Goal: Task Accomplishment & Management: Complete application form

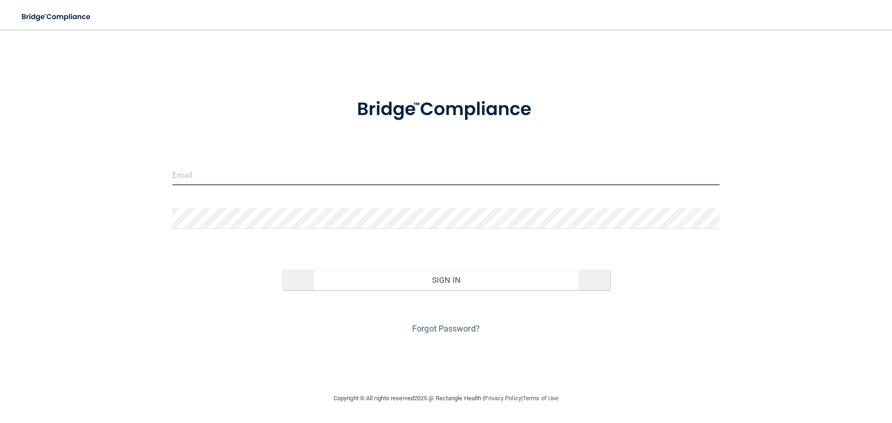
type input "[PERSON_NAME][EMAIL_ADDRESS][DOMAIN_NAME]"
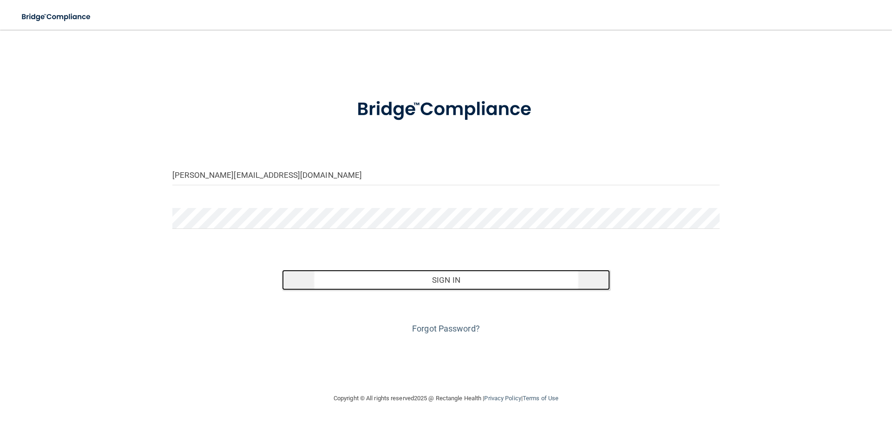
click at [445, 282] on button "Sign In" at bounding box center [446, 280] width 328 height 20
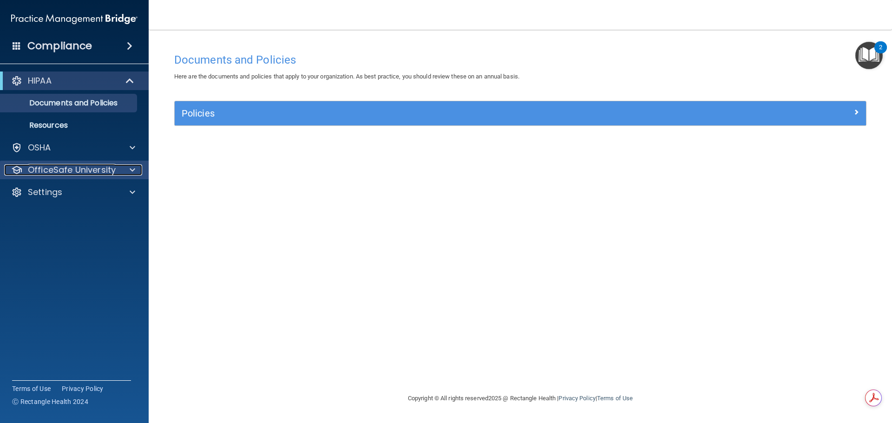
click at [134, 170] on span at bounding box center [133, 169] width 6 height 11
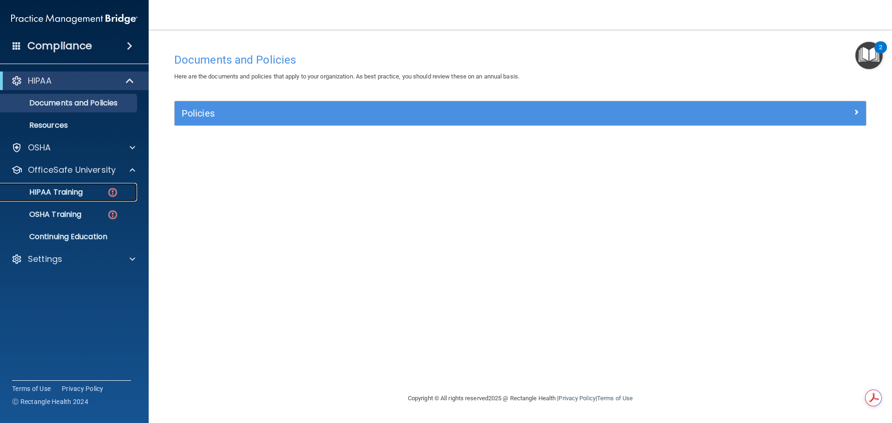
click at [71, 188] on p "HIPAA Training" at bounding box center [44, 192] width 77 height 9
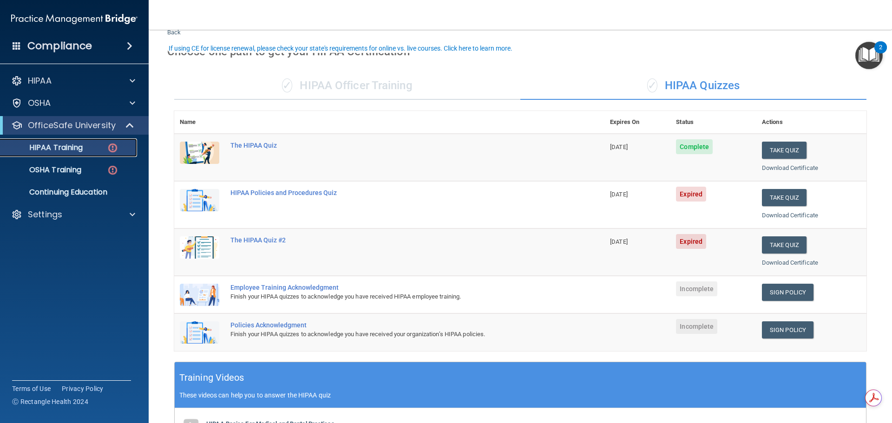
scroll to position [46, 0]
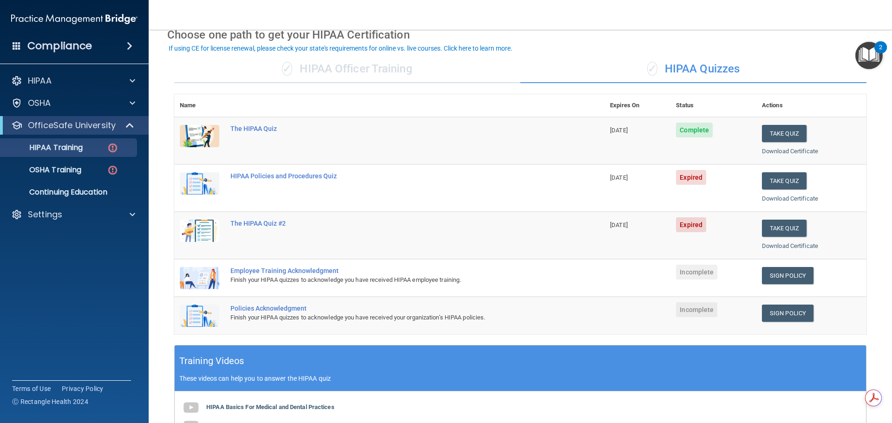
click at [697, 176] on span "Expired" at bounding box center [691, 177] width 30 height 15
click at [271, 177] on div "HIPAA Policies and Procedures Quiz" at bounding box center [393, 175] width 327 height 7
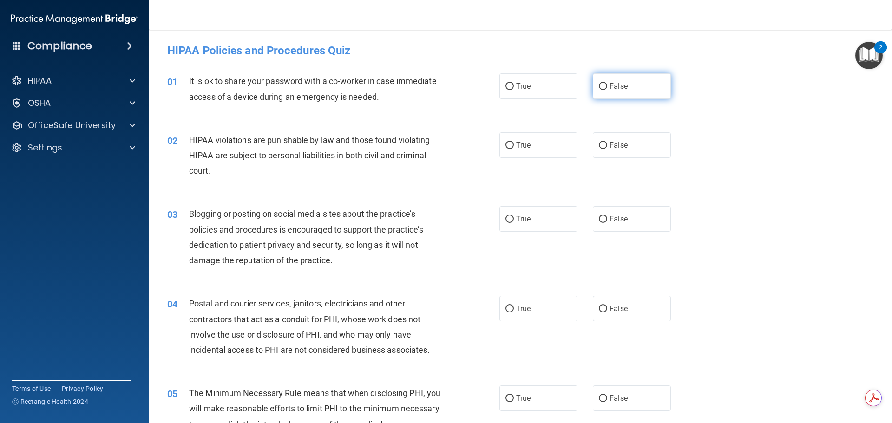
click at [600, 87] on input "False" at bounding box center [603, 86] width 8 height 7
radio input "true"
click at [505, 146] on input "True" at bounding box center [509, 145] width 8 height 7
radio input "true"
click at [601, 219] on input "False" at bounding box center [603, 219] width 8 height 7
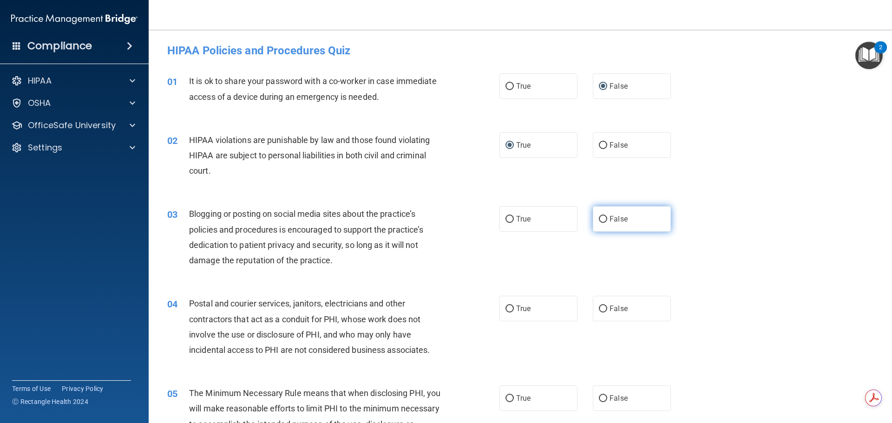
radio input "true"
click at [507, 307] on input "True" at bounding box center [509, 309] width 8 height 7
radio input "true"
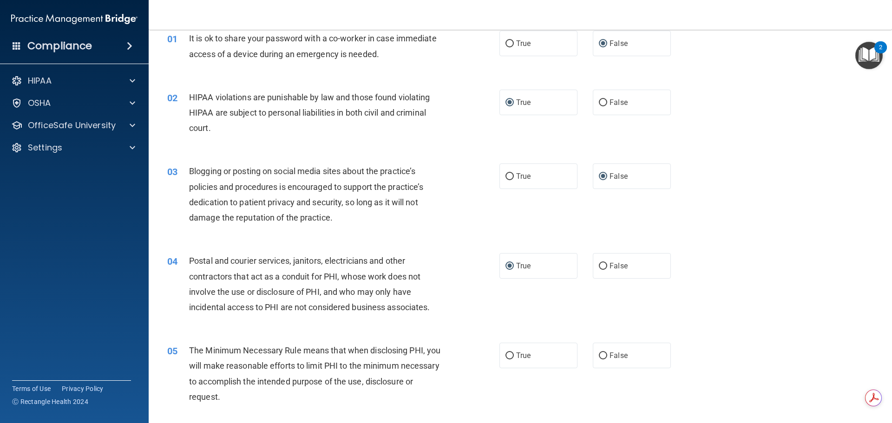
scroll to position [93, 0]
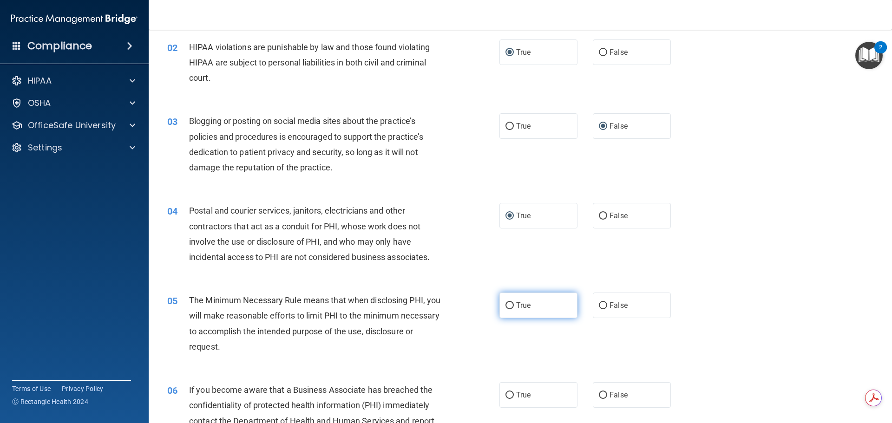
click at [510, 301] on label "True" at bounding box center [538, 306] width 78 height 26
click at [510, 302] on input "True" at bounding box center [509, 305] width 8 height 7
radio input "true"
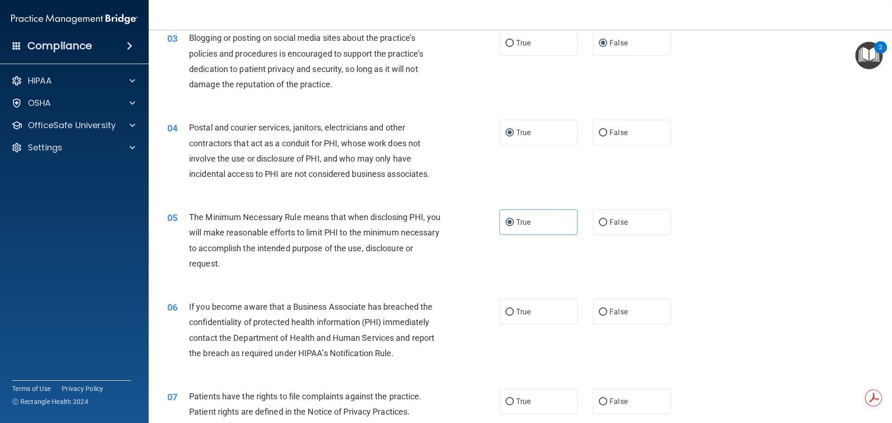
scroll to position [279, 0]
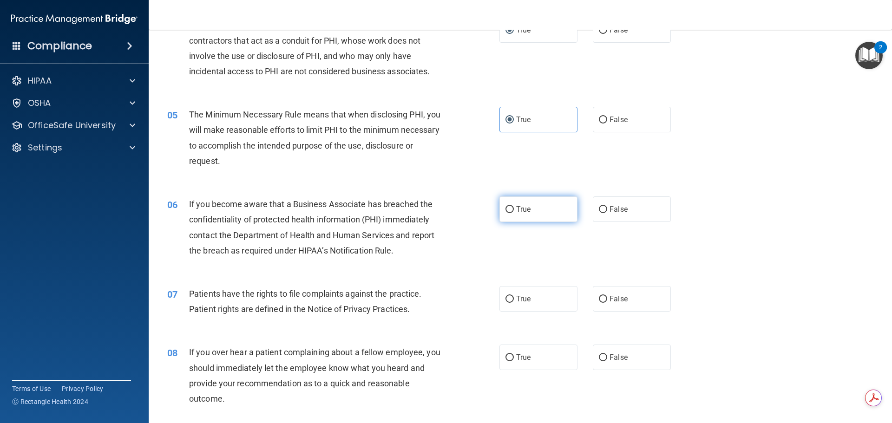
click at [506, 212] on input "True" at bounding box center [509, 209] width 8 height 7
radio input "true"
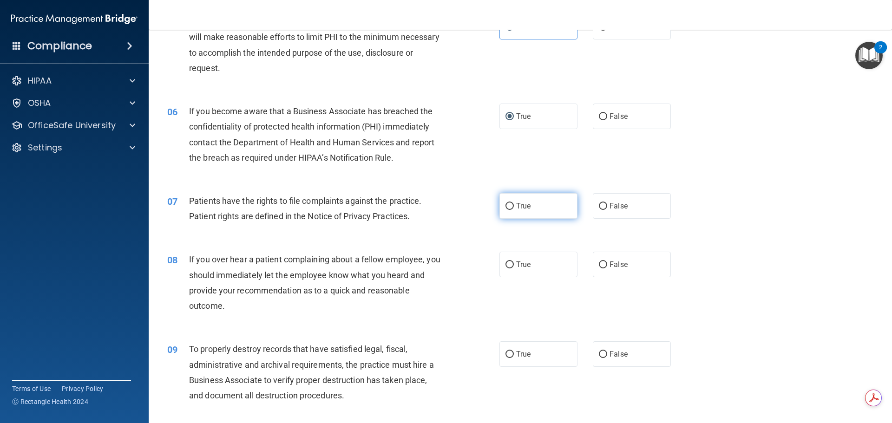
drag, startPoint x: 504, startPoint y: 206, endPoint x: 513, endPoint y: 212, distance: 11.3
click at [506, 207] on input "True" at bounding box center [509, 206] width 8 height 7
radio input "true"
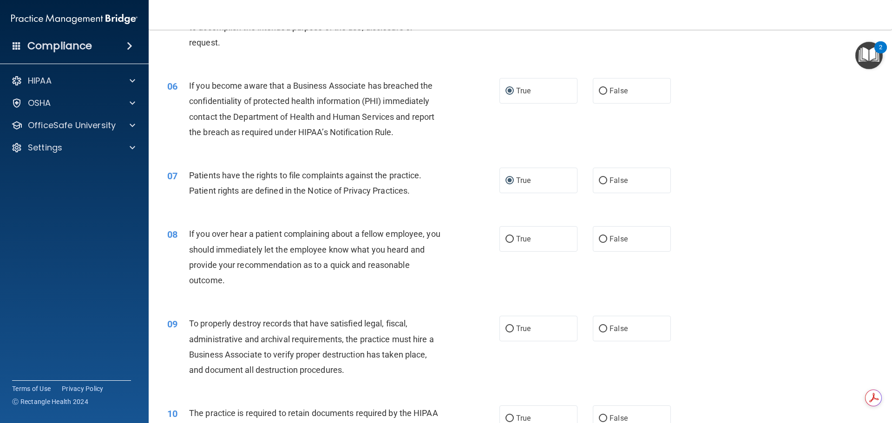
scroll to position [418, 0]
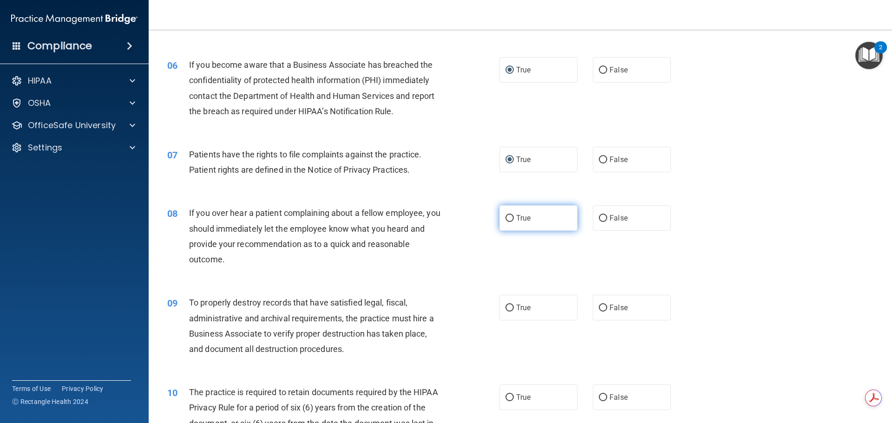
click at [511, 217] on label "True" at bounding box center [538, 218] width 78 height 26
click at [511, 217] on input "True" at bounding box center [509, 218] width 8 height 7
radio input "true"
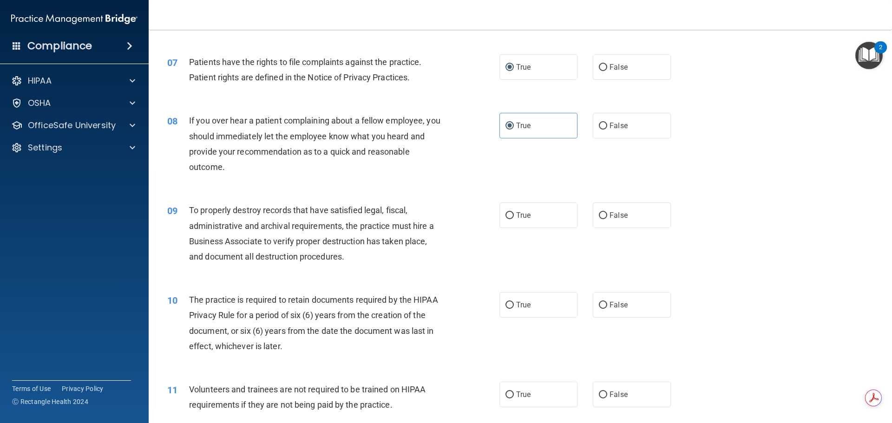
scroll to position [511, 0]
click at [602, 213] on input "False" at bounding box center [603, 215] width 8 height 7
radio input "true"
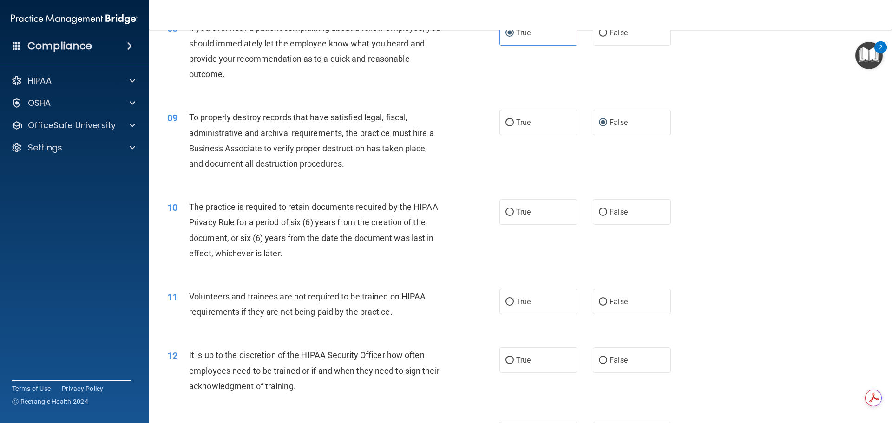
scroll to position [604, 0]
click at [508, 214] on input "True" at bounding box center [509, 212] width 8 height 7
radio input "true"
click at [506, 301] on input "True" at bounding box center [509, 301] width 8 height 7
radio input "true"
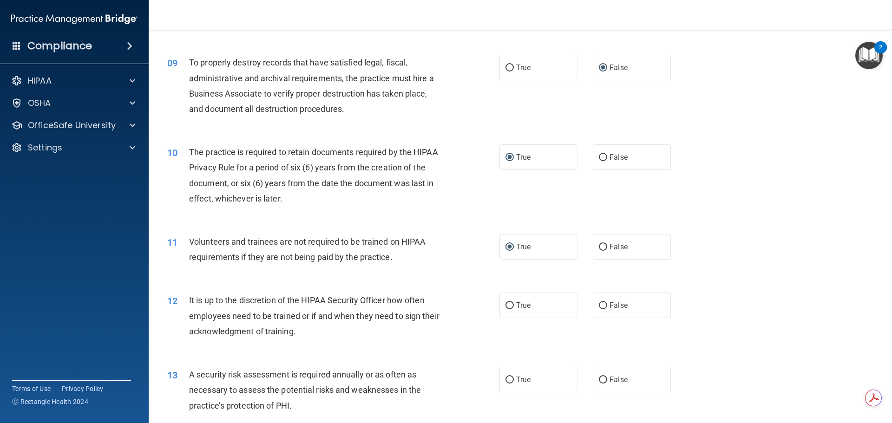
scroll to position [743, 0]
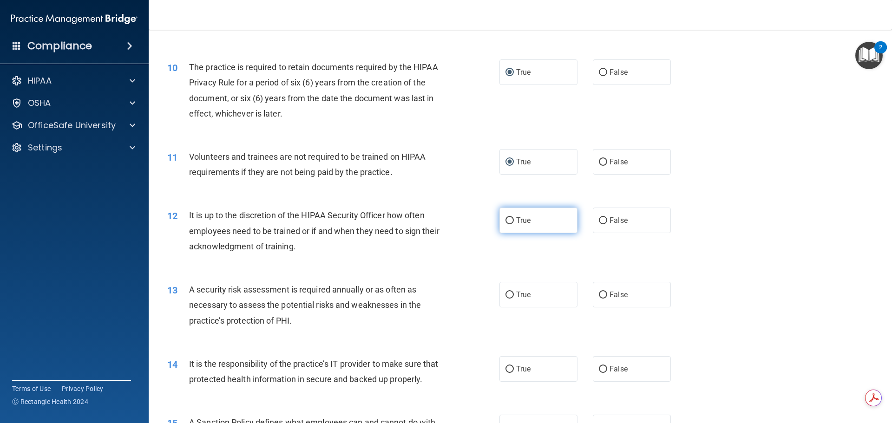
click at [505, 220] on input "True" at bounding box center [509, 220] width 8 height 7
radio input "true"
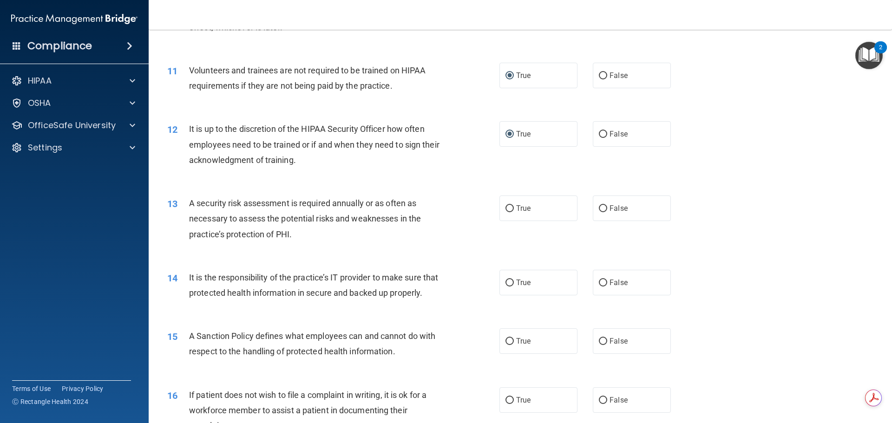
scroll to position [836, 0]
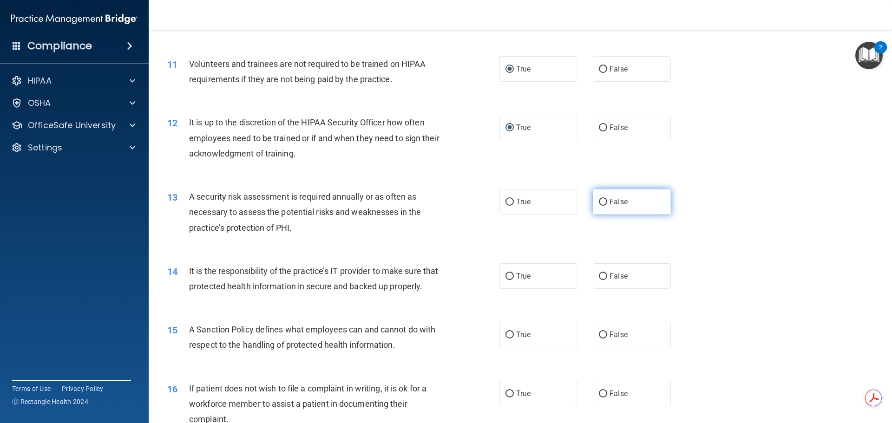
click at [599, 201] on input "False" at bounding box center [603, 202] width 8 height 7
radio input "true"
click at [507, 199] on input "True" at bounding box center [509, 202] width 8 height 7
radio input "true"
radio input "false"
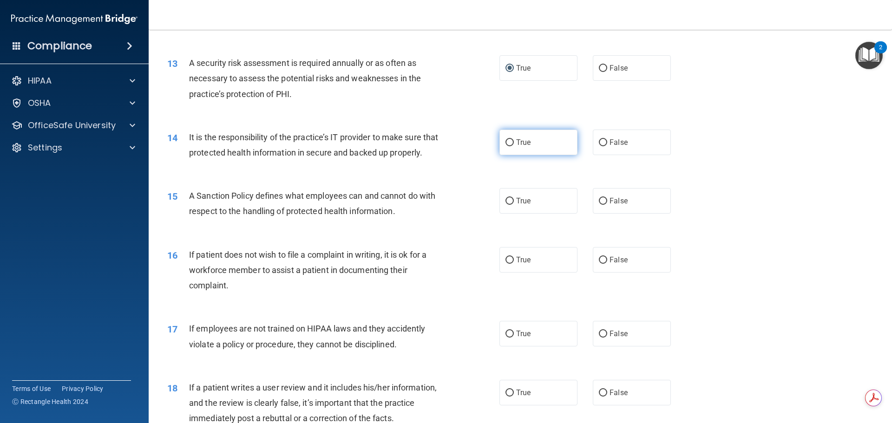
scroll to position [976, 0]
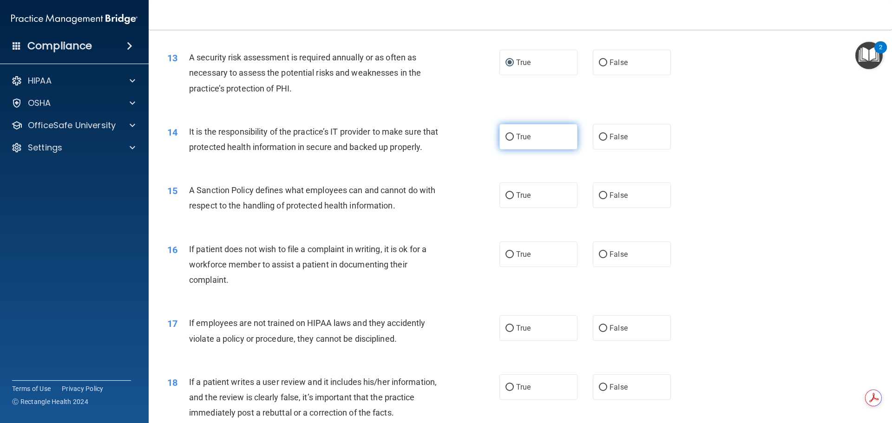
click at [507, 139] on input "True" at bounding box center [509, 137] width 8 height 7
radio input "true"
click at [599, 199] on input "False" at bounding box center [603, 195] width 8 height 7
radio input "true"
click at [507, 258] on input "True" at bounding box center [509, 254] width 8 height 7
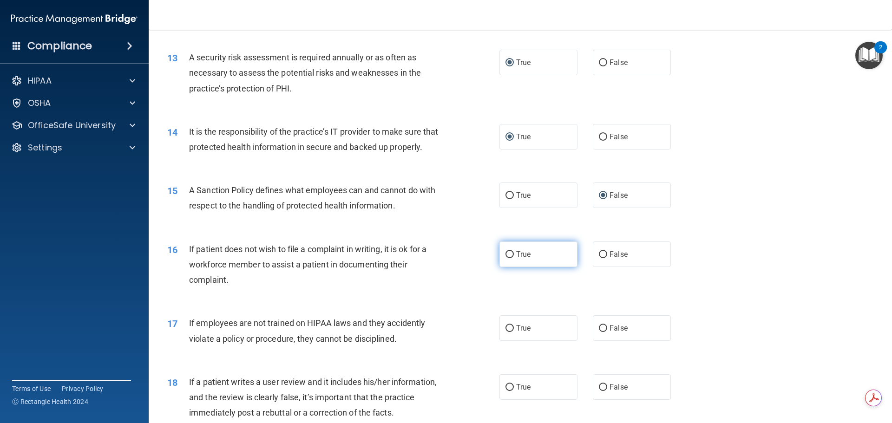
radio input "true"
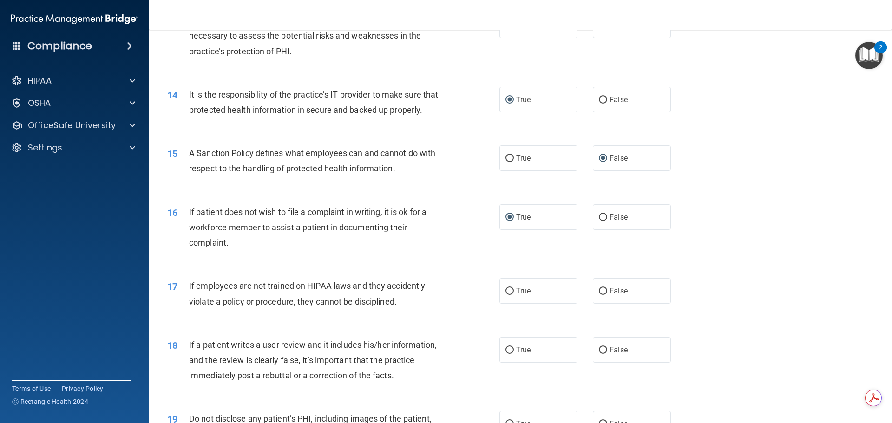
scroll to position [1068, 0]
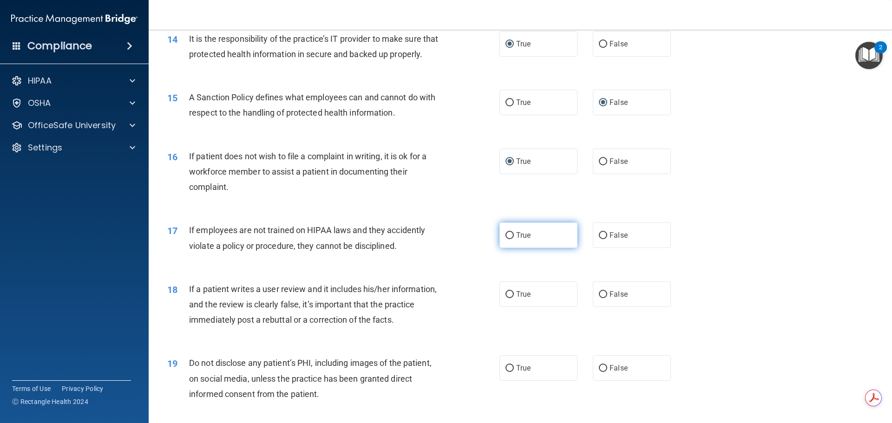
drag, startPoint x: 505, startPoint y: 250, endPoint x: 571, endPoint y: 250, distance: 66.4
click at [509, 239] on input "True" at bounding box center [509, 235] width 8 height 7
radio input "true"
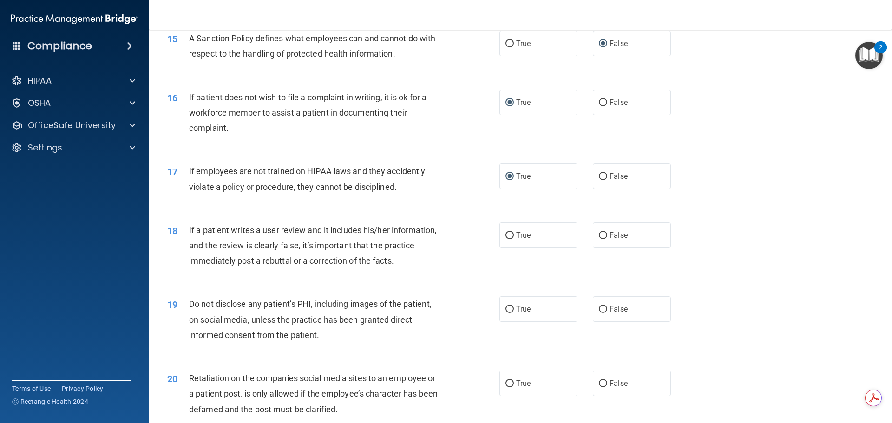
scroll to position [1208, 0]
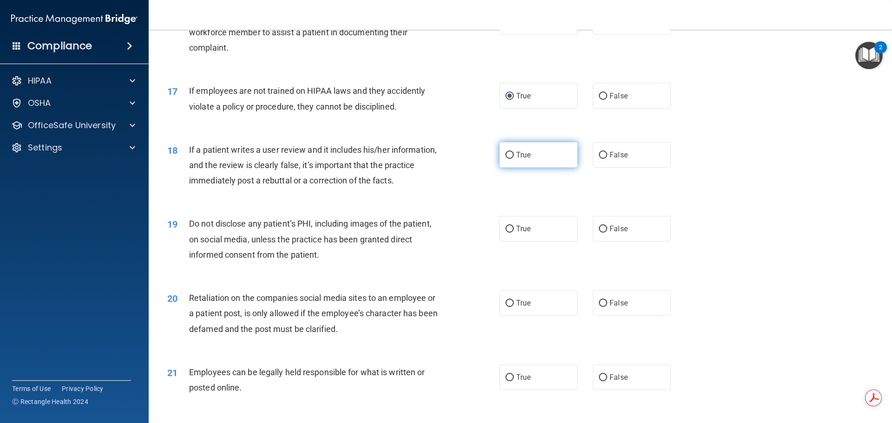
click at [506, 159] on input "True" at bounding box center [509, 155] width 8 height 7
radio input "true"
click at [505, 233] on input "True" at bounding box center [509, 229] width 8 height 7
radio input "true"
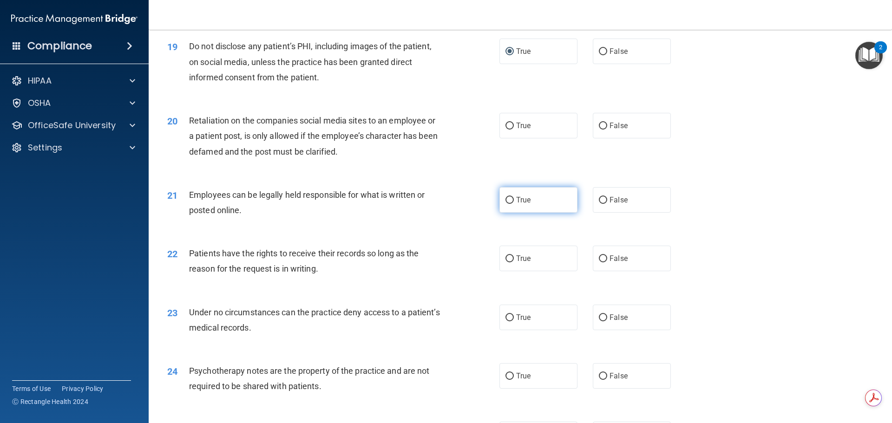
scroll to position [1394, 0]
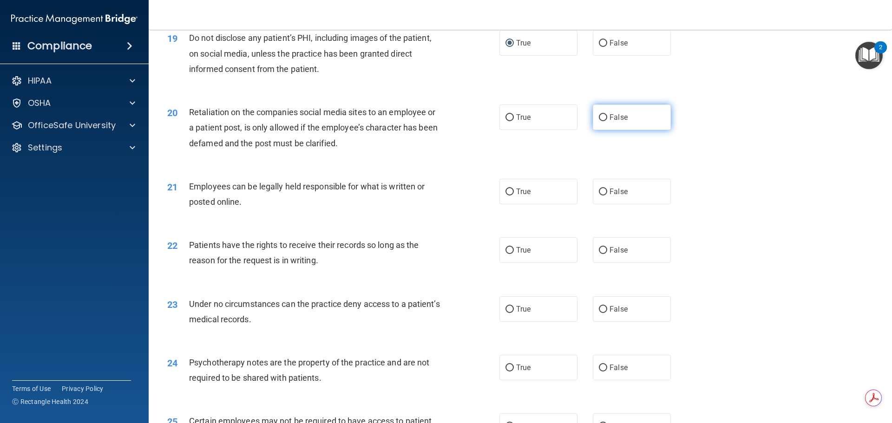
click at [601, 121] on input "False" at bounding box center [603, 117] width 8 height 7
radio input "true"
click at [508, 196] on input "True" at bounding box center [509, 192] width 8 height 7
radio input "true"
click at [507, 254] on input "True" at bounding box center [509, 250] width 8 height 7
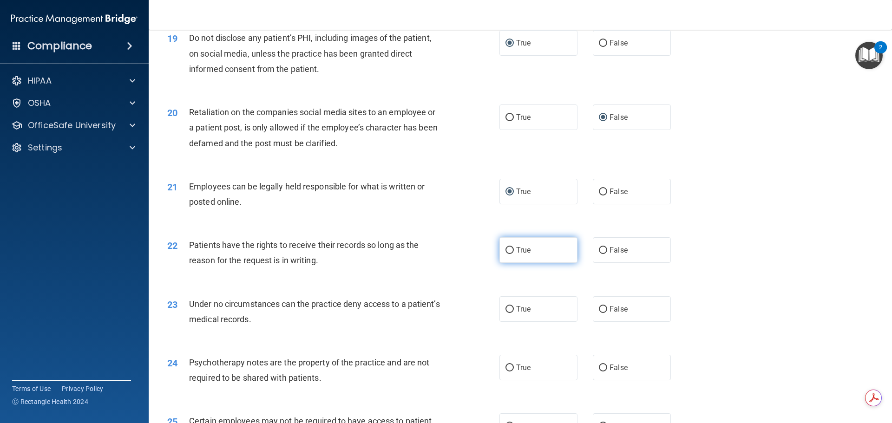
radio input "true"
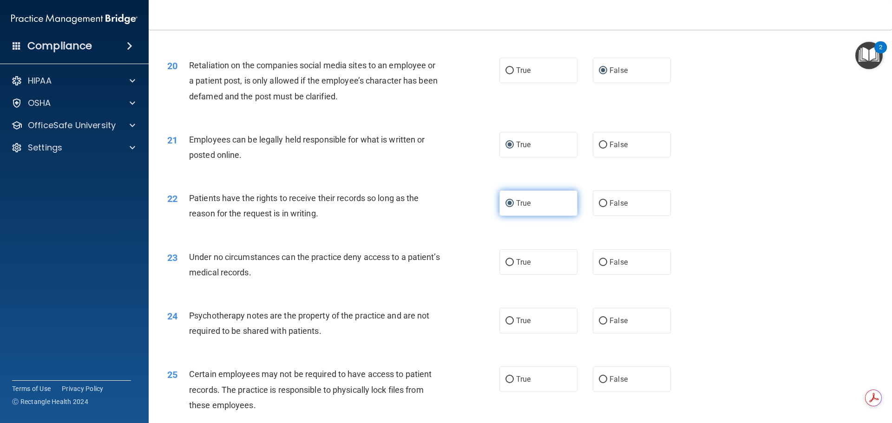
scroll to position [1487, 0]
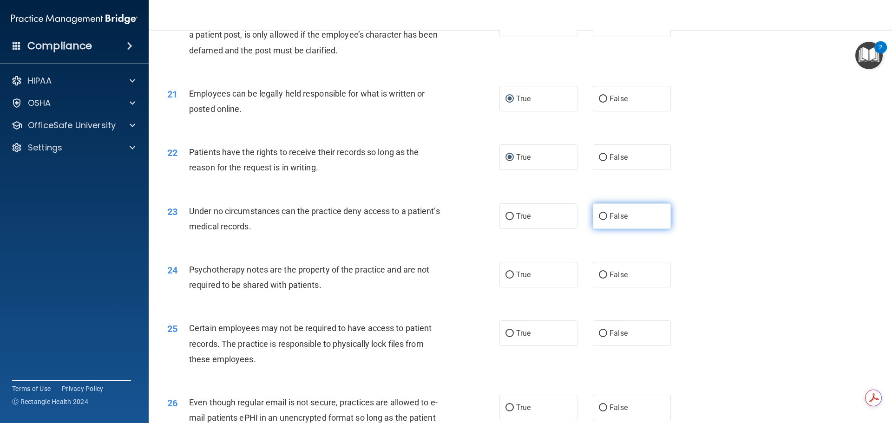
click at [600, 220] on input "False" at bounding box center [603, 216] width 8 height 7
radio input "true"
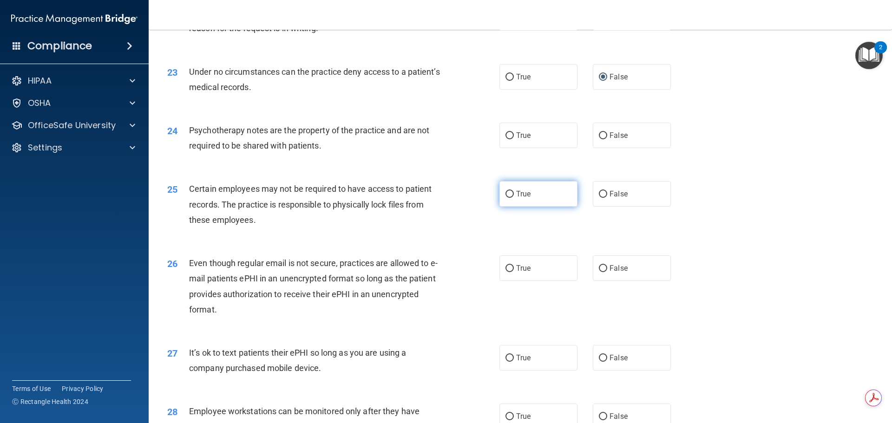
click at [507, 198] on input "True" at bounding box center [509, 194] width 8 height 7
radio input "true"
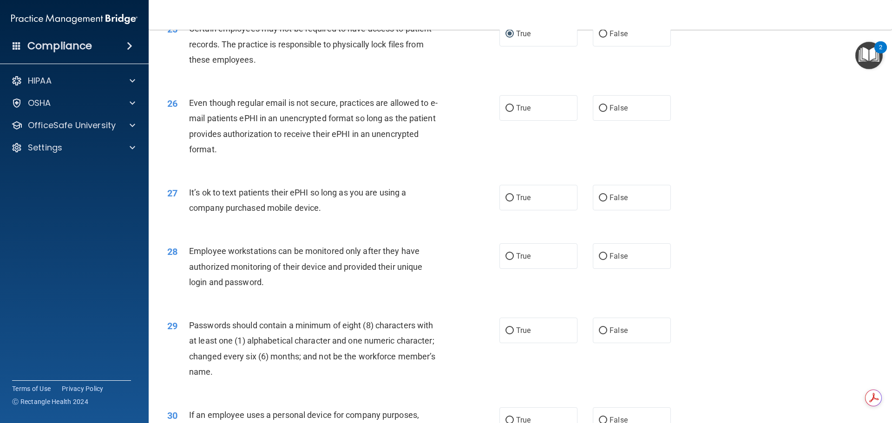
scroll to position [1765, 0]
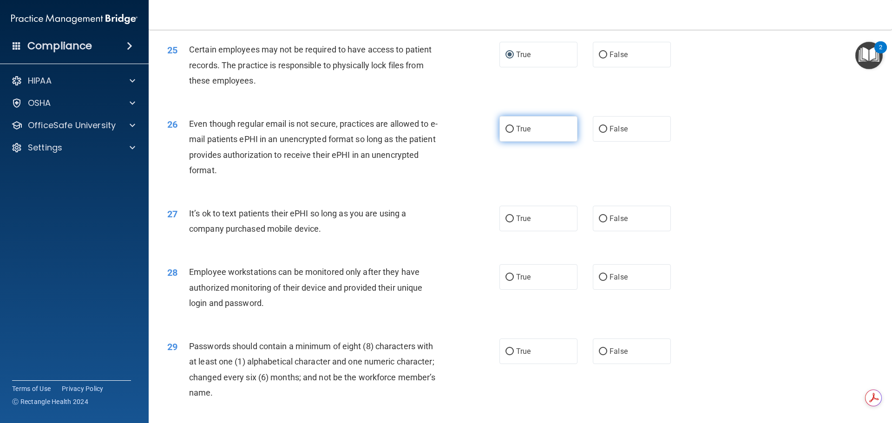
click at [506, 133] on input "True" at bounding box center [509, 129] width 8 height 7
radio input "true"
click at [506, 223] on input "True" at bounding box center [509, 219] width 8 height 7
radio input "true"
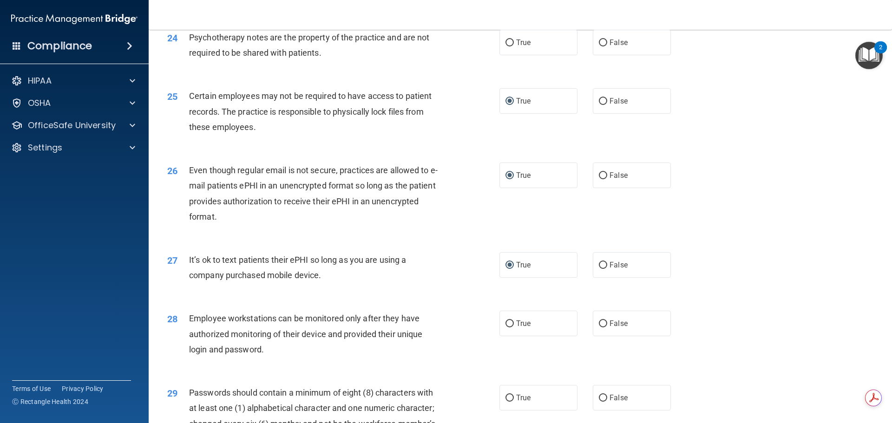
scroll to position [1672, 0]
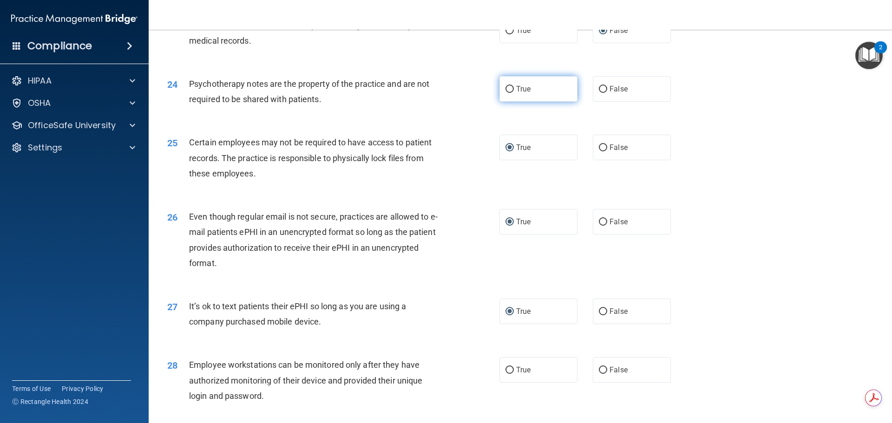
click at [505, 93] on input "True" at bounding box center [509, 89] width 8 height 7
radio input "true"
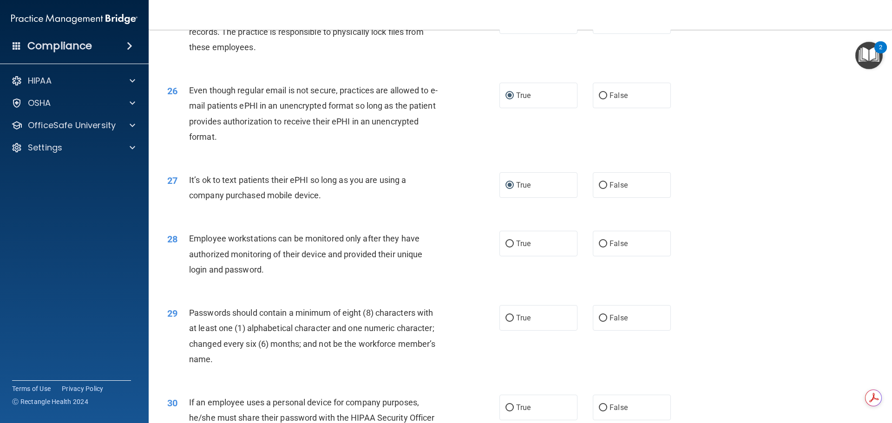
scroll to position [1812, 0]
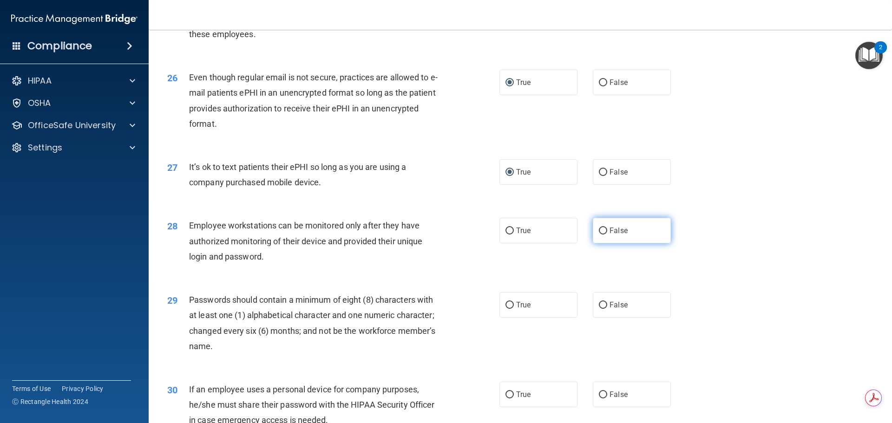
click at [600, 235] on input "False" at bounding box center [603, 231] width 8 height 7
radio input "true"
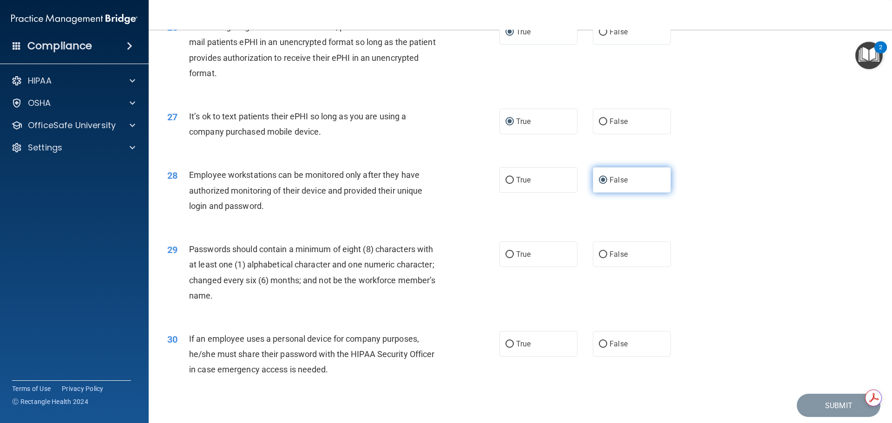
scroll to position [1909, 0]
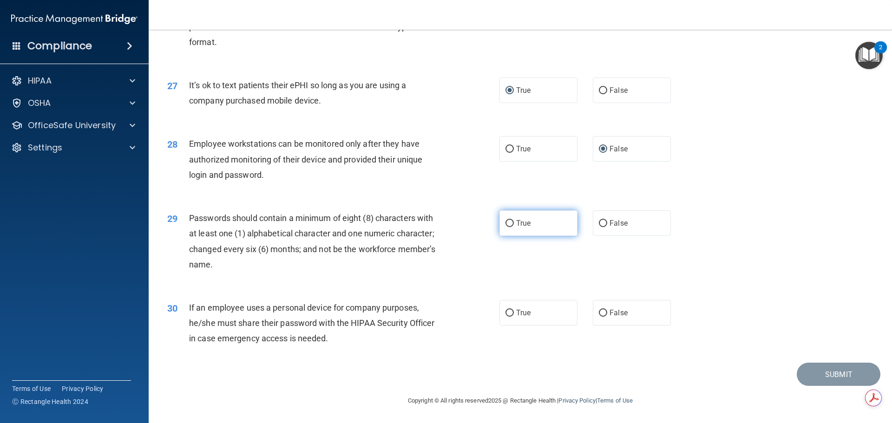
click at [507, 223] on input "True" at bounding box center [509, 223] width 8 height 7
radio input "true"
click at [609, 312] on span "False" at bounding box center [618, 312] width 18 height 9
click at [607, 312] on input "False" at bounding box center [603, 313] width 8 height 7
radio input "true"
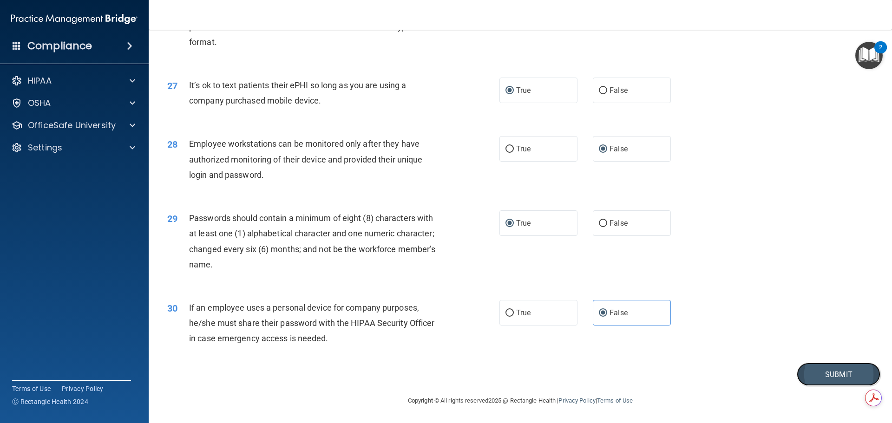
click at [819, 376] on button "Submit" at bounding box center [839, 375] width 84 height 24
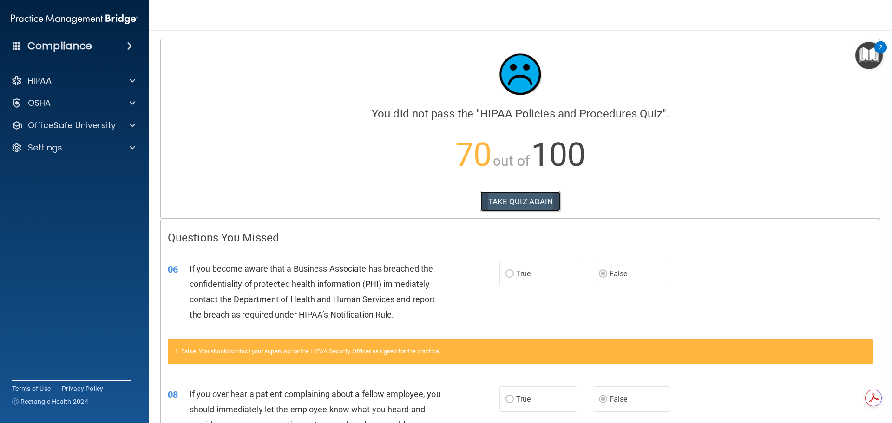
click at [527, 204] on button "TAKE QUIZ AGAIN" at bounding box center [520, 201] width 80 height 20
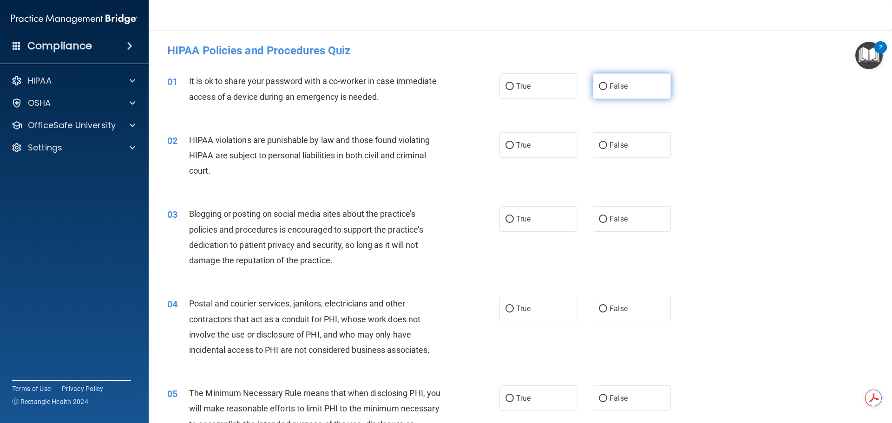
click at [600, 84] on input "False" at bounding box center [603, 86] width 8 height 7
radio input "true"
click at [507, 145] on input "True" at bounding box center [509, 145] width 8 height 7
radio input "true"
click at [599, 219] on input "False" at bounding box center [603, 219] width 8 height 7
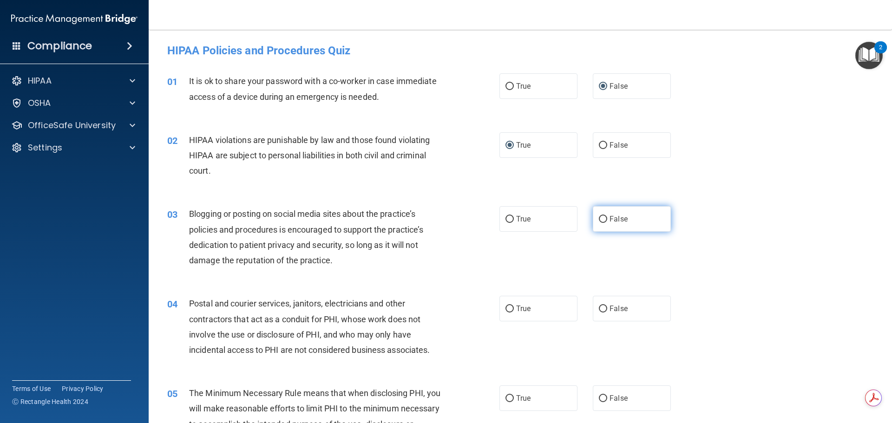
radio input "true"
click at [505, 217] on input "True" at bounding box center [509, 219] width 8 height 7
radio input "true"
click at [599, 219] on input "False" at bounding box center [603, 219] width 8 height 7
radio input "true"
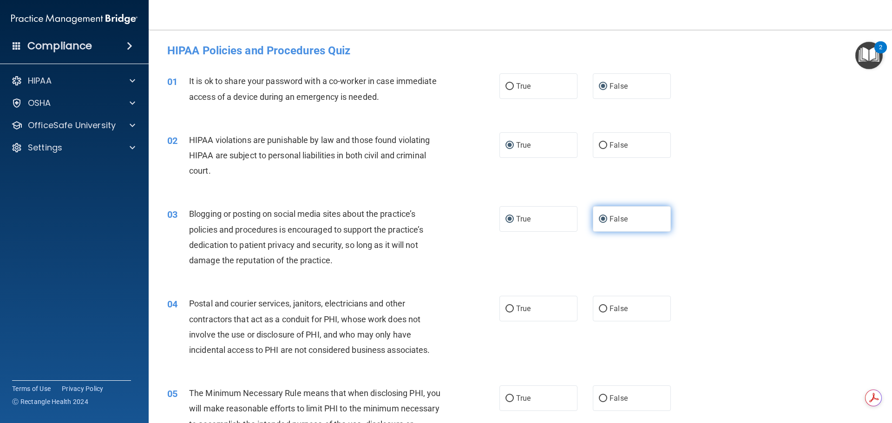
radio input "false"
click at [506, 308] on input "True" at bounding box center [509, 309] width 8 height 7
radio input "true"
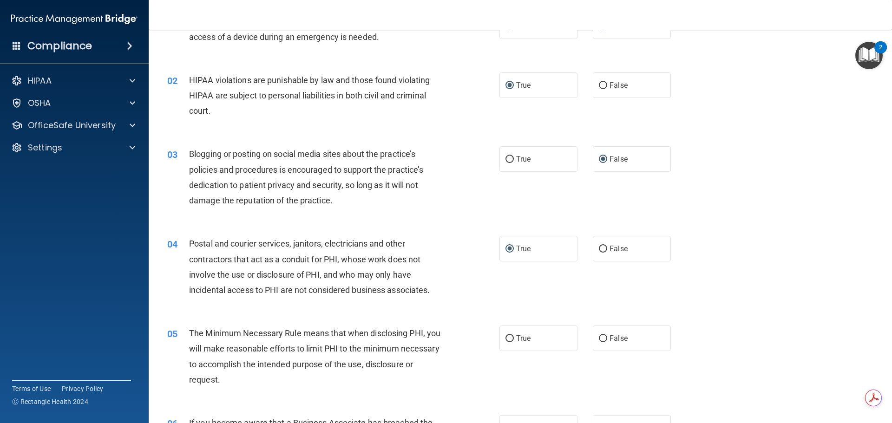
scroll to position [186, 0]
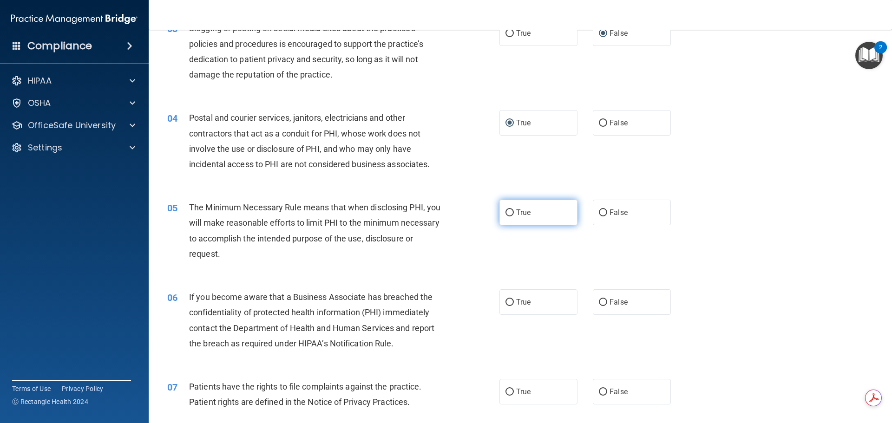
click at [505, 212] on input "True" at bounding box center [509, 213] width 8 height 7
radio input "true"
click at [599, 301] on input "False" at bounding box center [603, 302] width 8 height 7
radio input "true"
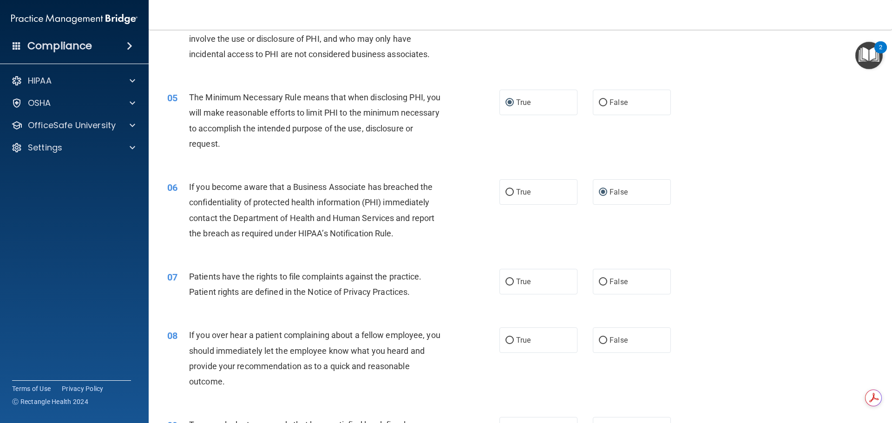
scroll to position [325, 0]
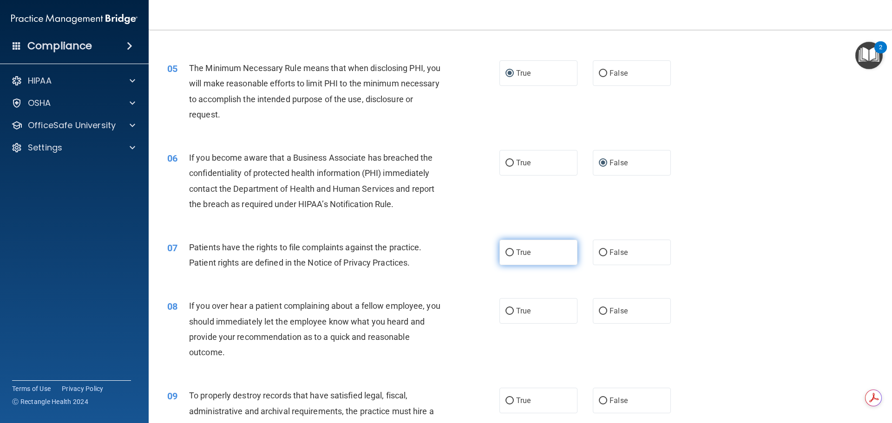
click at [508, 253] on input "True" at bounding box center [509, 252] width 8 height 7
radio input "true"
click at [599, 310] on input "False" at bounding box center [603, 311] width 8 height 7
radio input "true"
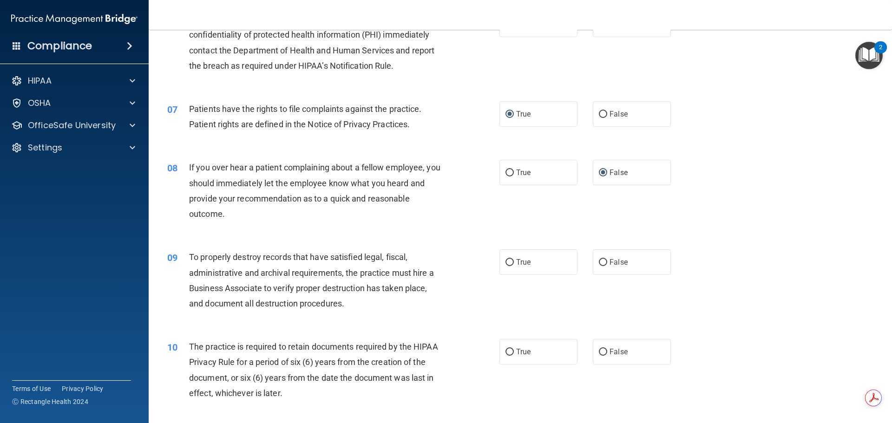
scroll to position [465, 0]
click at [599, 260] on input "False" at bounding box center [603, 261] width 8 height 7
radio input "true"
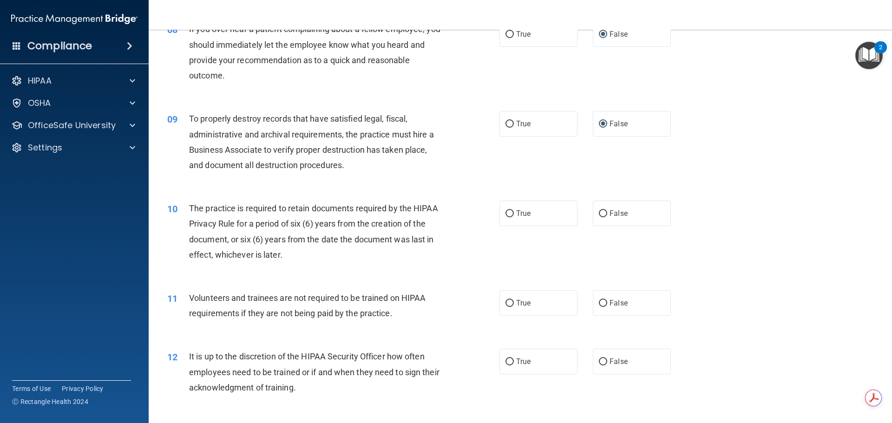
scroll to position [604, 0]
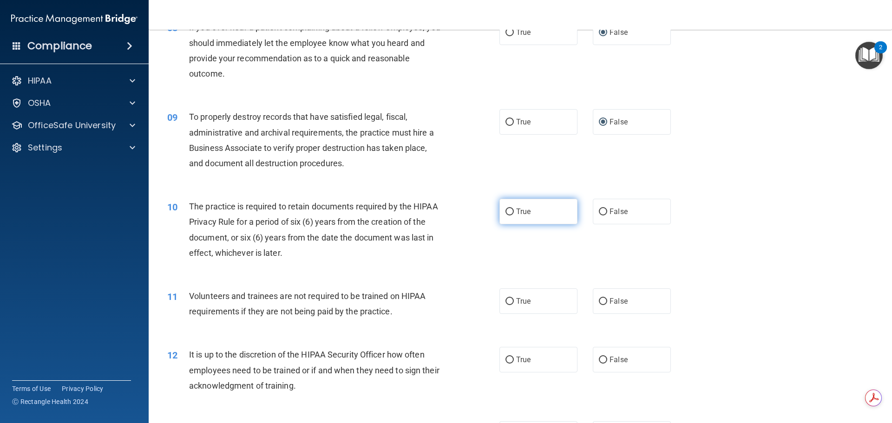
click at [505, 211] on input "True" at bounding box center [509, 212] width 8 height 7
radio input "true"
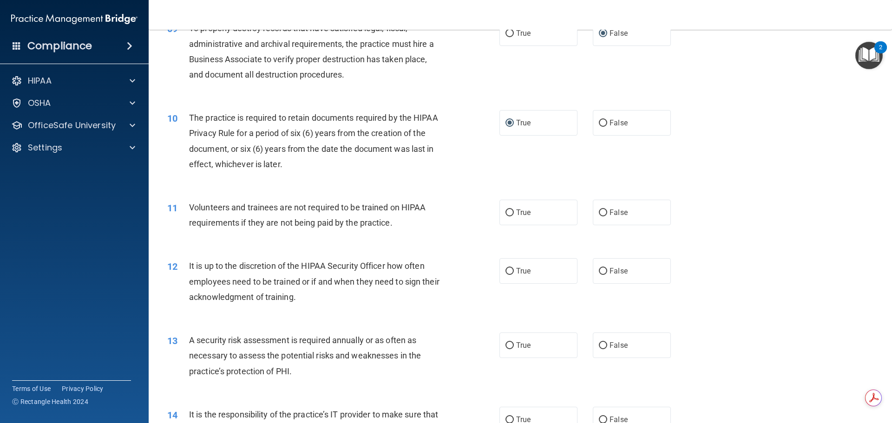
scroll to position [697, 0]
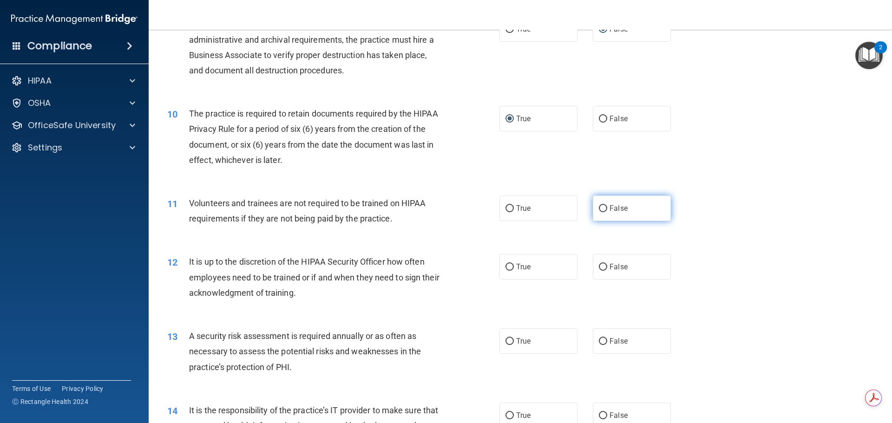
drag, startPoint x: 596, startPoint y: 205, endPoint x: 599, endPoint y: 209, distance: 5.3
click at [599, 208] on input "False" at bounding box center [603, 208] width 8 height 7
radio input "true"
click at [601, 266] on input "False" at bounding box center [603, 267] width 8 height 7
radio input "true"
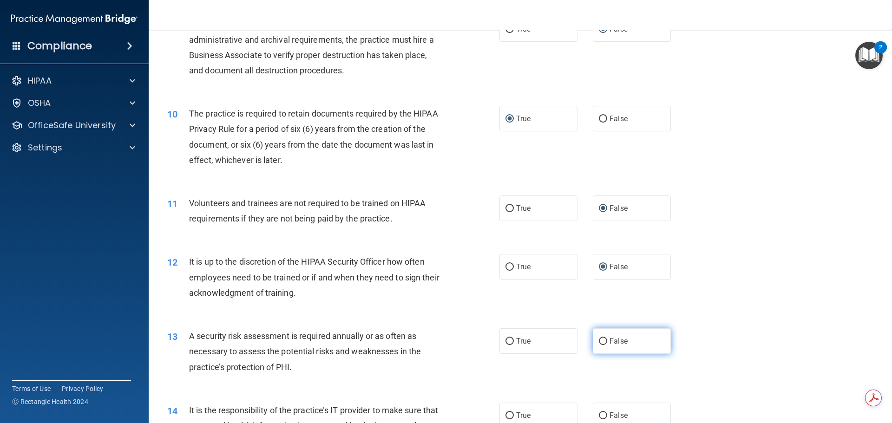
click at [600, 341] on input "False" at bounding box center [603, 341] width 8 height 7
radio input "true"
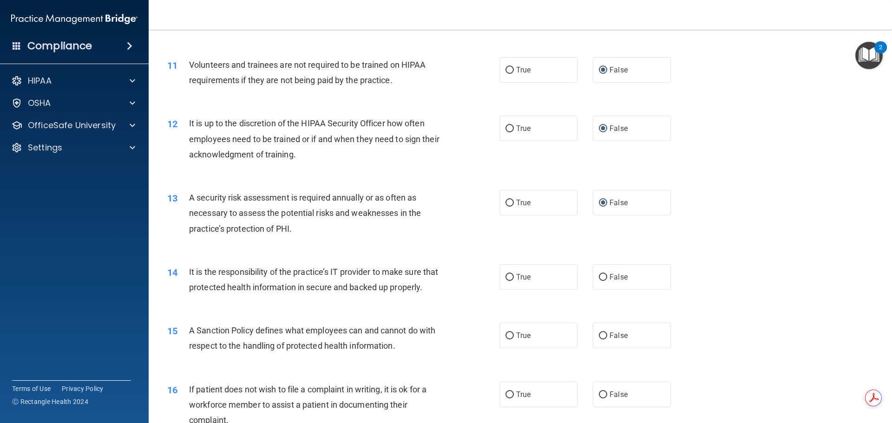
scroll to position [836, 0]
click at [601, 277] on input "False" at bounding box center [603, 276] width 8 height 7
radio input "true"
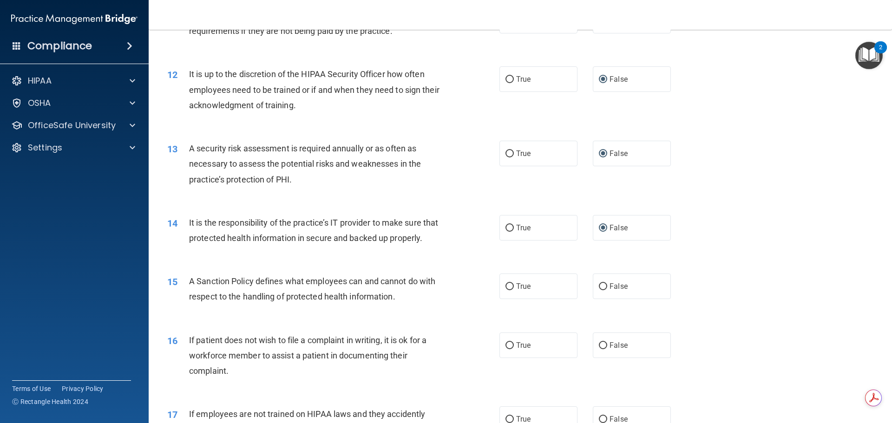
scroll to position [929, 0]
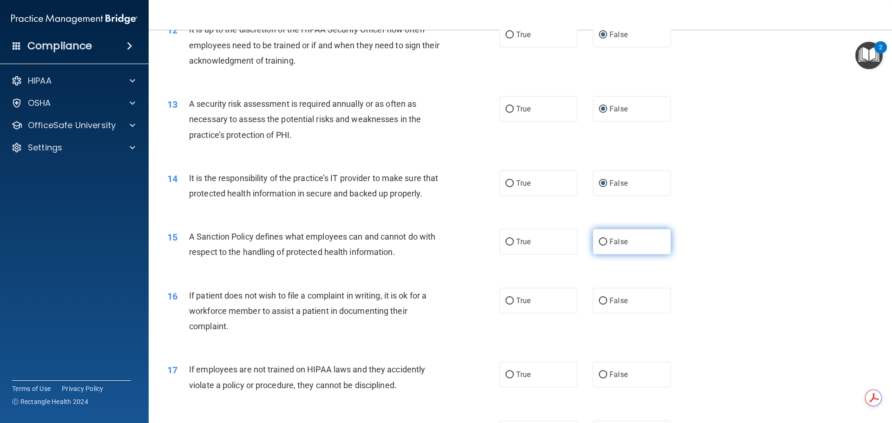
click at [599, 246] on input "False" at bounding box center [603, 242] width 8 height 7
radio input "true"
click at [505, 305] on input "True" at bounding box center [509, 301] width 8 height 7
radio input "true"
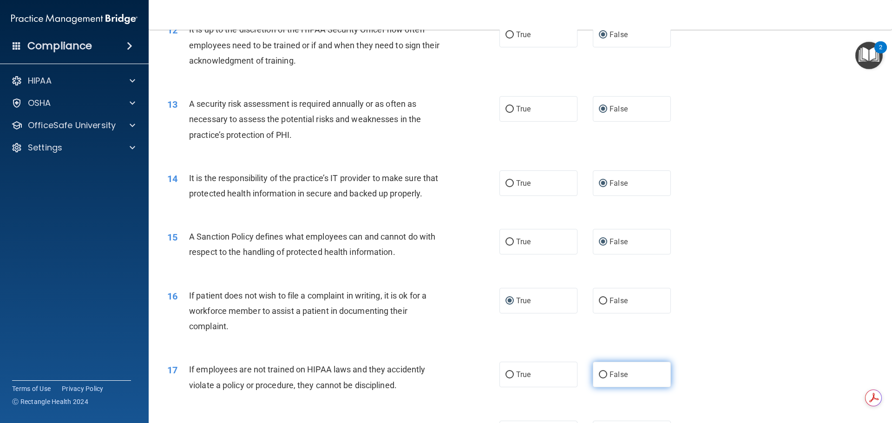
click at [600, 379] on input "False" at bounding box center [603, 375] width 8 height 7
radio input "true"
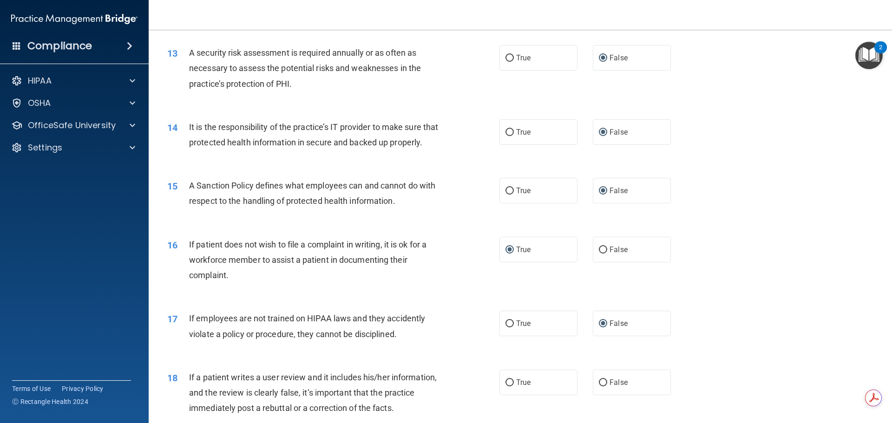
scroll to position [1068, 0]
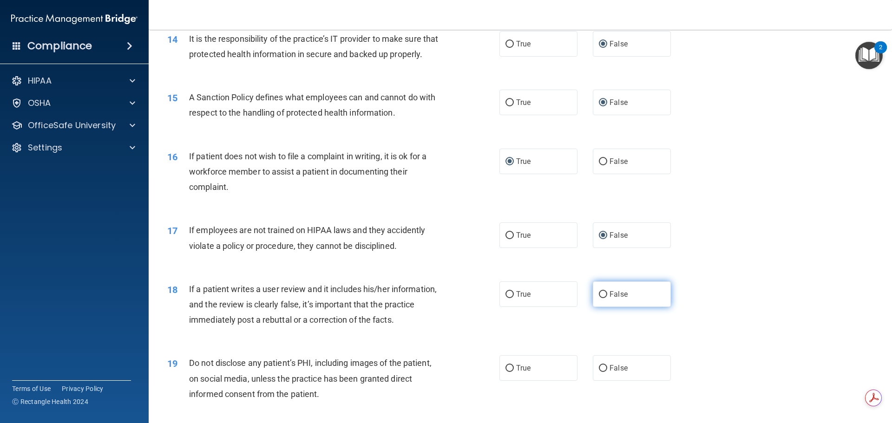
click at [602, 298] on input "False" at bounding box center [603, 294] width 8 height 7
radio input "true"
drag, startPoint x: 502, startPoint y: 385, endPoint x: 511, endPoint y: 381, distance: 10.4
click at [505, 372] on input "True" at bounding box center [509, 368] width 8 height 7
radio input "true"
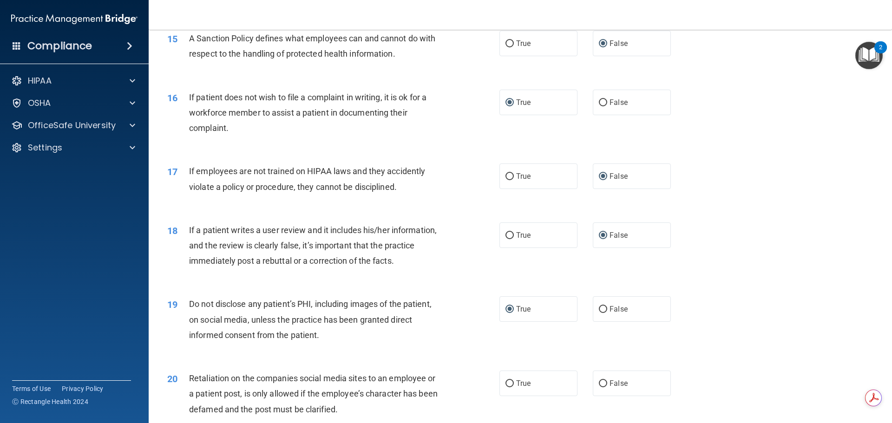
scroll to position [1254, 0]
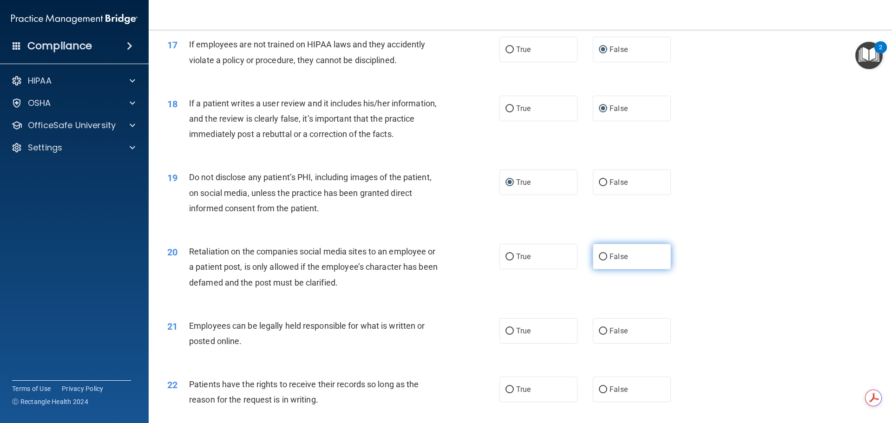
click at [600, 261] on input "False" at bounding box center [603, 257] width 8 height 7
radio input "true"
click at [505, 335] on input "True" at bounding box center [509, 331] width 8 height 7
radio input "true"
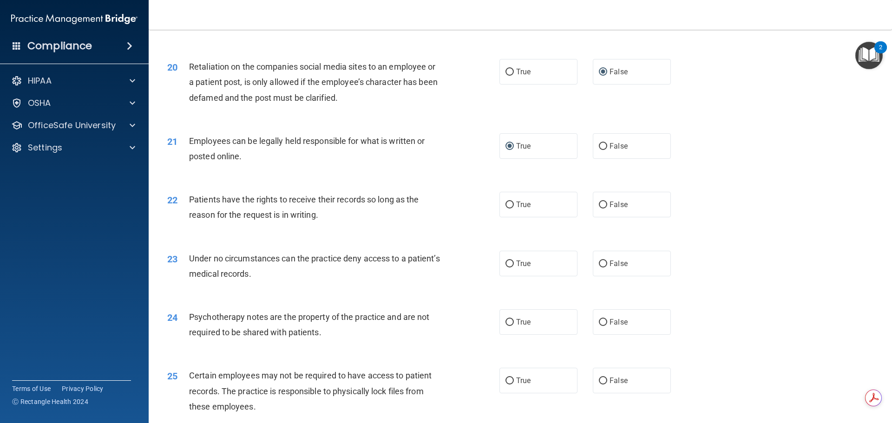
scroll to position [1440, 0]
click at [601, 208] on input "False" at bounding box center [603, 204] width 8 height 7
radio input "true"
click at [599, 267] on input "False" at bounding box center [603, 263] width 8 height 7
radio input "true"
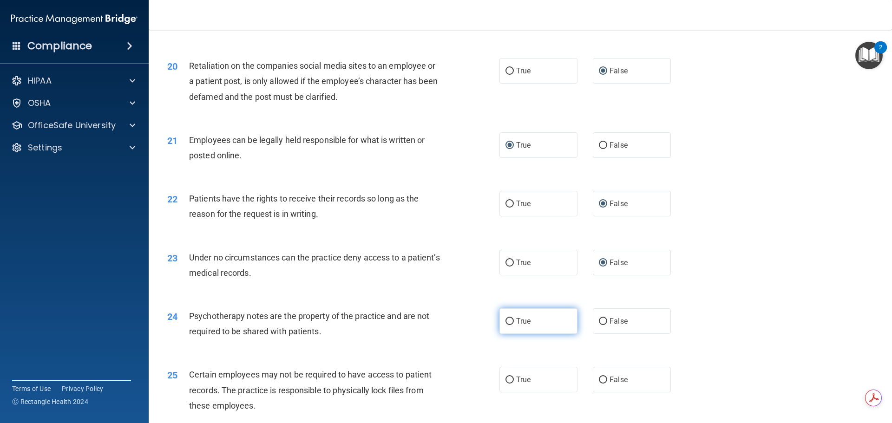
click at [505, 325] on input "True" at bounding box center [509, 321] width 8 height 7
radio input "true"
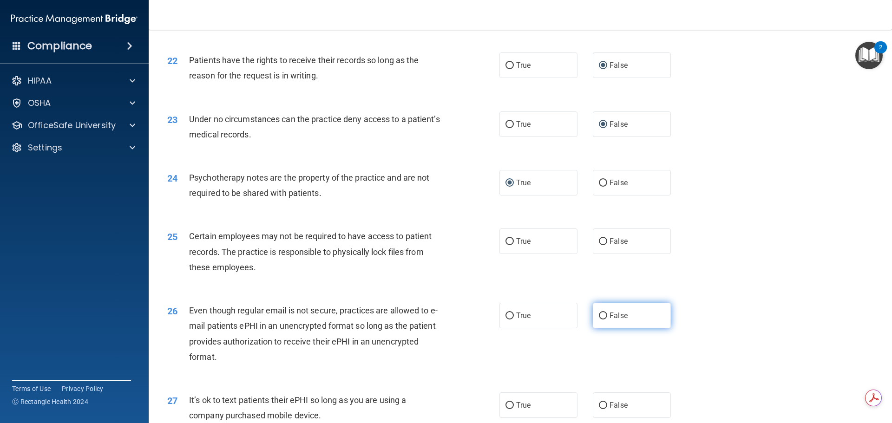
scroll to position [1579, 0]
click at [505, 244] on input "True" at bounding box center [509, 240] width 8 height 7
radio input "true"
click at [505, 319] on input "True" at bounding box center [509, 315] width 8 height 7
radio input "true"
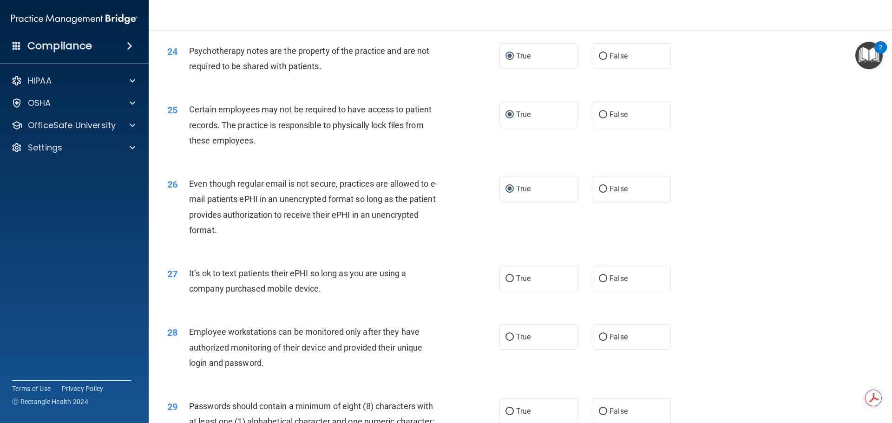
scroll to position [1719, 0]
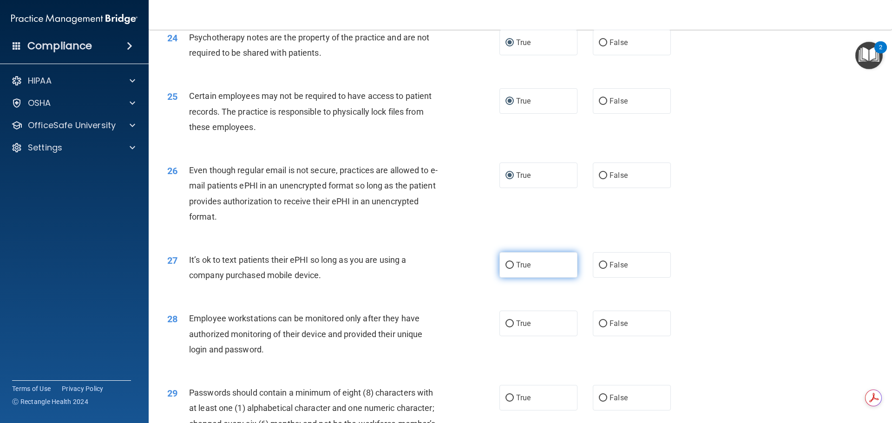
click at [507, 269] on input "True" at bounding box center [509, 265] width 8 height 7
radio input "true"
click at [600, 327] on input "False" at bounding box center [603, 324] width 8 height 7
radio input "true"
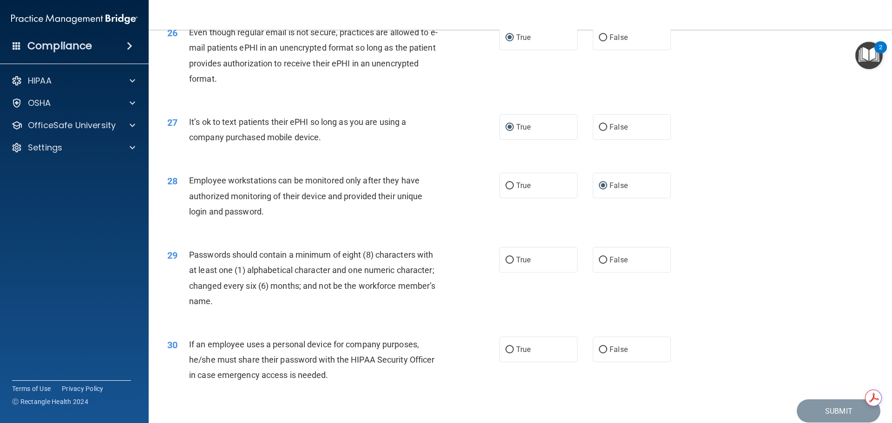
scroll to position [1858, 0]
click at [506, 262] on input "True" at bounding box center [509, 258] width 8 height 7
radio input "true"
click at [599, 352] on input "False" at bounding box center [603, 348] width 8 height 7
radio input "true"
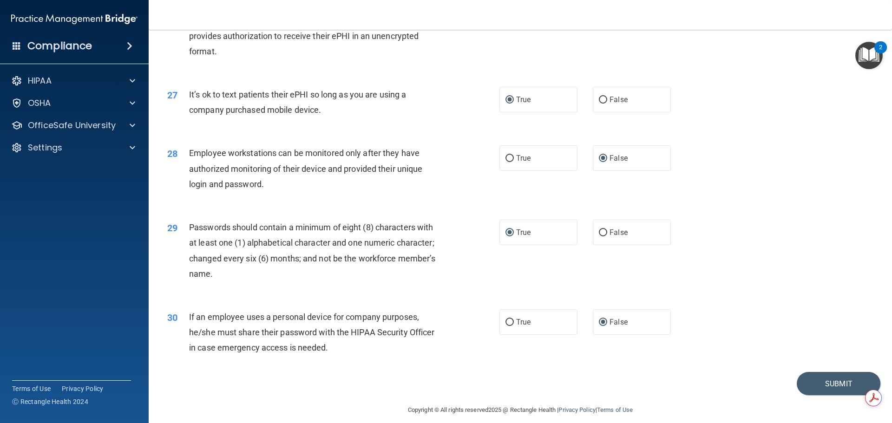
scroll to position [1909, 0]
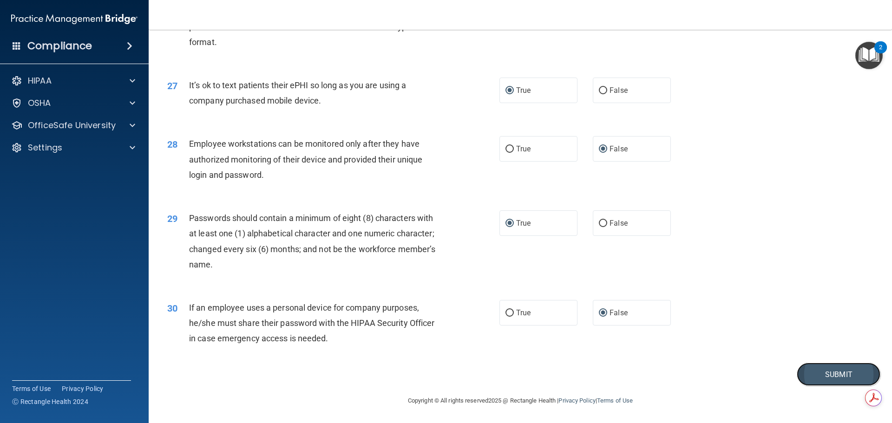
click at [822, 373] on button "Submit" at bounding box center [839, 375] width 84 height 24
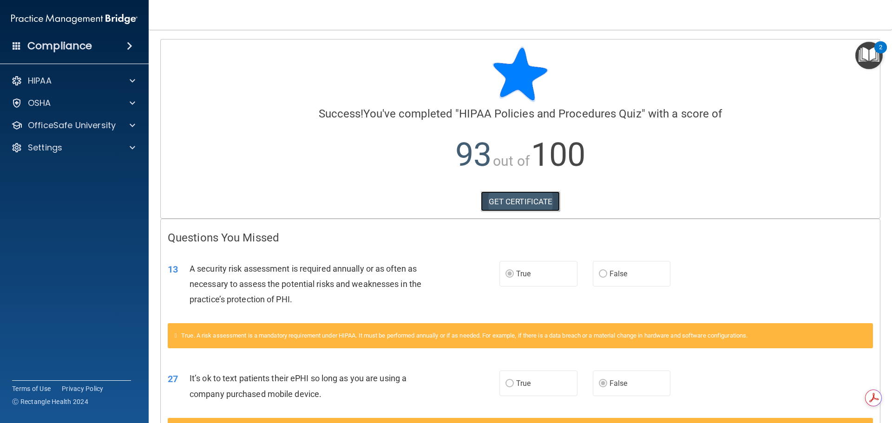
click at [516, 197] on link "GET CERTIFICATE" at bounding box center [520, 201] width 79 height 20
click at [133, 126] on span at bounding box center [133, 125] width 6 height 11
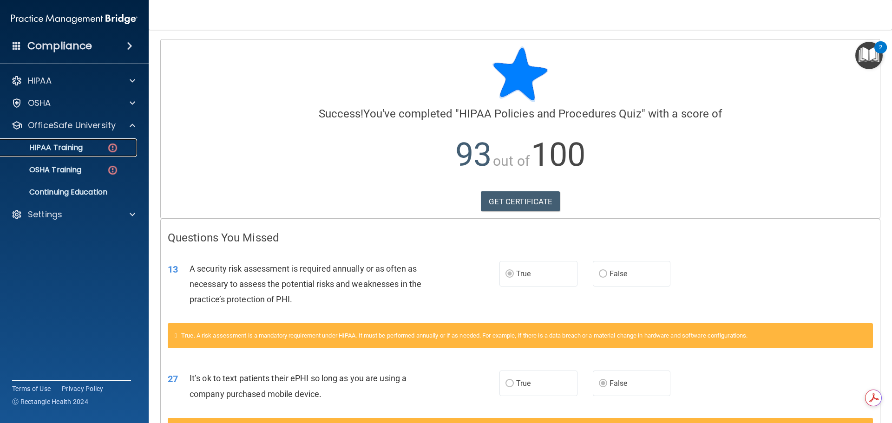
click at [66, 144] on p "HIPAA Training" at bounding box center [44, 147] width 77 height 9
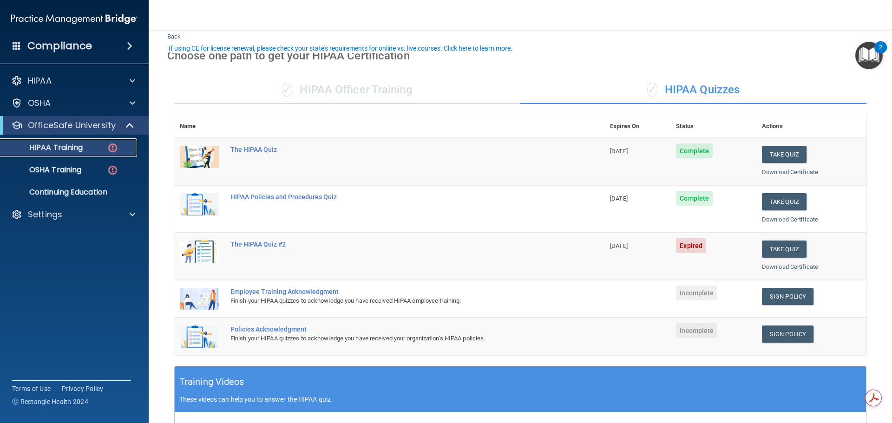
scroll to position [46, 0]
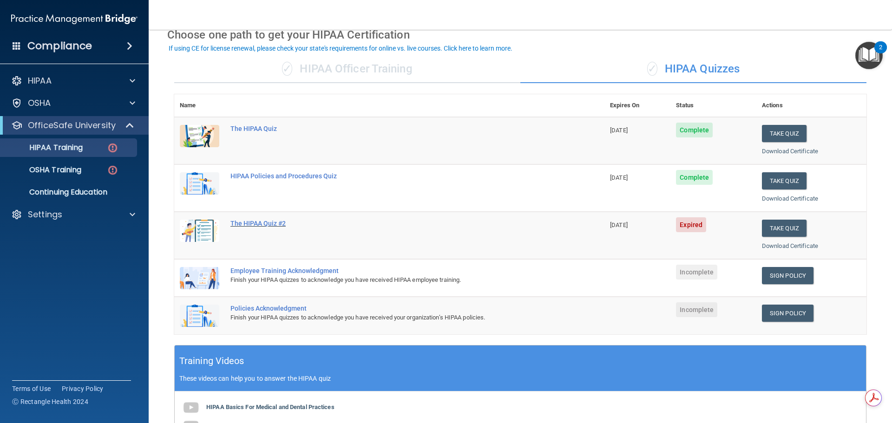
click at [264, 225] on div "The HIPAA Quiz #2" at bounding box center [393, 223] width 327 height 7
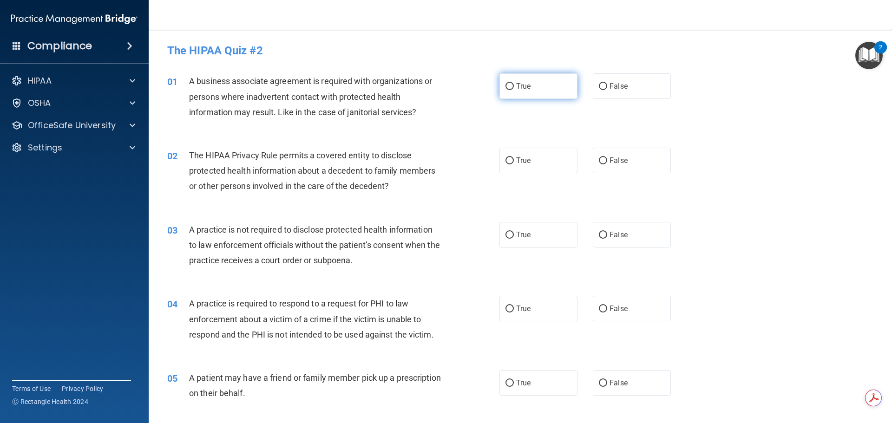
drag, startPoint x: 504, startPoint y: 86, endPoint x: 503, endPoint y: 96, distance: 9.9
click at [505, 88] on input "True" at bounding box center [509, 86] width 8 height 7
radio input "true"
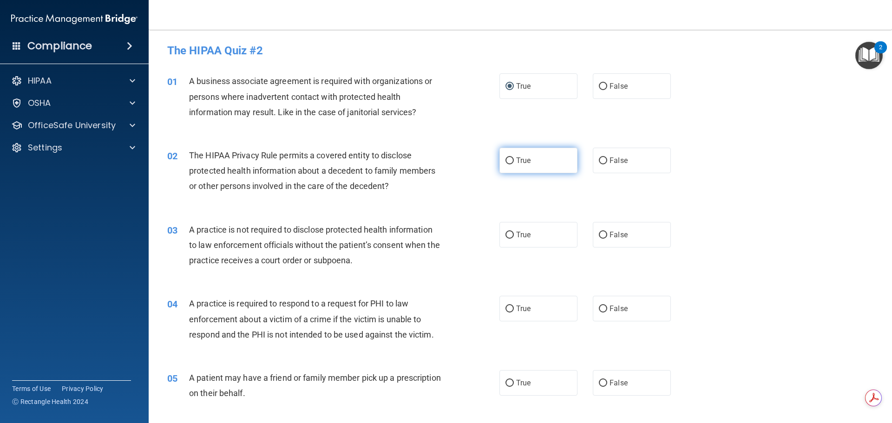
click at [505, 160] on input "True" at bounding box center [509, 160] width 8 height 7
radio input "true"
drag, startPoint x: 598, startPoint y: 231, endPoint x: 611, endPoint y: 279, distance: 49.5
click at [599, 235] on input "False" at bounding box center [603, 235] width 8 height 7
radio input "true"
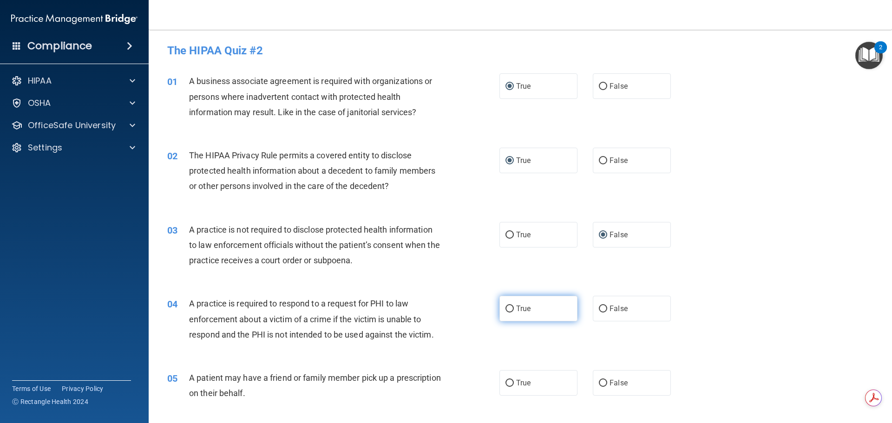
click at [511, 307] on label "True" at bounding box center [538, 309] width 78 height 26
click at [511, 307] on input "True" at bounding box center [509, 309] width 8 height 7
radio input "true"
click at [599, 380] on input "False" at bounding box center [603, 383] width 8 height 7
radio input "true"
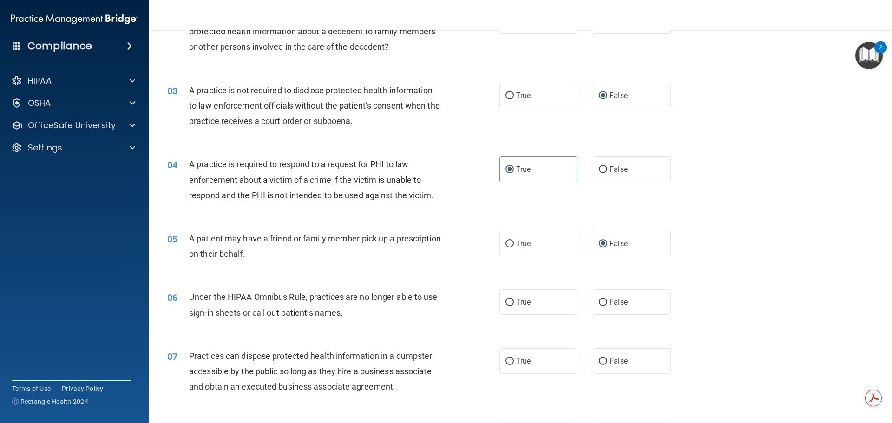
scroll to position [232, 0]
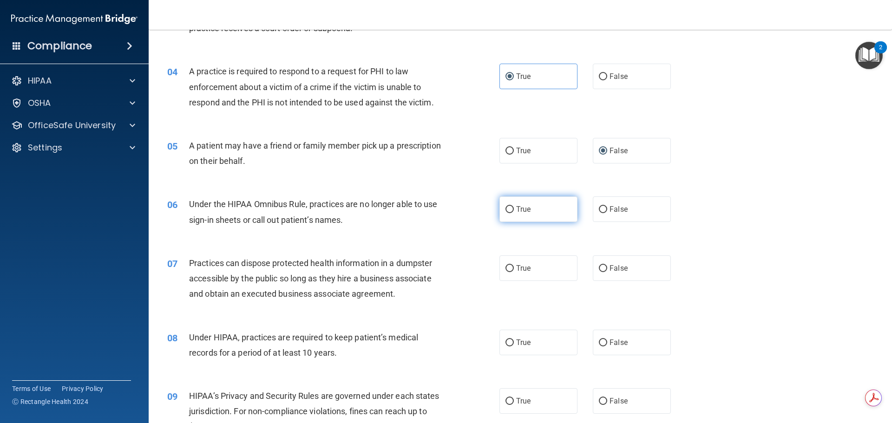
click at [508, 211] on input "True" at bounding box center [509, 209] width 8 height 7
radio input "true"
drag, startPoint x: 503, startPoint y: 269, endPoint x: 519, endPoint y: 274, distance: 17.4
click at [507, 271] on input "True" at bounding box center [509, 268] width 8 height 7
radio input "true"
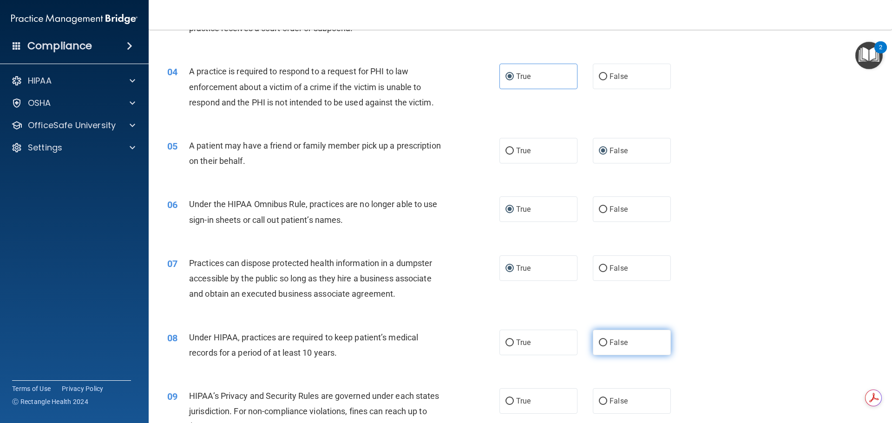
drag, startPoint x: 598, startPoint y: 341, endPoint x: 618, endPoint y: 341, distance: 19.5
click at [599, 342] on input "False" at bounding box center [603, 343] width 8 height 7
radio input "true"
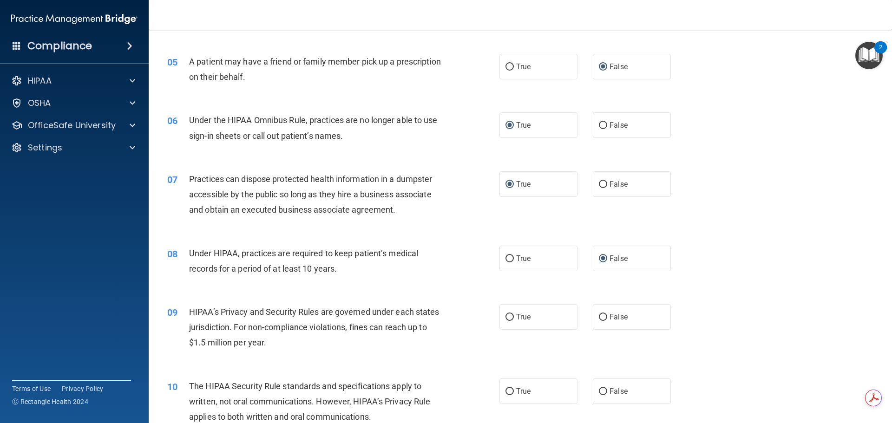
scroll to position [418, 0]
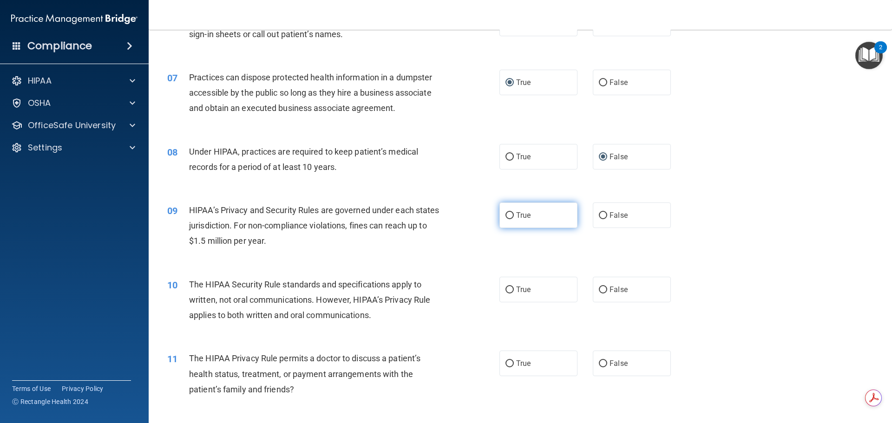
click at [507, 215] on input "True" at bounding box center [509, 215] width 8 height 7
radio input "true"
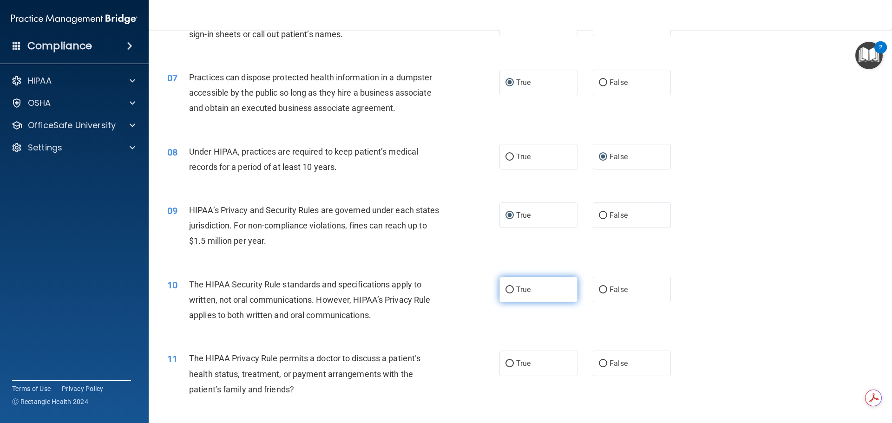
drag, startPoint x: 506, startPoint y: 290, endPoint x: 512, endPoint y: 293, distance: 6.2
click at [508, 291] on input "True" at bounding box center [509, 290] width 8 height 7
radio input "true"
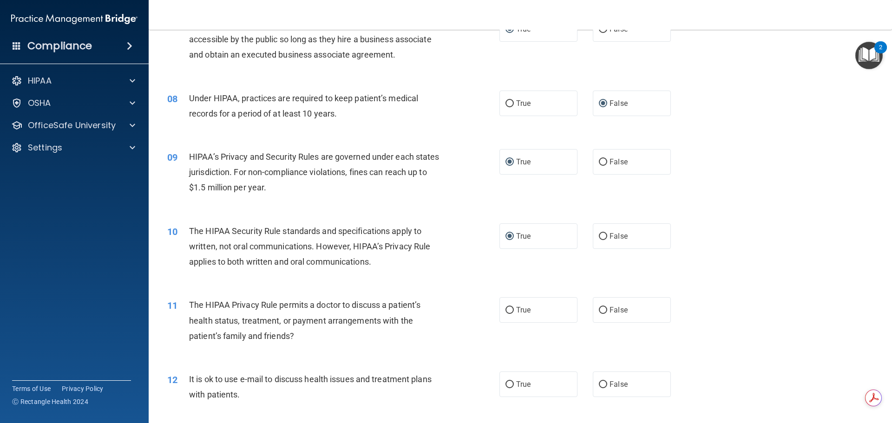
scroll to position [511, 0]
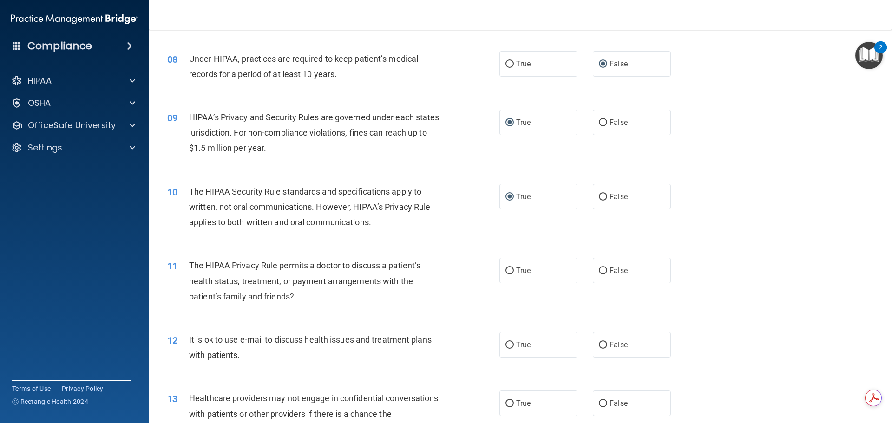
drag, startPoint x: 600, startPoint y: 269, endPoint x: 598, endPoint y: 295, distance: 26.5
click at [600, 269] on input "False" at bounding box center [603, 271] width 8 height 7
radio input "true"
click at [601, 345] on input "False" at bounding box center [603, 345] width 8 height 7
radio input "true"
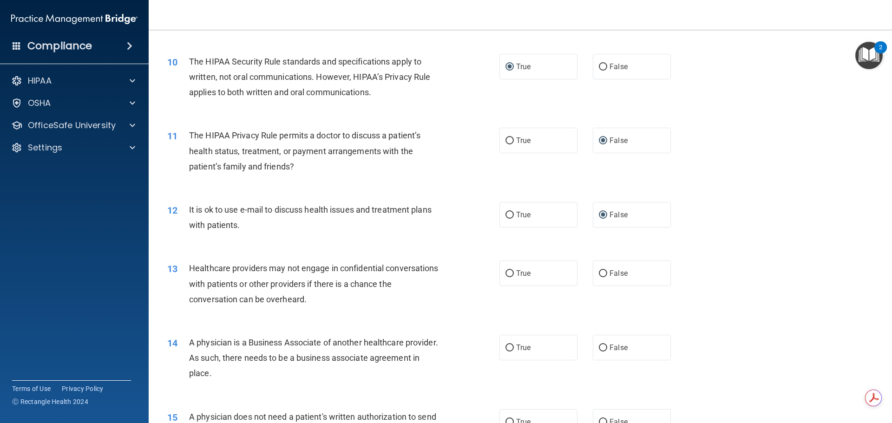
scroll to position [743, 0]
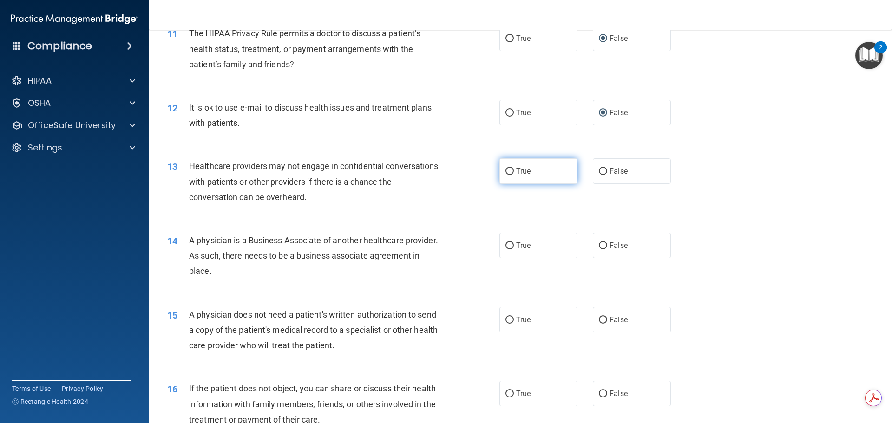
click at [505, 172] on input "True" at bounding box center [509, 171] width 8 height 7
radio input "true"
click at [505, 247] on input "True" at bounding box center [509, 245] width 8 height 7
radio input "true"
drag, startPoint x: 601, startPoint y: 320, endPoint x: 595, endPoint y: 321, distance: 5.7
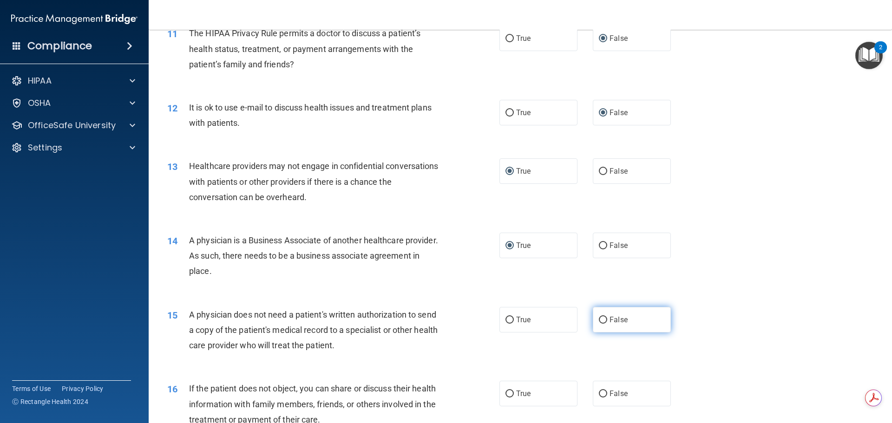
click at [599, 321] on input "False" at bounding box center [603, 320] width 8 height 7
radio input "true"
drag, startPoint x: 504, startPoint y: 393, endPoint x: 552, endPoint y: 356, distance: 61.0
click at [505, 393] on input "True" at bounding box center [509, 394] width 8 height 7
radio input "true"
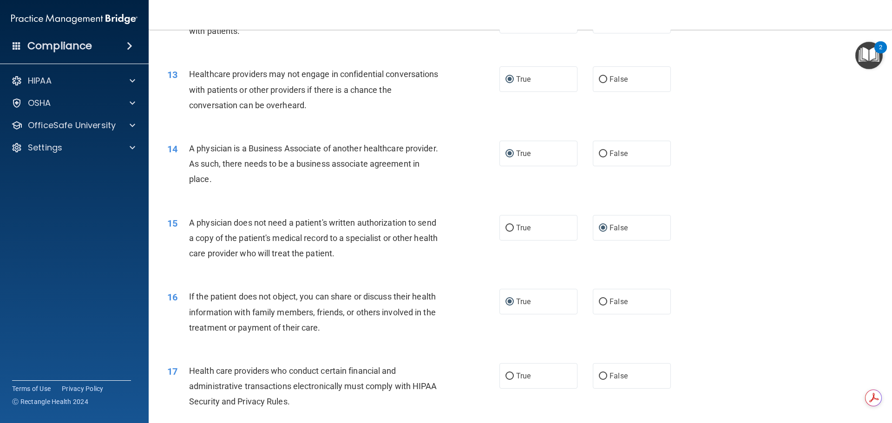
scroll to position [929, 0]
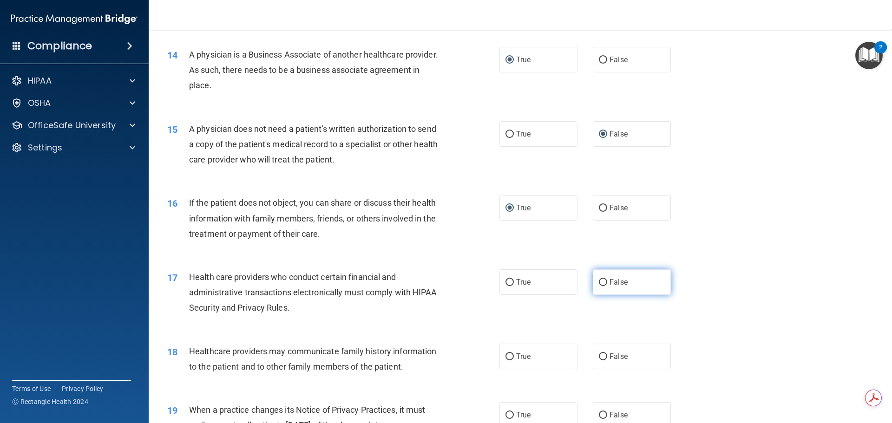
click at [599, 282] on input "False" at bounding box center [603, 282] width 8 height 7
radio input "true"
click at [509, 354] on input "True" at bounding box center [509, 357] width 8 height 7
radio input "true"
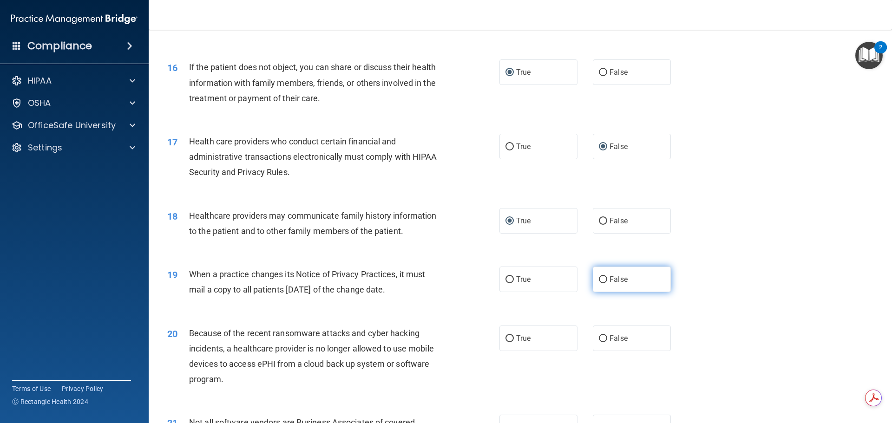
scroll to position [1068, 0]
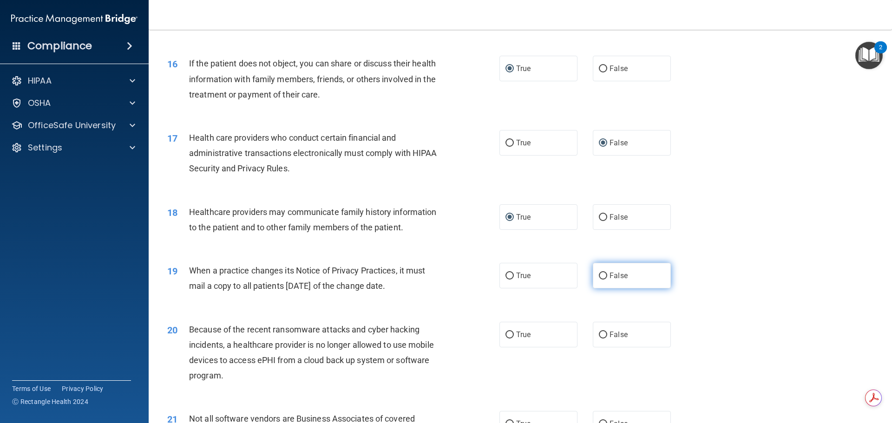
click at [599, 277] on input "False" at bounding box center [603, 276] width 8 height 7
radio input "true"
click at [508, 333] on input "True" at bounding box center [509, 335] width 8 height 7
radio input "true"
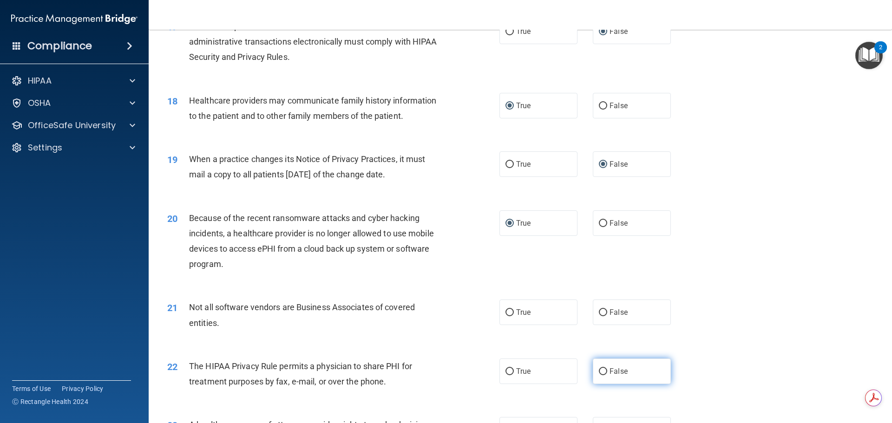
scroll to position [1254, 0]
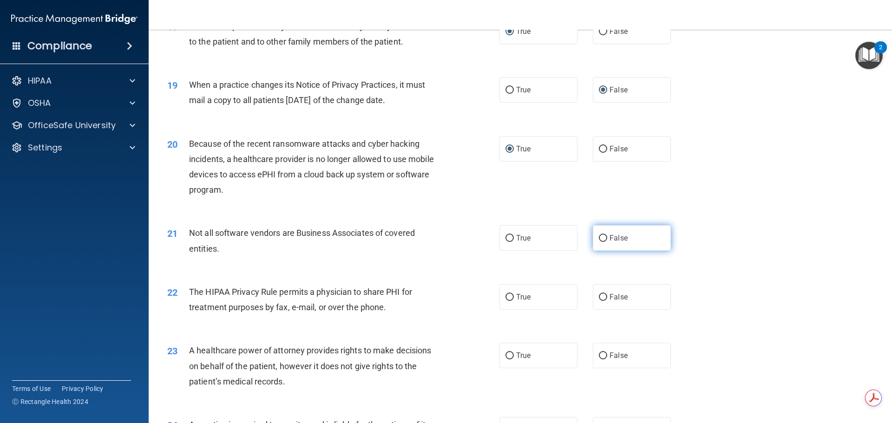
click at [599, 240] on input "False" at bounding box center [603, 238] width 8 height 7
radio input "true"
click at [507, 297] on input "True" at bounding box center [509, 297] width 8 height 7
radio input "true"
click at [599, 355] on input "False" at bounding box center [603, 356] width 8 height 7
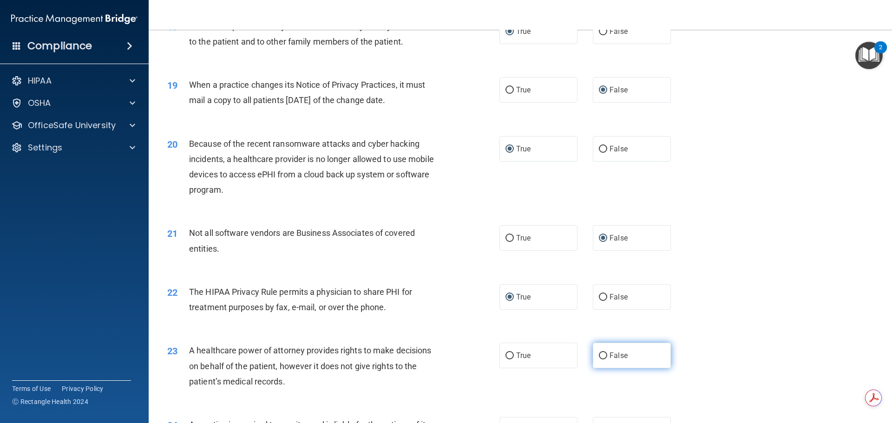
radio input "true"
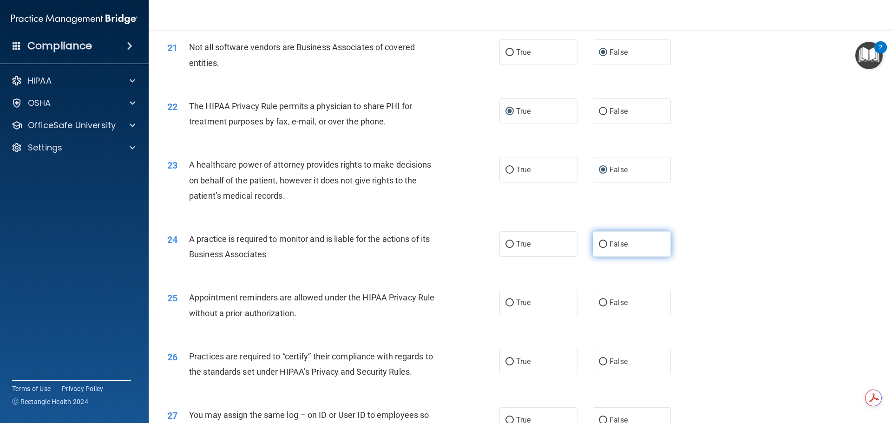
click at [601, 246] on input "False" at bounding box center [603, 244] width 8 height 7
radio input "true"
click at [599, 302] on input "False" at bounding box center [603, 303] width 8 height 7
radio input "true"
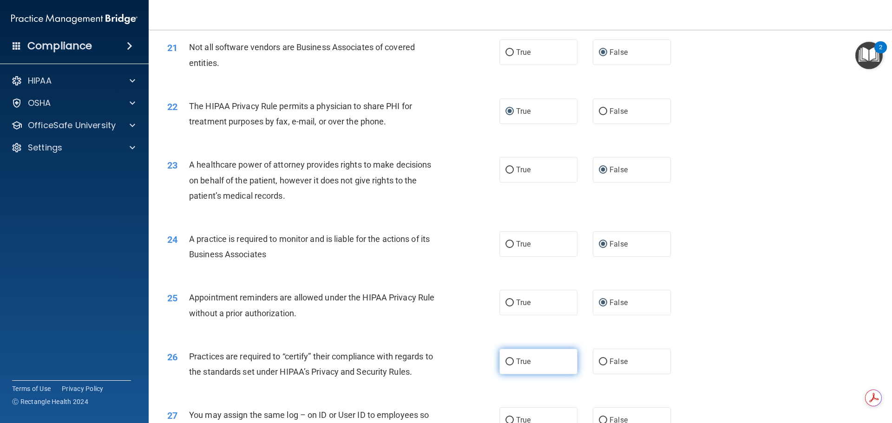
click at [505, 357] on label "True" at bounding box center [538, 362] width 78 height 26
click at [505, 359] on input "True" at bounding box center [509, 362] width 8 height 7
radio input "true"
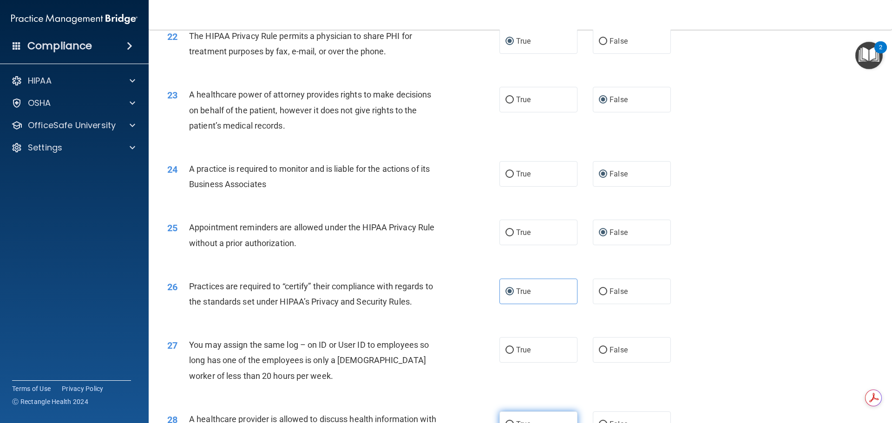
scroll to position [1579, 0]
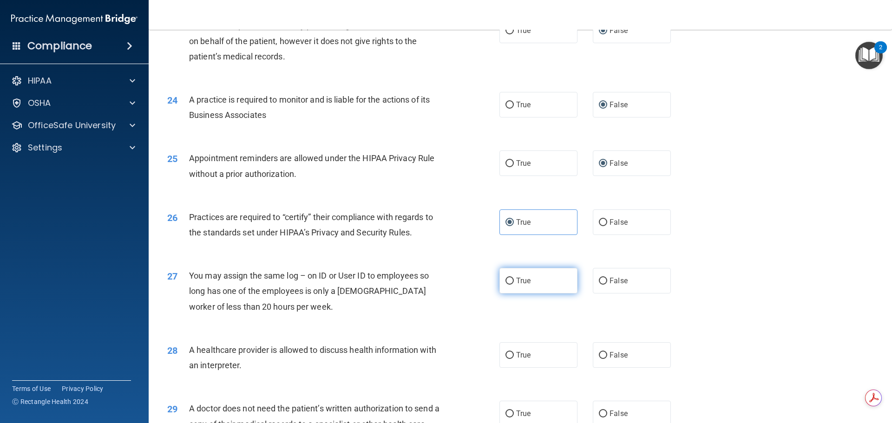
drag, startPoint x: 502, startPoint y: 280, endPoint x: 506, endPoint y: 320, distance: 40.1
click at [505, 281] on input "True" at bounding box center [509, 281] width 8 height 7
radio input "true"
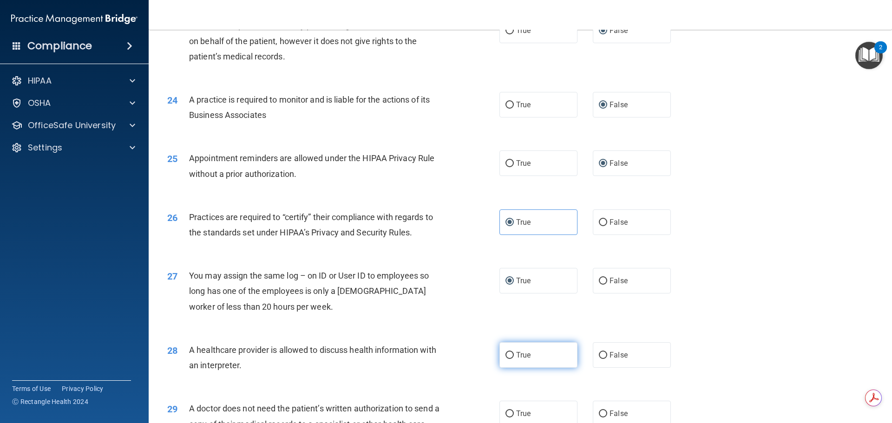
click at [505, 356] on input "True" at bounding box center [509, 355] width 8 height 7
radio input "true"
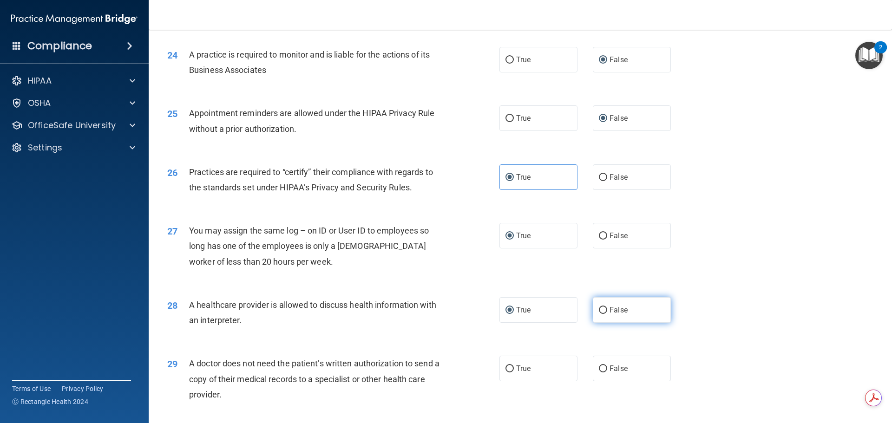
scroll to position [1719, 0]
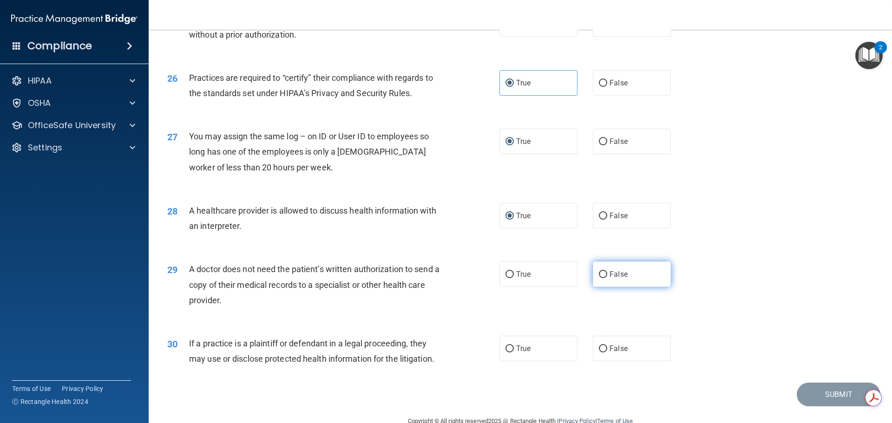
click at [599, 275] on input "False" at bounding box center [603, 274] width 8 height 7
radio input "true"
click at [510, 347] on input "True" at bounding box center [509, 349] width 8 height 7
radio input "true"
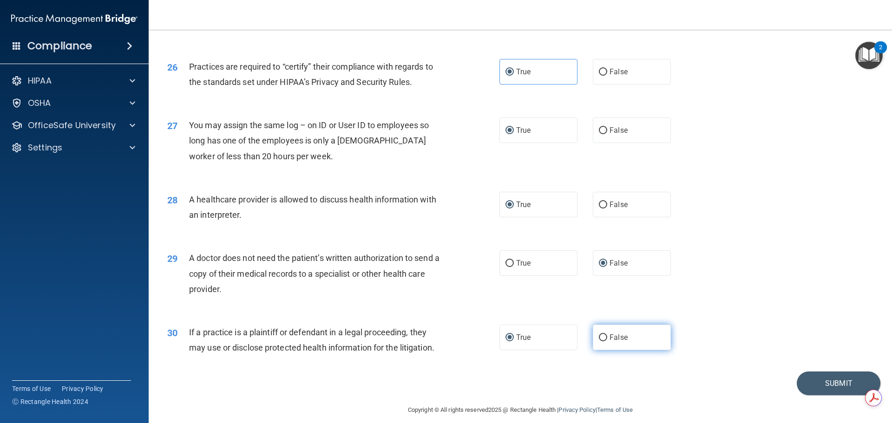
scroll to position [1739, 0]
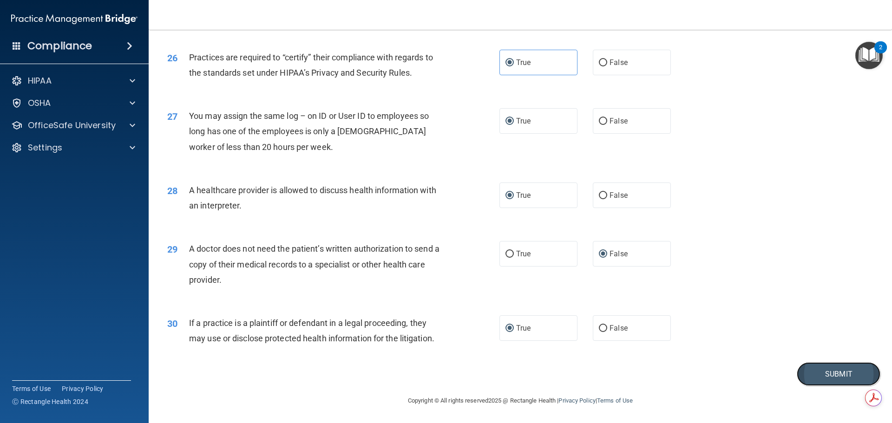
click at [815, 374] on button "Submit" at bounding box center [839, 374] width 84 height 24
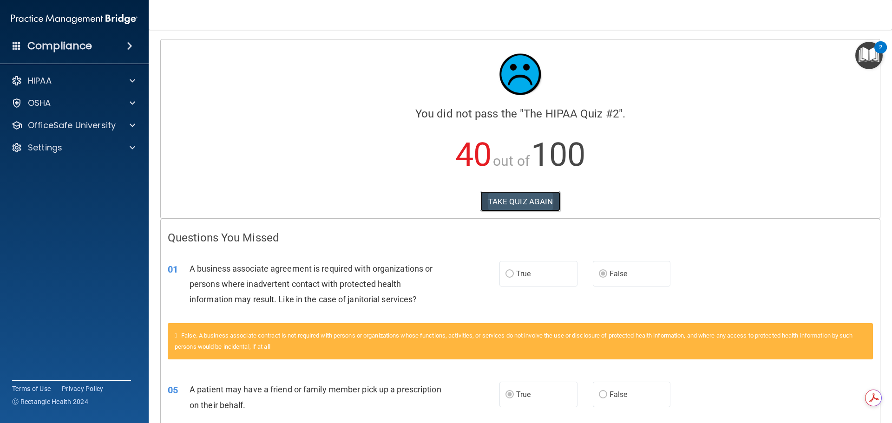
click at [525, 200] on button "TAKE QUIZ AGAIN" at bounding box center [520, 201] width 80 height 20
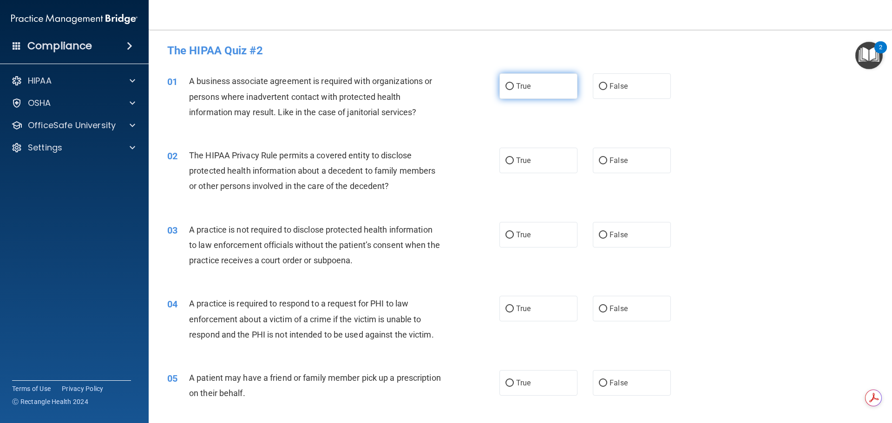
click at [507, 85] on input "True" at bounding box center [509, 86] width 8 height 7
radio input "true"
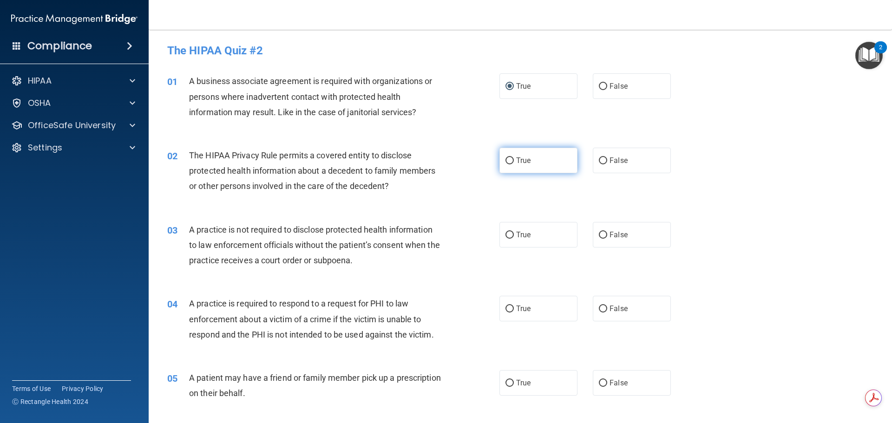
click at [506, 157] on input "True" at bounding box center [509, 160] width 8 height 7
radio input "true"
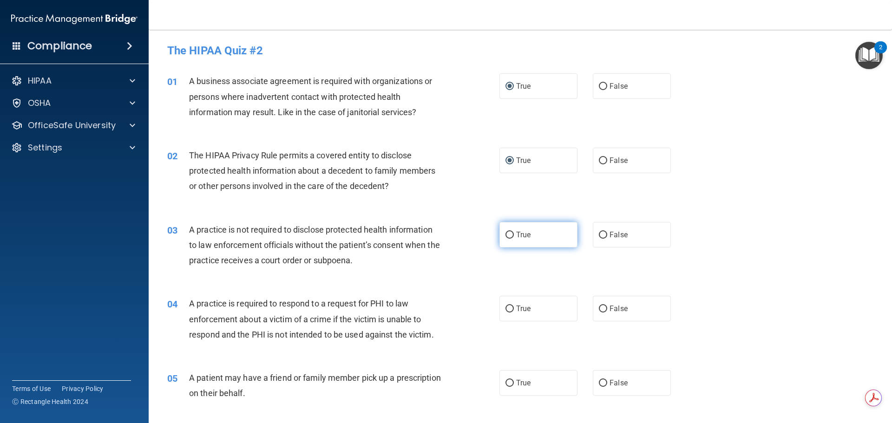
click at [505, 233] on input "True" at bounding box center [509, 235] width 8 height 7
radio input "true"
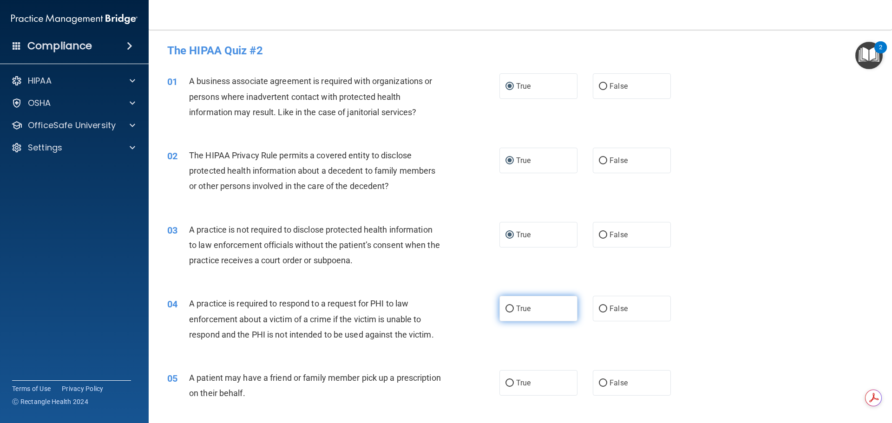
click at [507, 310] on input "True" at bounding box center [509, 309] width 8 height 7
radio input "true"
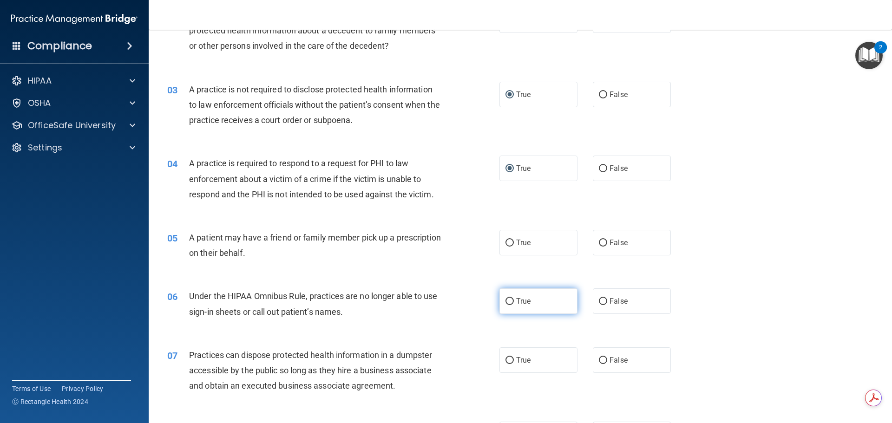
scroll to position [186, 0]
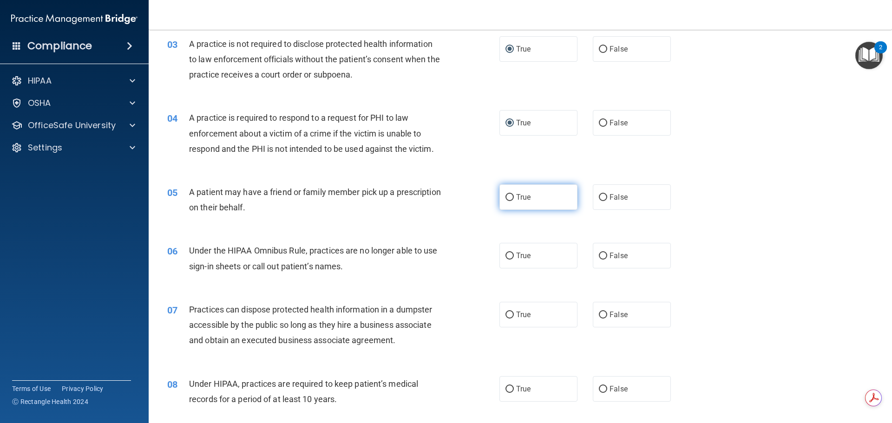
click at [506, 198] on input "True" at bounding box center [509, 197] width 8 height 7
radio input "true"
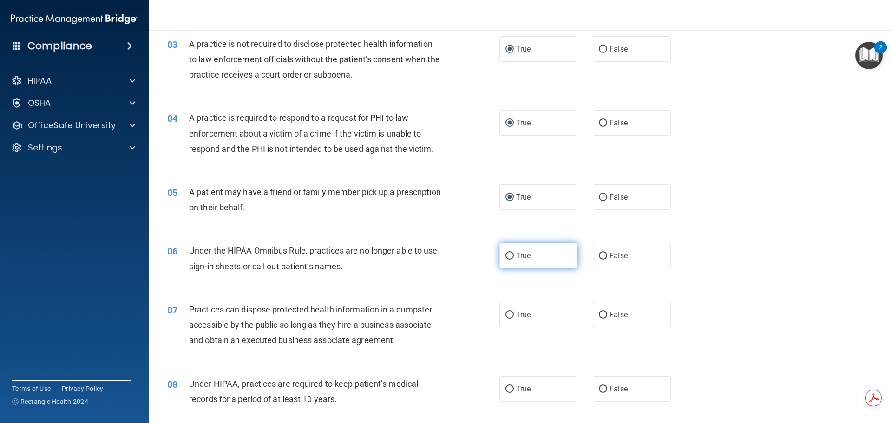
drag, startPoint x: 504, startPoint y: 254, endPoint x: 509, endPoint y: 287, distance: 33.2
click at [505, 255] on input "True" at bounding box center [509, 256] width 8 height 7
radio input "true"
click at [505, 315] on input "True" at bounding box center [509, 315] width 8 height 7
radio input "true"
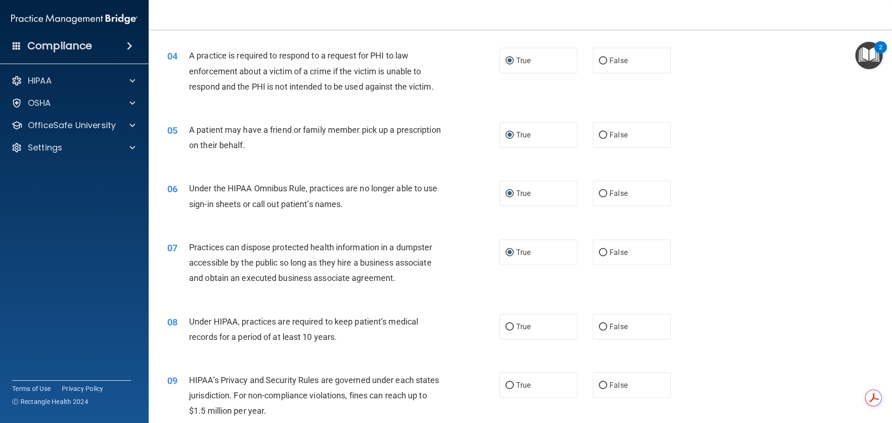
scroll to position [325, 0]
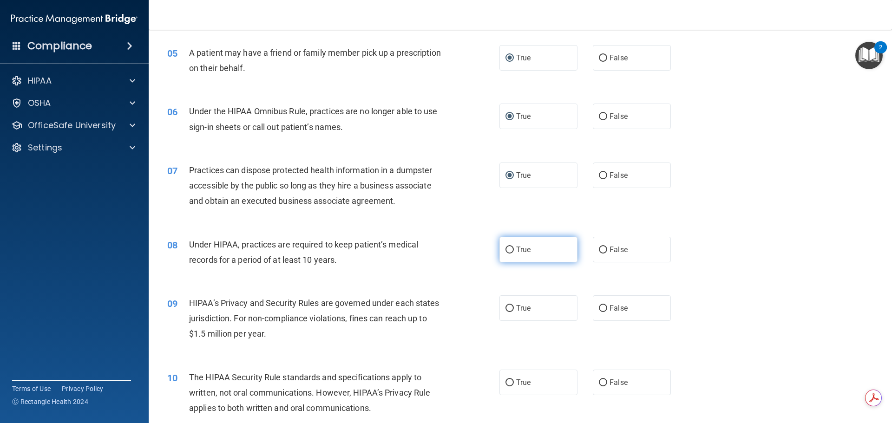
click at [505, 249] on input "True" at bounding box center [509, 250] width 8 height 7
radio input "true"
click at [506, 306] on input "True" at bounding box center [509, 308] width 8 height 7
radio input "true"
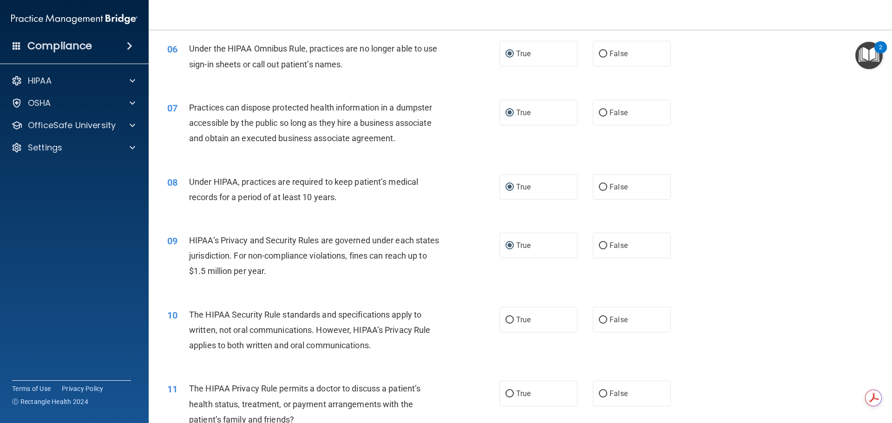
scroll to position [465, 0]
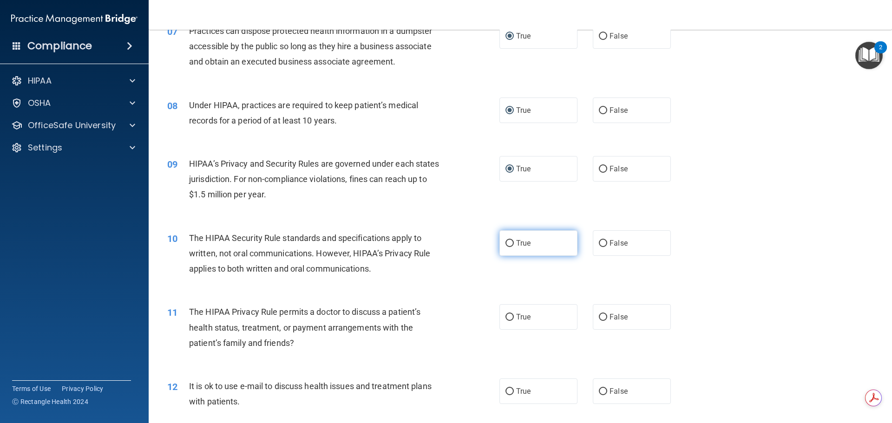
click at [507, 243] on input "True" at bounding box center [509, 243] width 8 height 7
radio input "true"
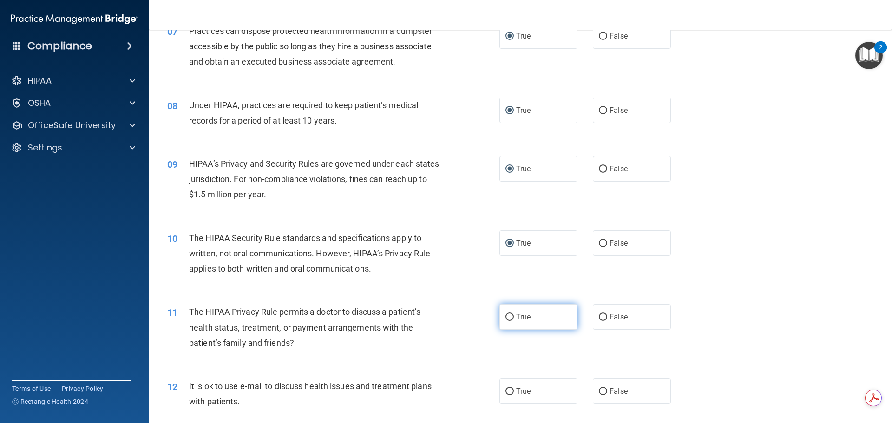
click at [505, 318] on input "True" at bounding box center [509, 317] width 8 height 7
radio input "true"
drag, startPoint x: 504, startPoint y: 393, endPoint x: 526, endPoint y: 371, distance: 31.2
click at [505, 393] on input "True" at bounding box center [509, 391] width 8 height 7
radio input "true"
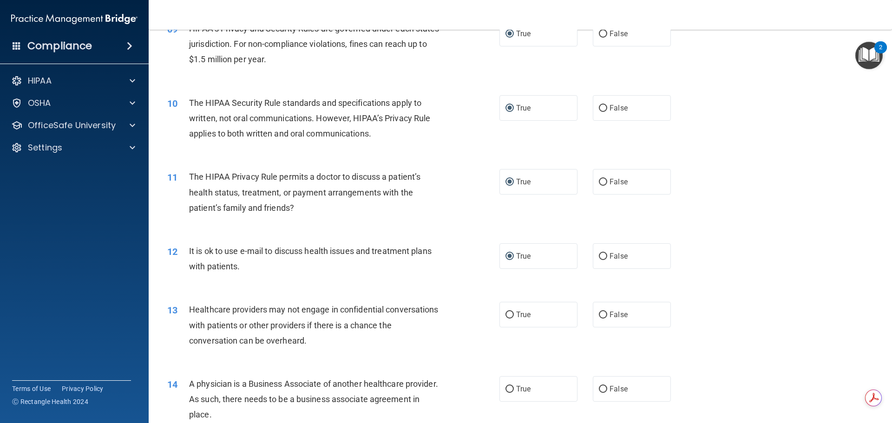
scroll to position [604, 0]
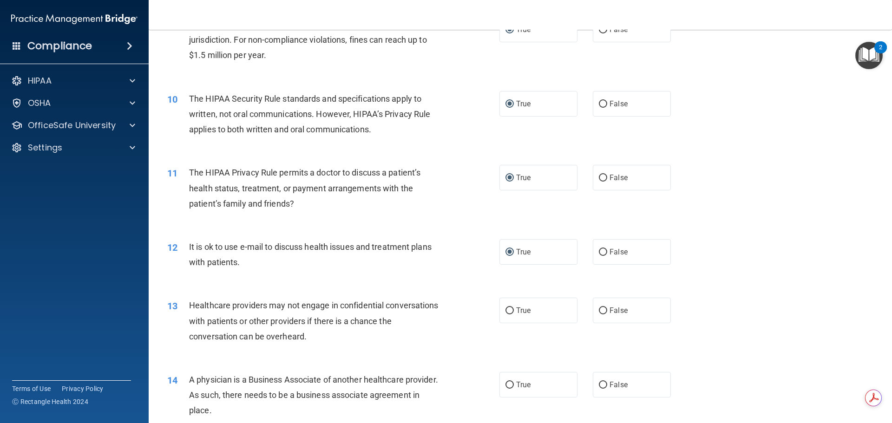
drag, startPoint x: 505, startPoint y: 310, endPoint x: 511, endPoint y: 334, distance: 24.6
click at [505, 311] on input "True" at bounding box center [509, 311] width 8 height 7
radio input "true"
click at [505, 385] on input "True" at bounding box center [509, 385] width 8 height 7
radio input "true"
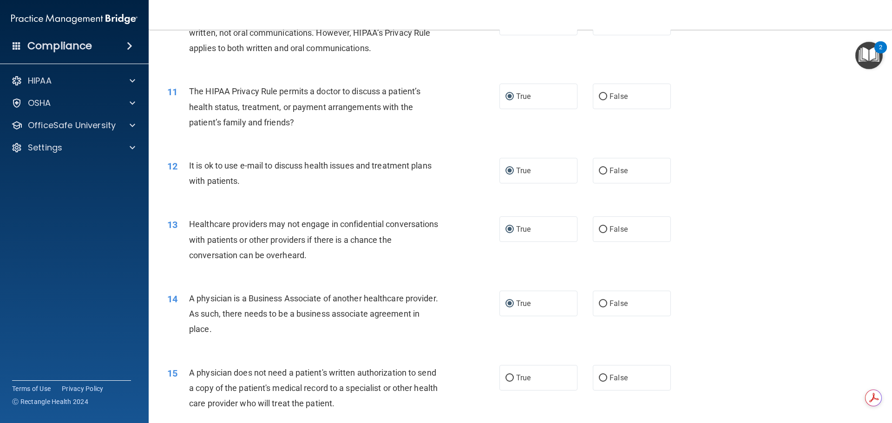
scroll to position [790, 0]
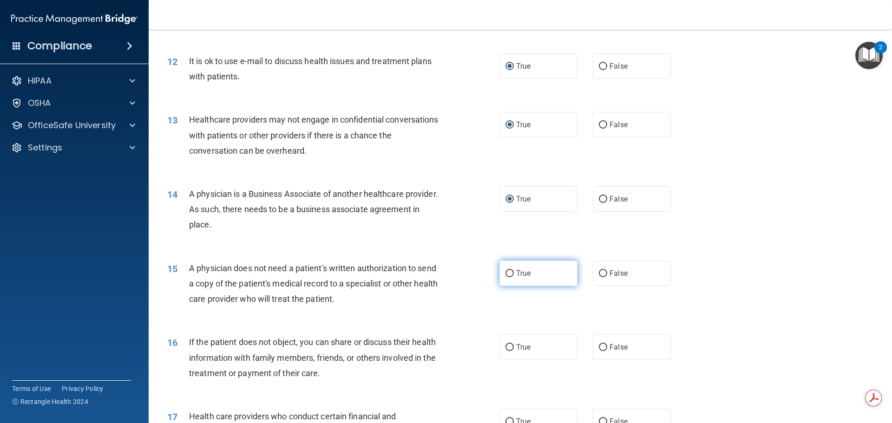
click at [507, 274] on input "True" at bounding box center [509, 273] width 8 height 7
radio input "true"
click at [508, 346] on input "True" at bounding box center [509, 347] width 8 height 7
radio input "true"
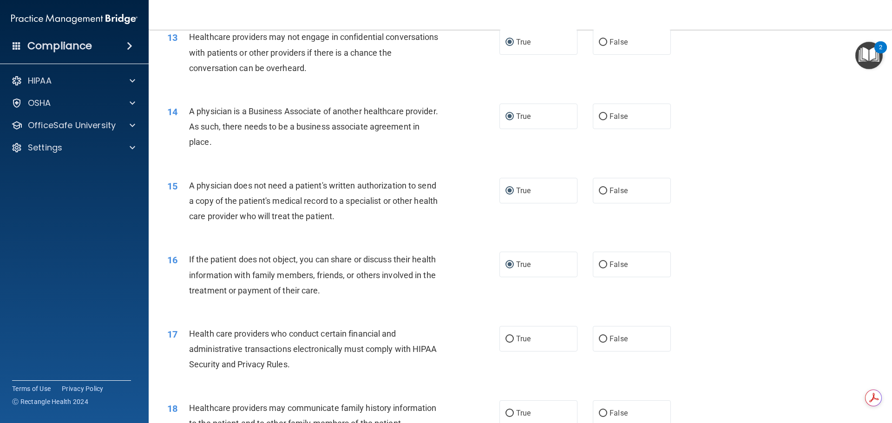
scroll to position [976, 0]
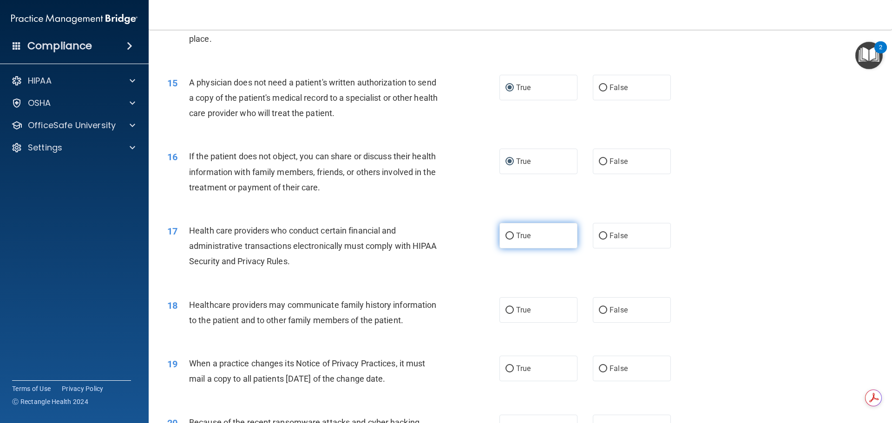
click at [505, 236] on input "True" at bounding box center [509, 236] width 8 height 7
radio input "true"
click at [505, 312] on input "True" at bounding box center [509, 310] width 8 height 7
radio input "true"
drag, startPoint x: 506, startPoint y: 369, endPoint x: 511, endPoint y: 363, distance: 7.9
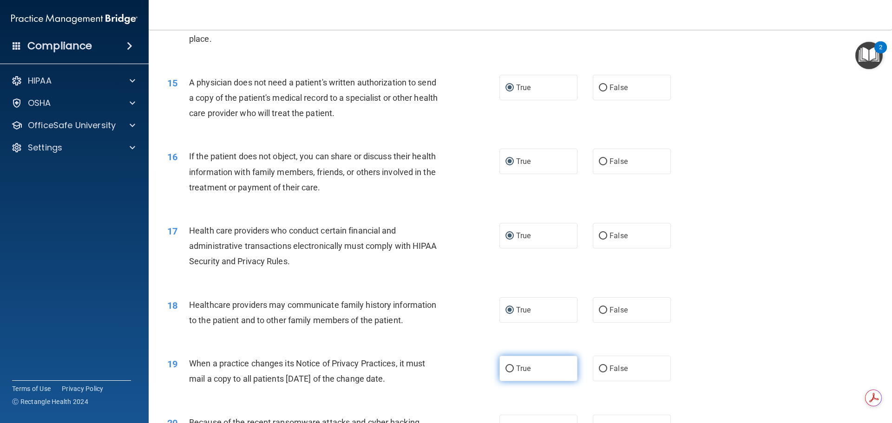
click at [506, 369] on input "True" at bounding box center [509, 369] width 8 height 7
radio input "true"
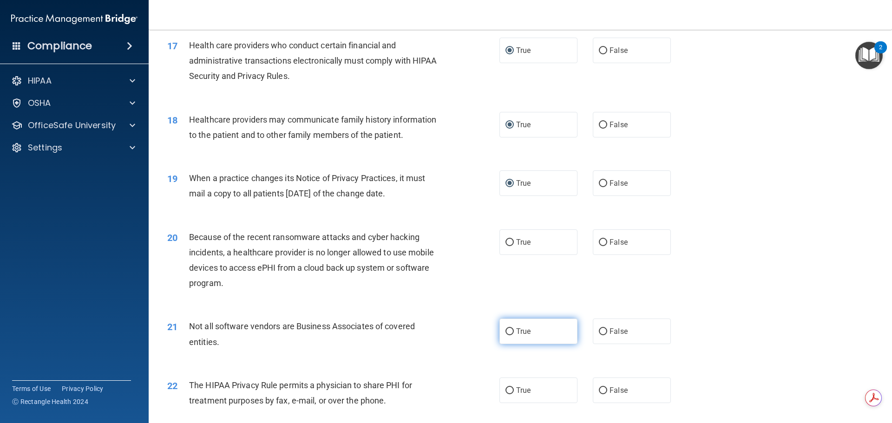
scroll to position [1161, 0]
click at [503, 238] on label "True" at bounding box center [538, 242] width 78 height 26
click at [505, 239] on input "True" at bounding box center [509, 242] width 8 height 7
radio input "true"
click at [506, 331] on input "True" at bounding box center [509, 331] width 8 height 7
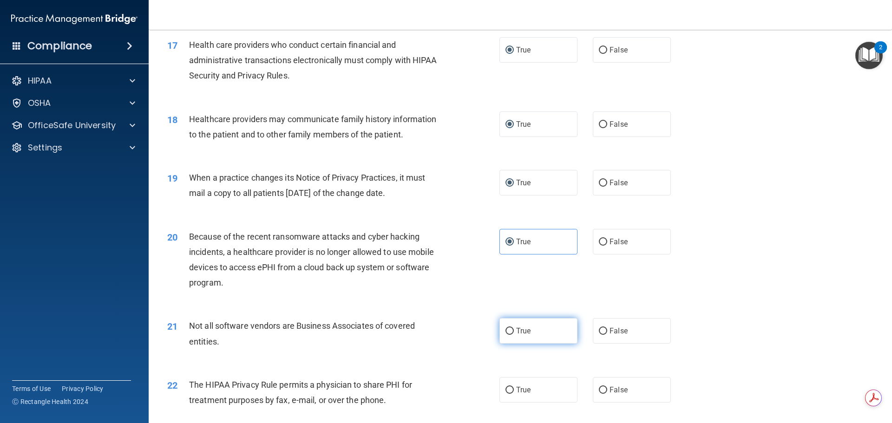
radio input "true"
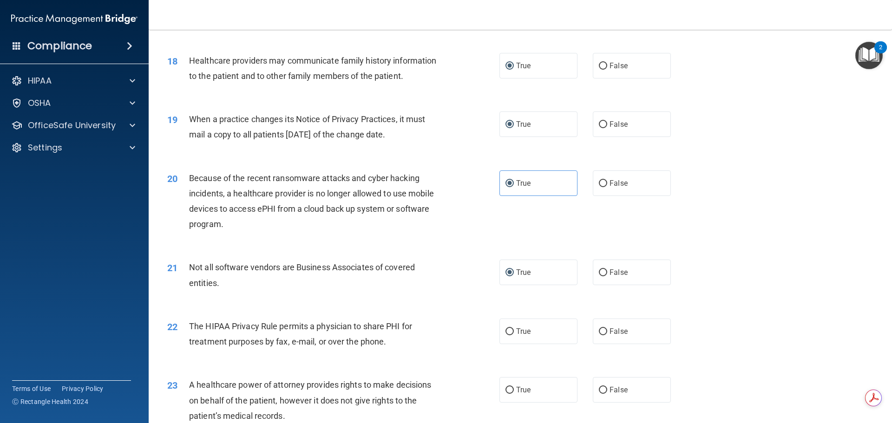
scroll to position [1301, 0]
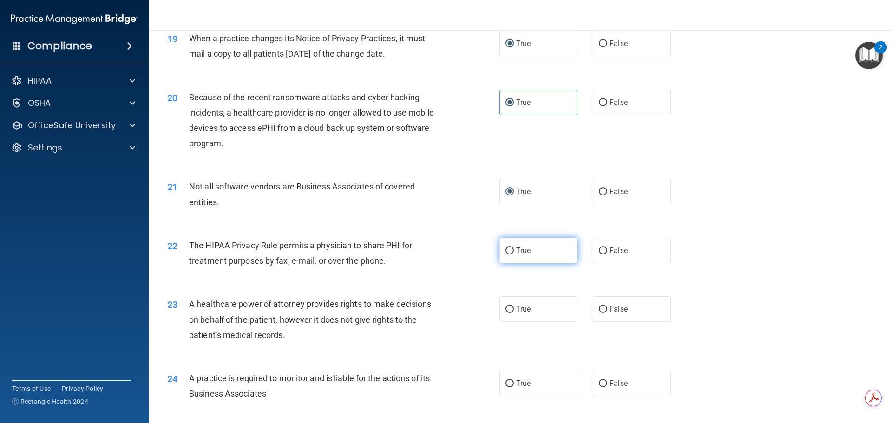
click at [505, 252] on input "True" at bounding box center [509, 251] width 8 height 7
radio input "true"
click at [506, 308] on input "True" at bounding box center [509, 309] width 8 height 7
radio input "true"
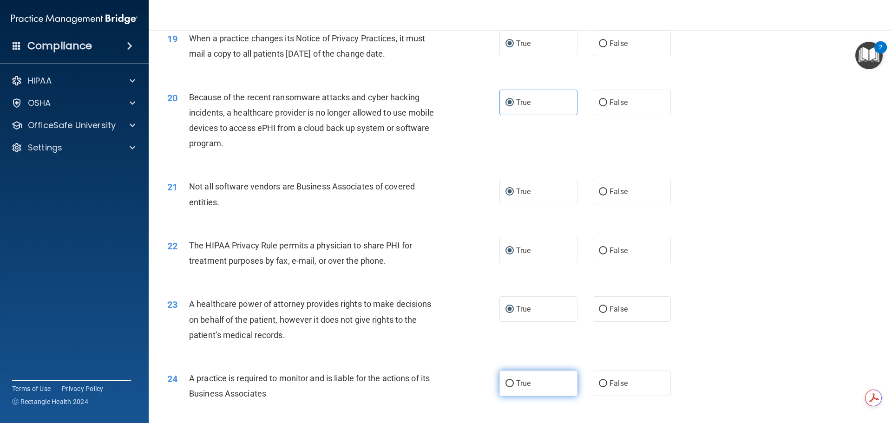
click at [506, 384] on input "True" at bounding box center [509, 383] width 8 height 7
radio input "true"
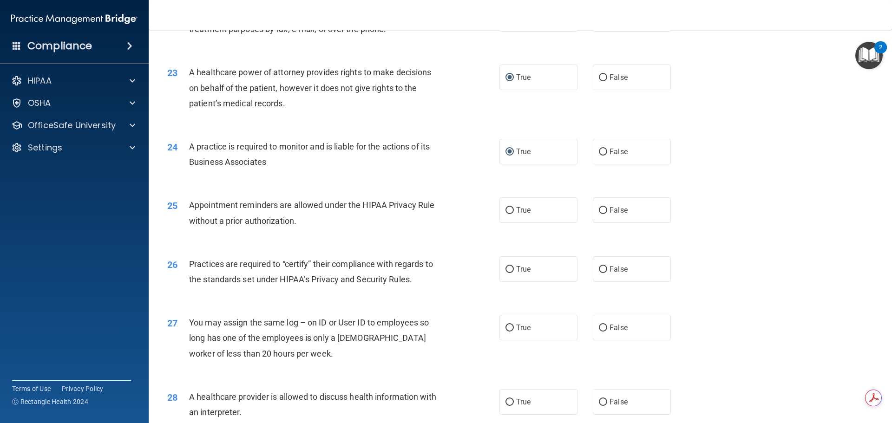
scroll to position [1533, 0]
click at [506, 210] on input "True" at bounding box center [509, 210] width 8 height 7
radio input "true"
click at [507, 269] on input "True" at bounding box center [509, 269] width 8 height 7
radio input "true"
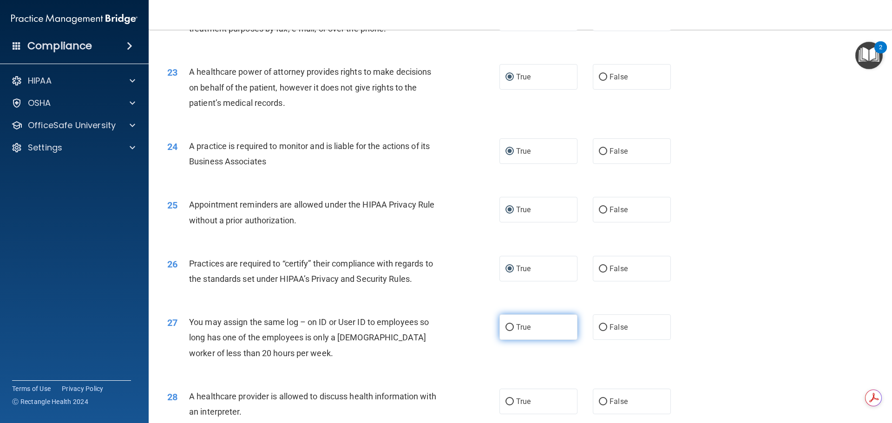
click at [507, 328] on input "True" at bounding box center [509, 327] width 8 height 7
radio input "true"
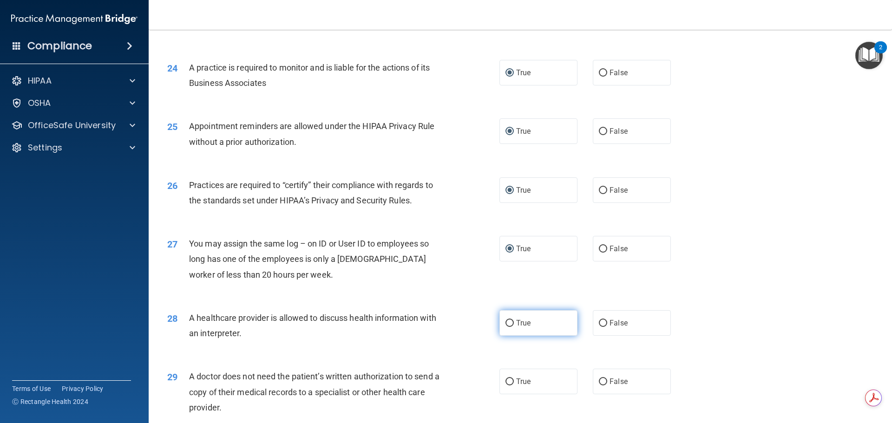
scroll to position [1672, 0]
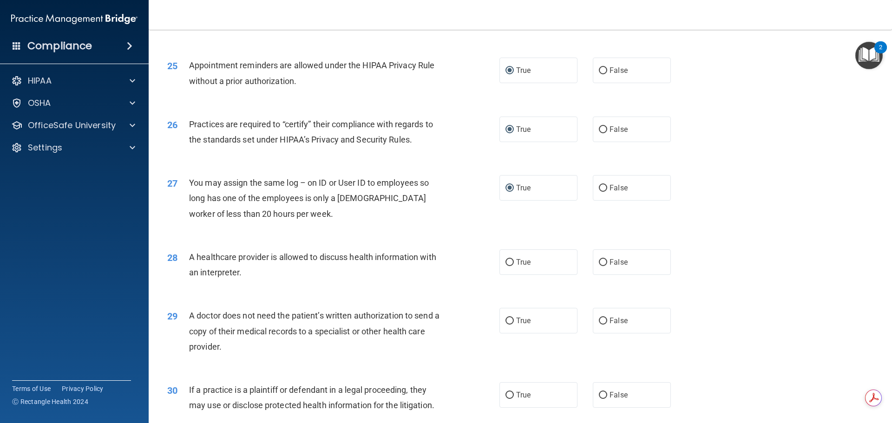
drag, startPoint x: 503, startPoint y: 262, endPoint x: 512, endPoint y: 278, distance: 18.3
click at [505, 262] on input "True" at bounding box center [509, 262] width 8 height 7
radio input "true"
drag, startPoint x: 504, startPoint y: 322, endPoint x: 513, endPoint y: 321, distance: 8.4
click at [508, 323] on input "True" at bounding box center [509, 321] width 8 height 7
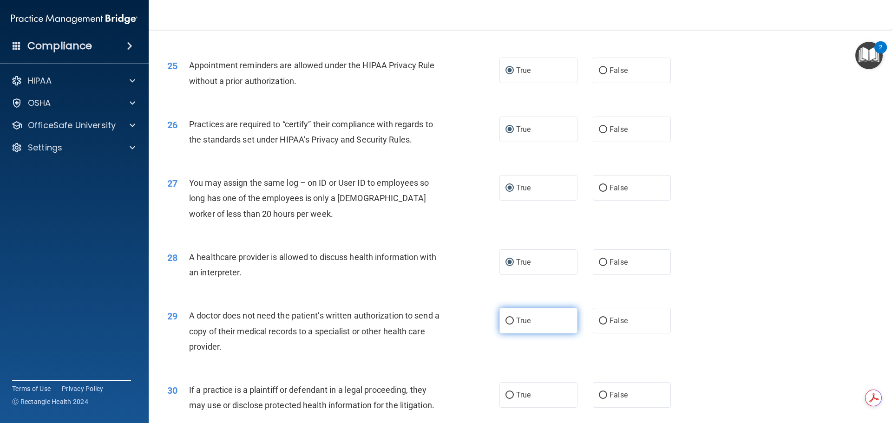
radio input "true"
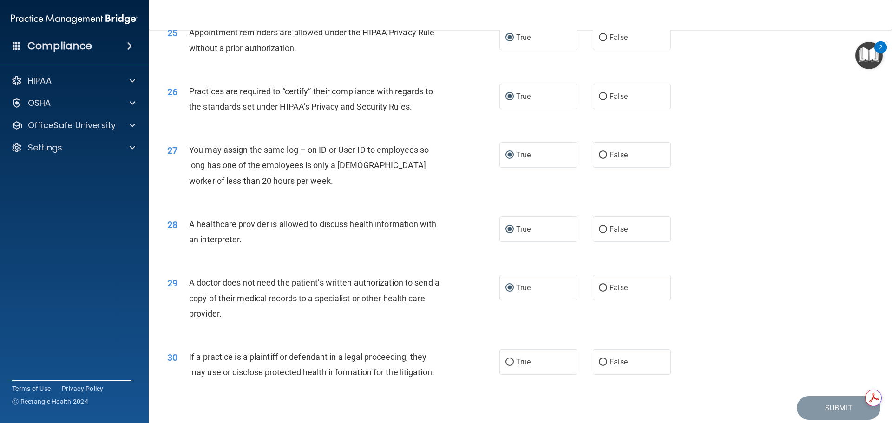
scroll to position [1739, 0]
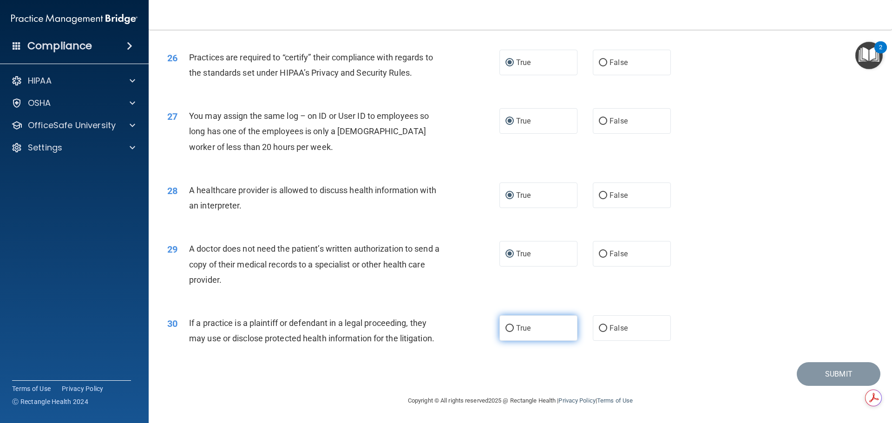
click at [505, 329] on input "True" at bounding box center [509, 328] width 8 height 7
radio input "true"
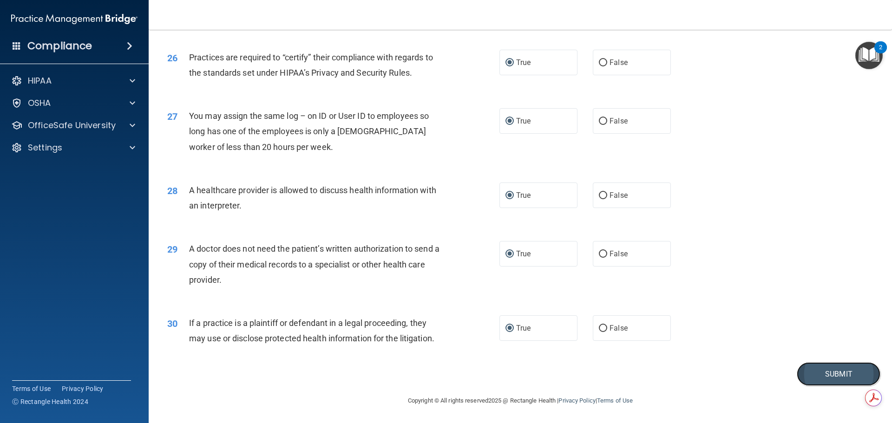
click at [827, 377] on button "Submit" at bounding box center [839, 374] width 84 height 24
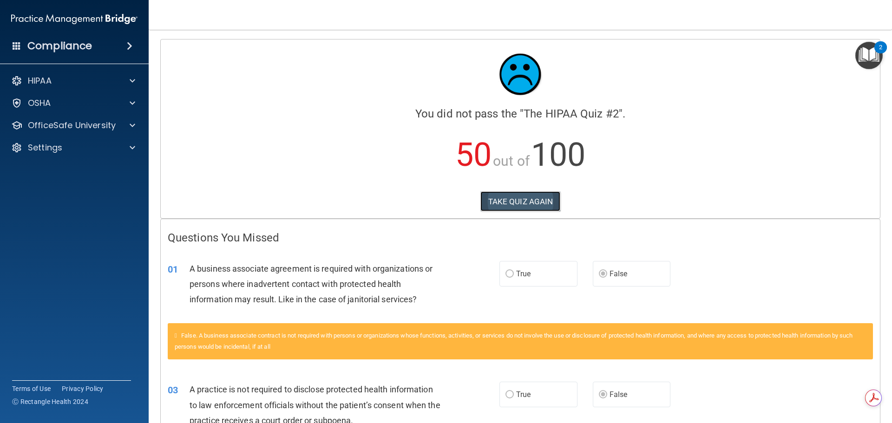
click at [521, 199] on button "TAKE QUIZ AGAIN" at bounding box center [520, 201] width 80 height 20
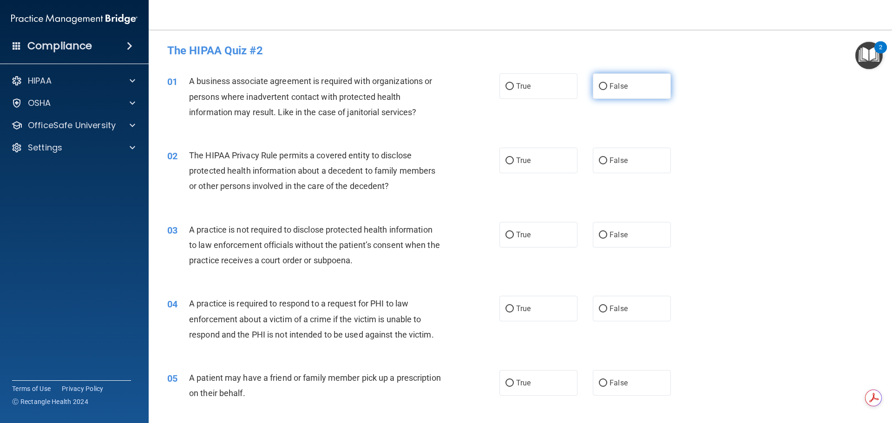
click at [600, 87] on input "False" at bounding box center [603, 86] width 8 height 7
radio input "true"
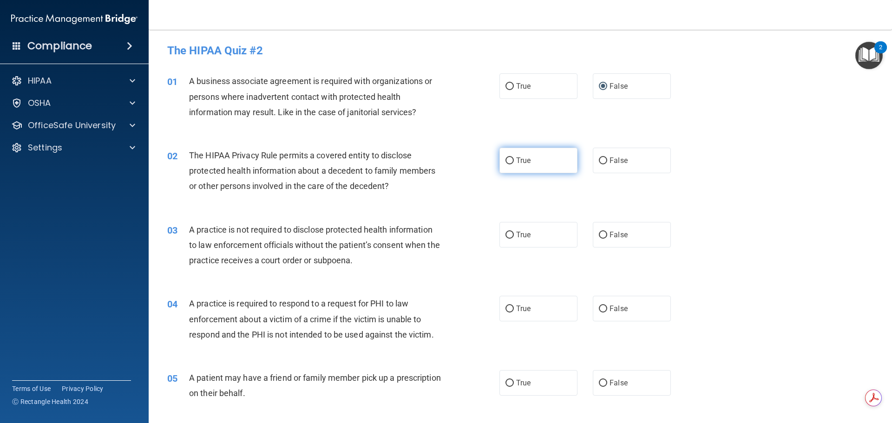
click at [508, 158] on input "True" at bounding box center [509, 160] width 8 height 7
radio input "true"
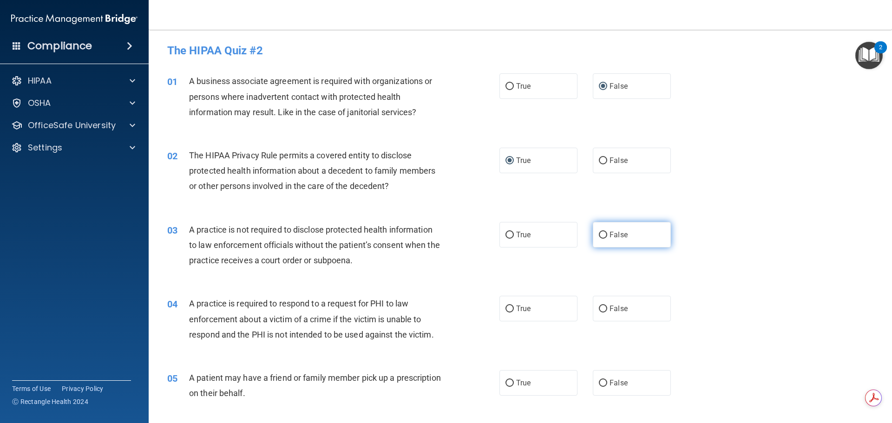
click at [599, 233] on input "False" at bounding box center [603, 235] width 8 height 7
radio input "true"
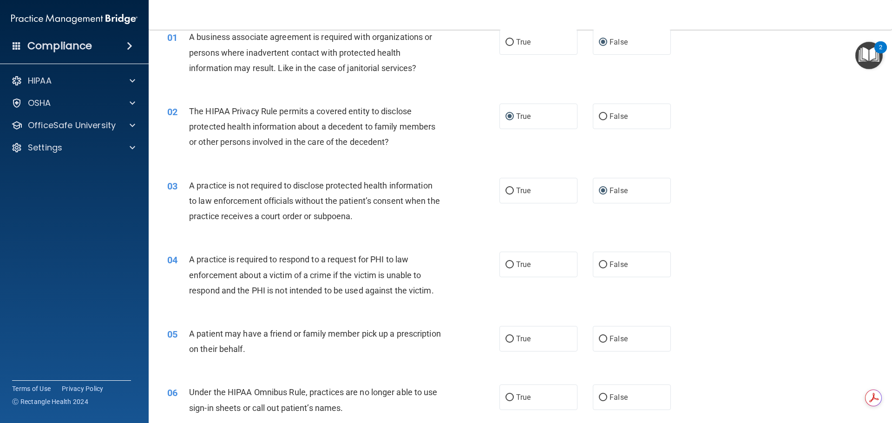
scroll to position [139, 0]
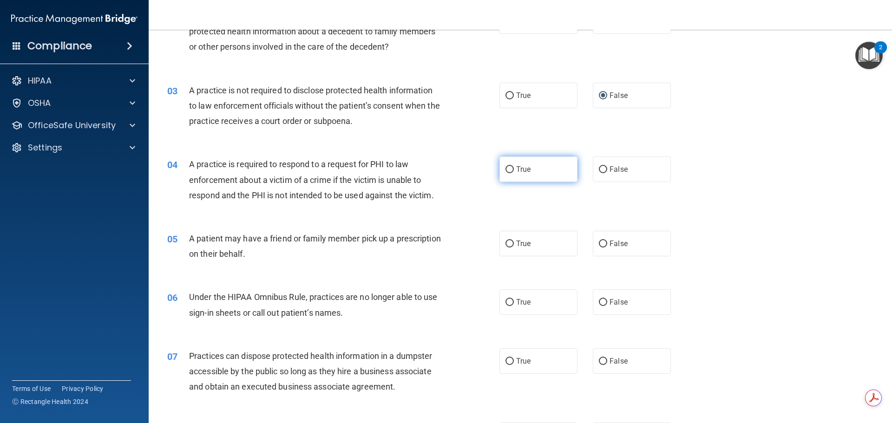
click at [506, 168] on input "True" at bounding box center [509, 169] width 8 height 7
radio input "true"
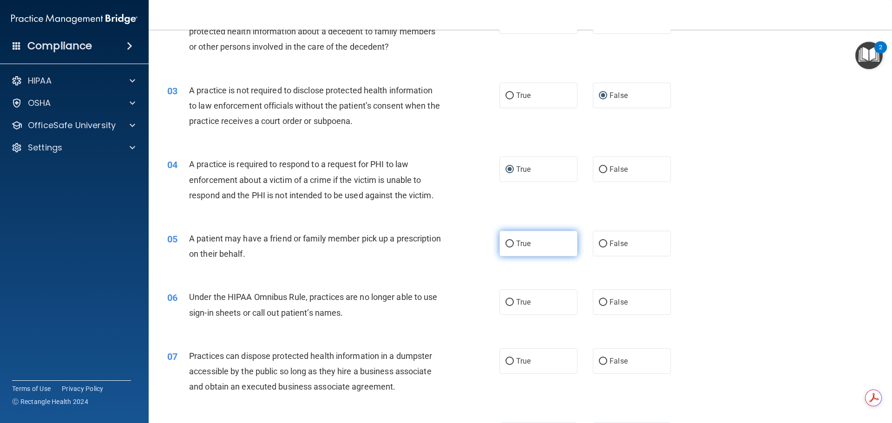
click at [505, 242] on input "True" at bounding box center [509, 244] width 8 height 7
radio input "true"
click at [599, 301] on input "False" at bounding box center [603, 302] width 8 height 7
radio input "true"
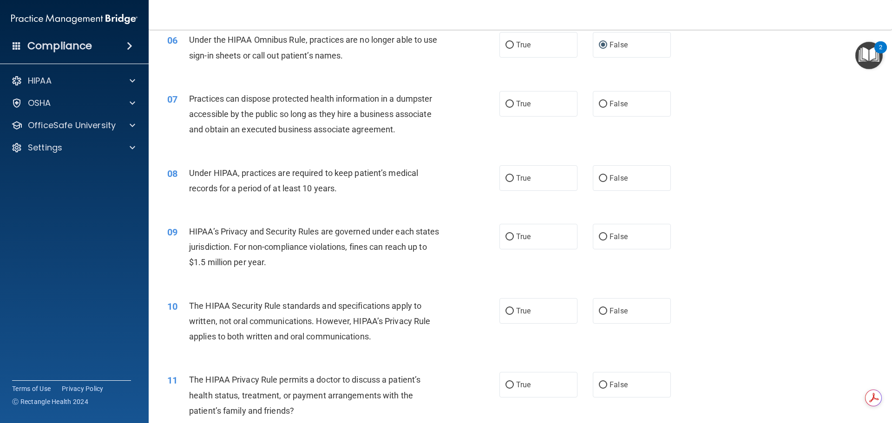
scroll to position [418, 0]
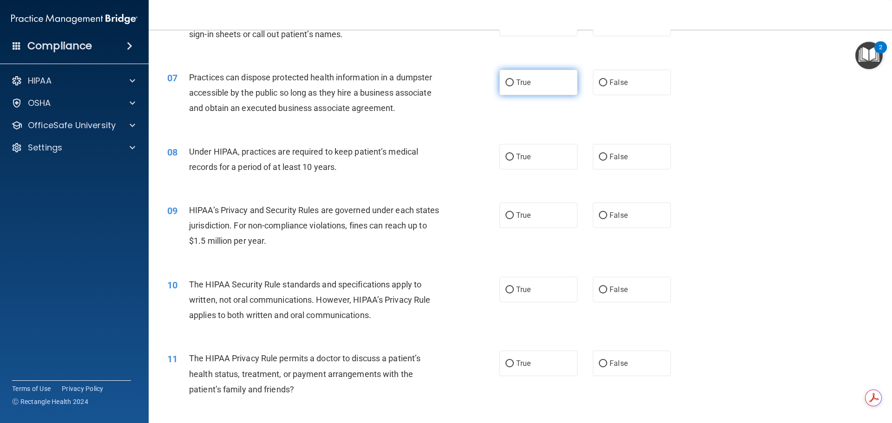
click at [505, 82] on input "True" at bounding box center [509, 82] width 8 height 7
radio input "true"
click at [599, 155] on input "False" at bounding box center [603, 157] width 8 height 7
radio input "true"
click at [599, 214] on input "False" at bounding box center [603, 215] width 8 height 7
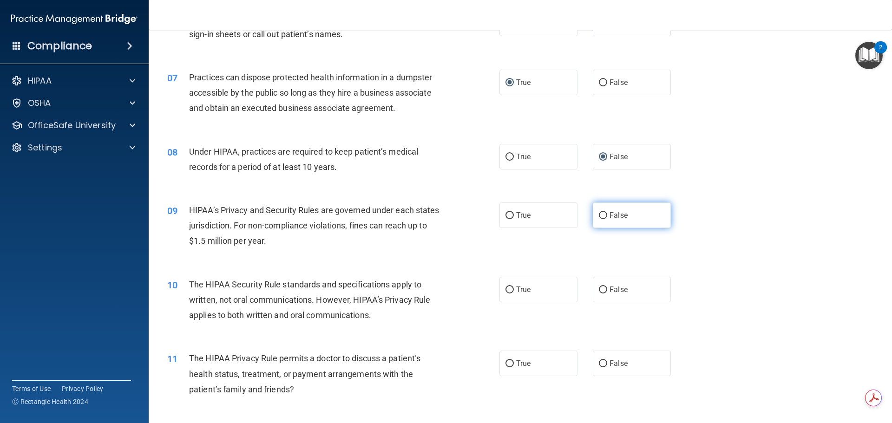
radio input "true"
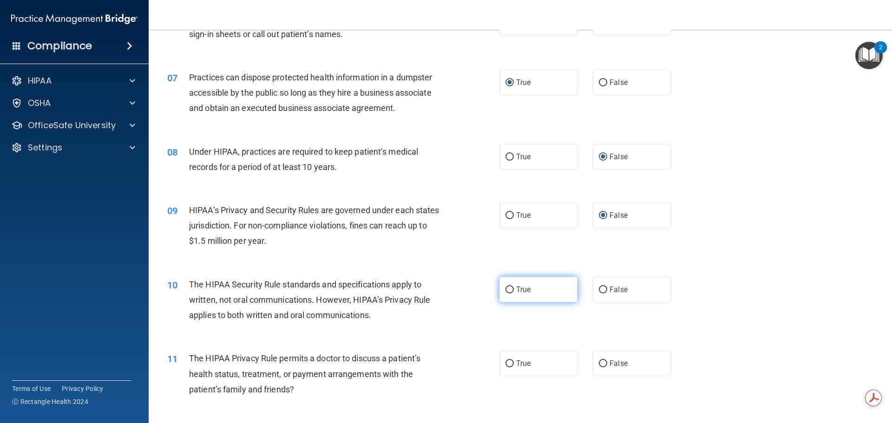
click at [505, 287] on input "True" at bounding box center [509, 290] width 8 height 7
radio input "true"
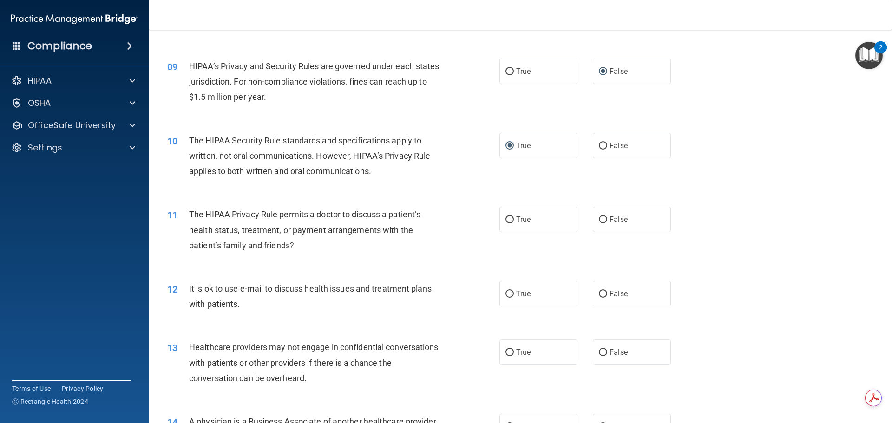
scroll to position [604, 0]
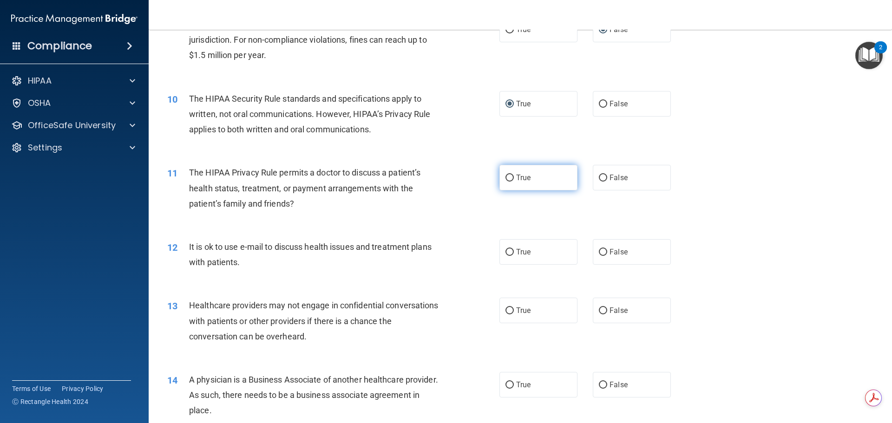
click at [508, 179] on input "True" at bounding box center [509, 178] width 8 height 7
radio input "true"
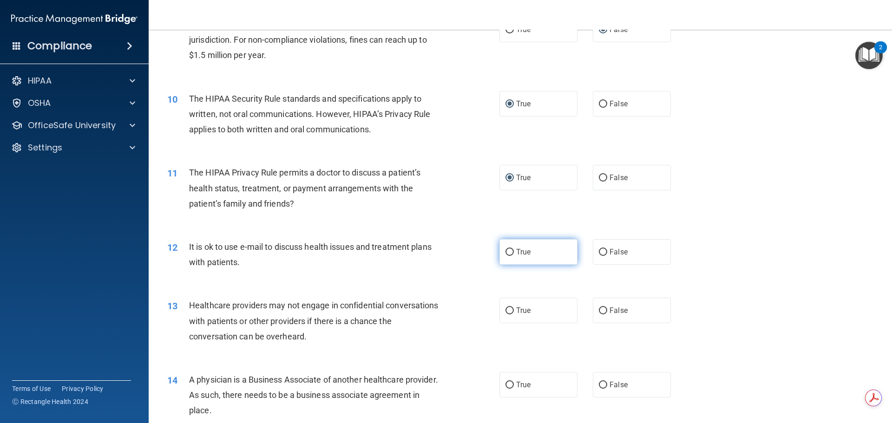
click at [506, 250] on input "True" at bounding box center [509, 252] width 8 height 7
radio input "true"
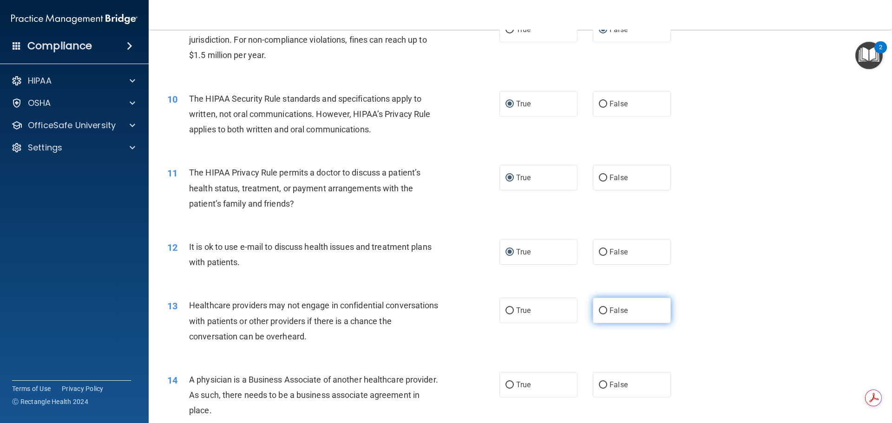
click at [599, 310] on input "False" at bounding box center [603, 311] width 8 height 7
radio input "true"
click at [599, 385] on input "False" at bounding box center [603, 385] width 8 height 7
radio input "true"
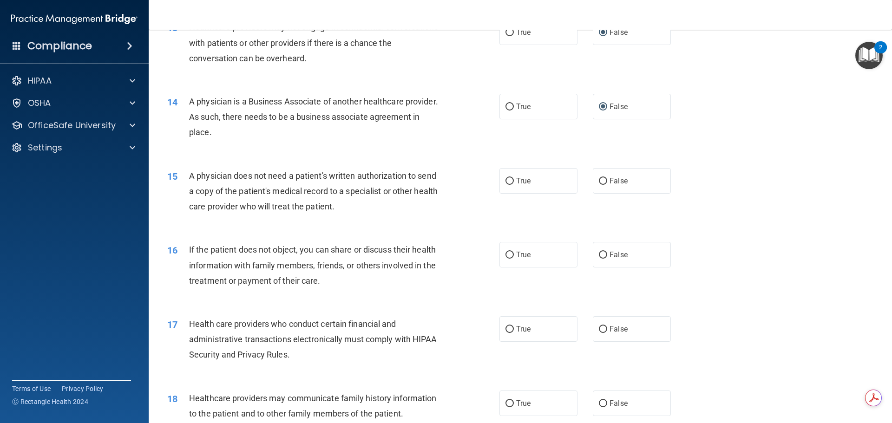
scroll to position [883, 0]
click at [505, 180] on input "True" at bounding box center [509, 180] width 8 height 7
radio input "true"
click at [505, 254] on input "True" at bounding box center [509, 254] width 8 height 7
radio input "true"
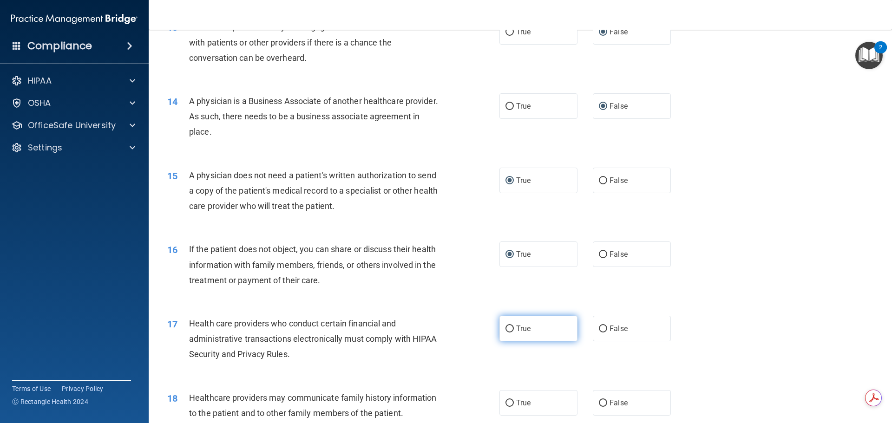
click at [506, 329] on input "True" at bounding box center [509, 329] width 8 height 7
radio input "true"
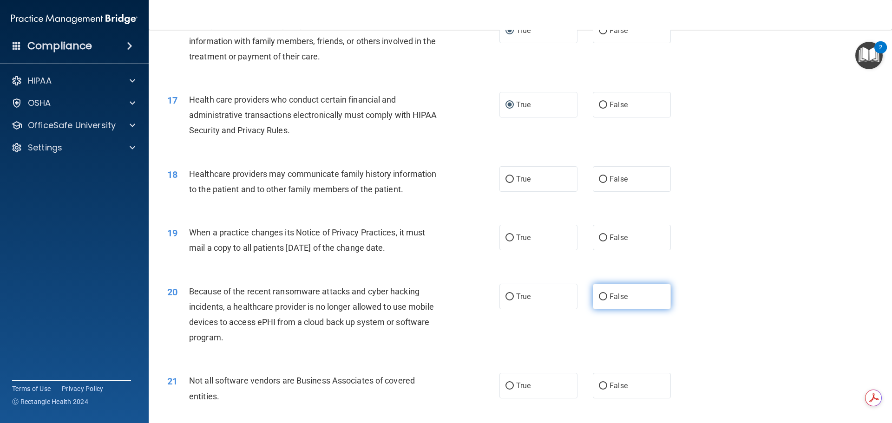
scroll to position [1115, 0]
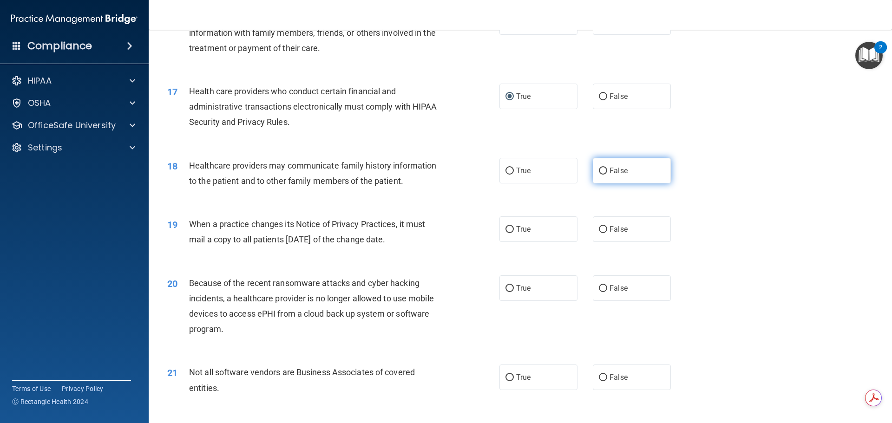
click at [599, 171] on input "False" at bounding box center [603, 171] width 8 height 7
radio input "true"
click at [599, 228] on input "False" at bounding box center [603, 229] width 8 height 7
radio input "true"
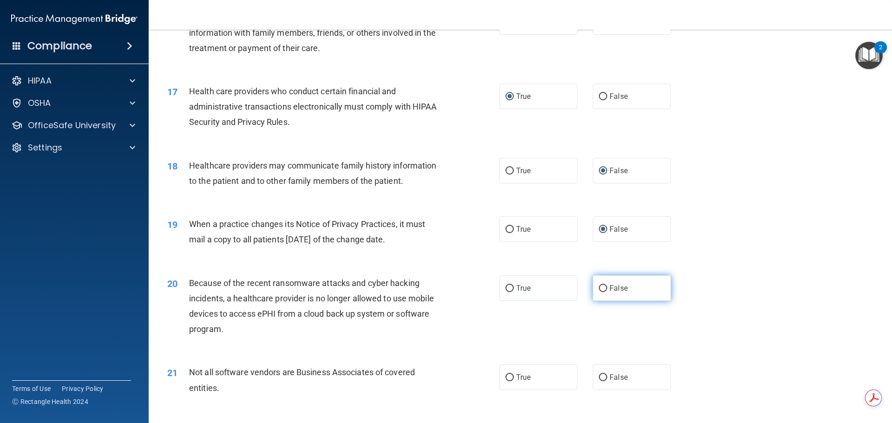
click at [600, 288] on input "False" at bounding box center [603, 288] width 8 height 7
radio input "true"
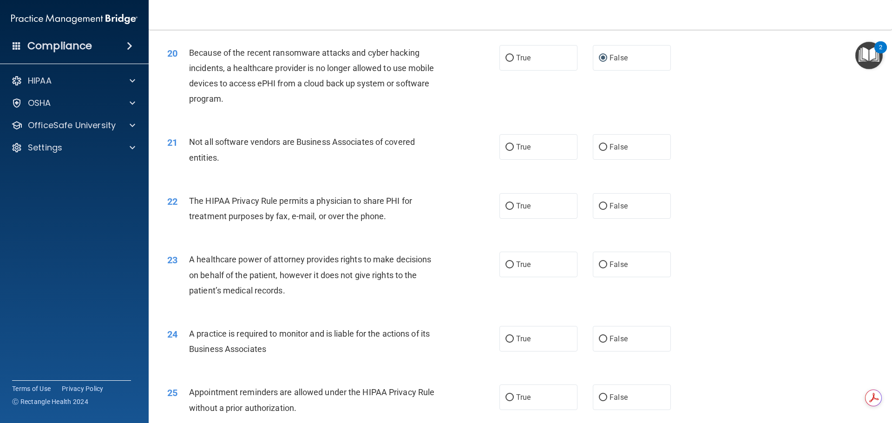
scroll to position [1347, 0]
click at [507, 144] on input "True" at bounding box center [509, 145] width 8 height 7
radio input "true"
click at [505, 203] on input "True" at bounding box center [509, 204] width 8 height 7
radio input "true"
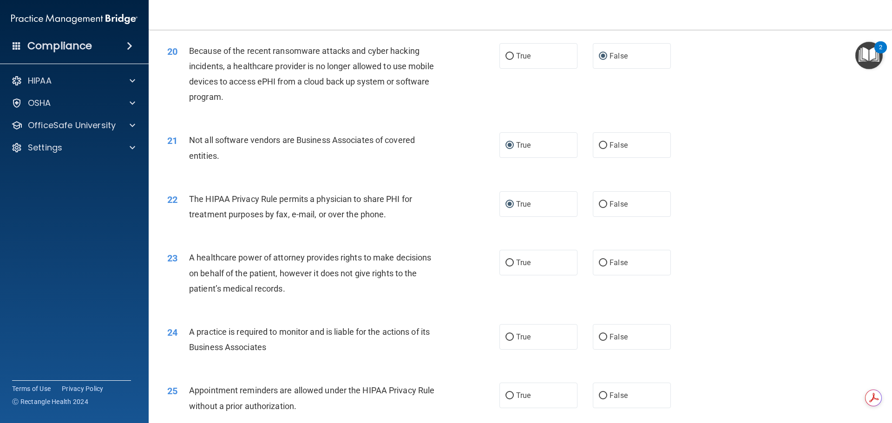
drag, startPoint x: 597, startPoint y: 260, endPoint x: 597, endPoint y: 278, distance: 18.1
click at [599, 261] on input "False" at bounding box center [603, 263] width 8 height 7
radio input "true"
click at [599, 336] on input "False" at bounding box center [603, 337] width 8 height 7
radio input "true"
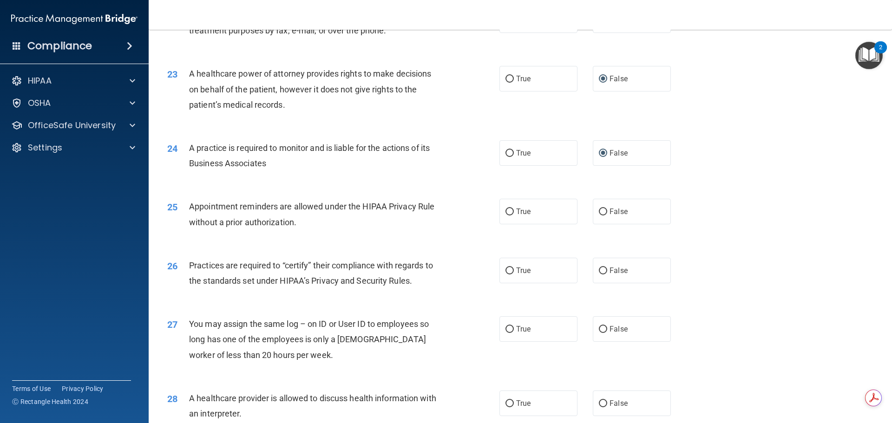
scroll to position [1533, 0]
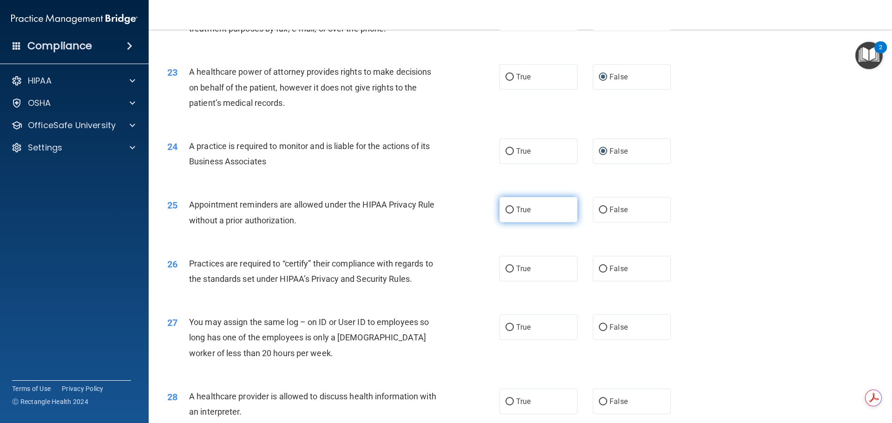
click at [506, 209] on input "True" at bounding box center [509, 210] width 8 height 7
radio input "true"
click at [599, 268] on input "False" at bounding box center [603, 269] width 8 height 7
radio input "true"
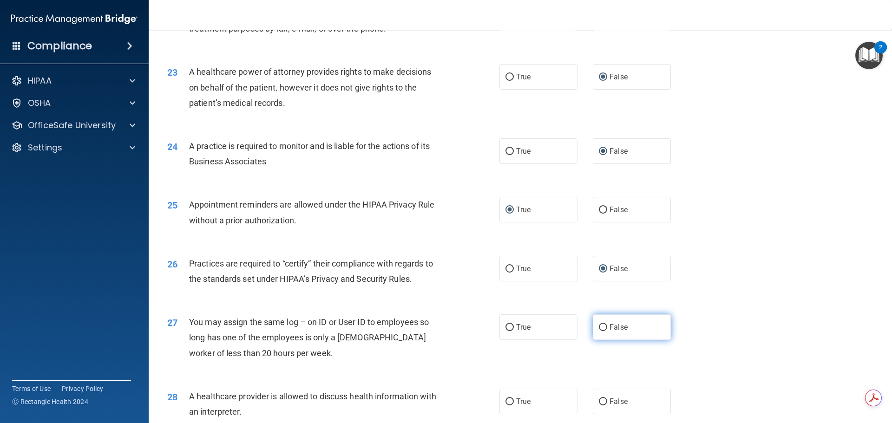
click at [601, 327] on input "False" at bounding box center [603, 327] width 8 height 7
radio input "true"
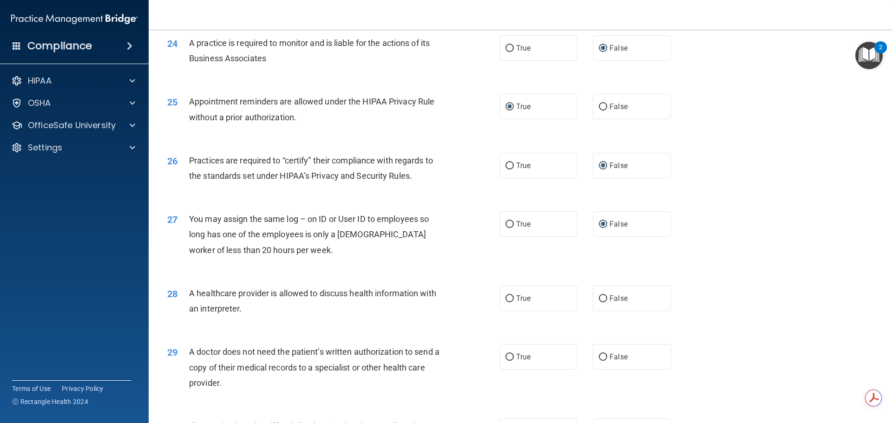
scroll to position [1672, 0]
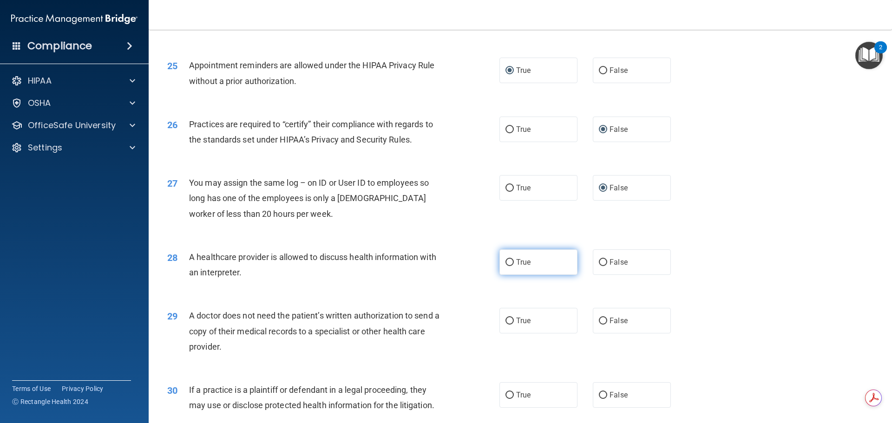
click at [506, 264] on input "True" at bounding box center [509, 262] width 8 height 7
radio input "true"
click at [506, 321] on input "True" at bounding box center [509, 321] width 8 height 7
radio input "true"
click at [506, 396] on input "True" at bounding box center [509, 395] width 8 height 7
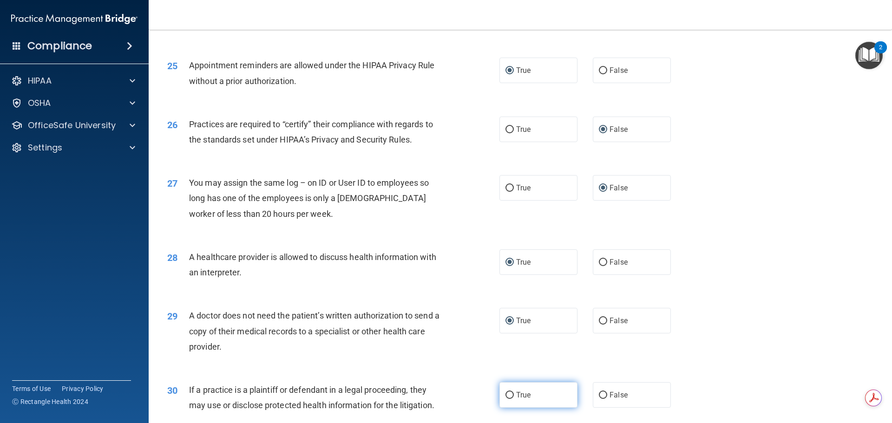
radio input "true"
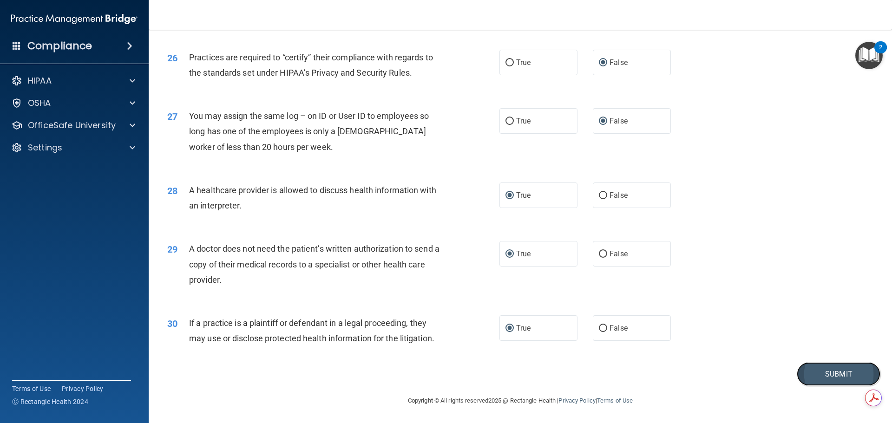
click at [832, 376] on button "Submit" at bounding box center [839, 374] width 84 height 24
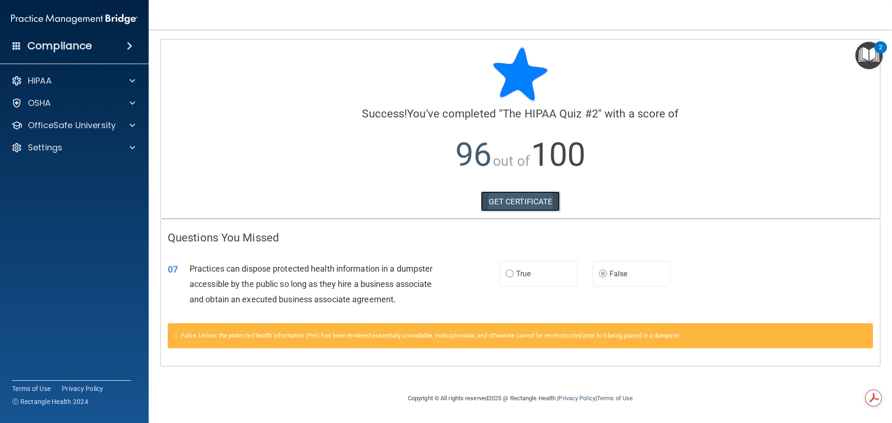
click at [527, 199] on link "GET CERTIFICATE" at bounding box center [520, 201] width 79 height 20
click at [131, 127] on span at bounding box center [133, 125] width 6 height 11
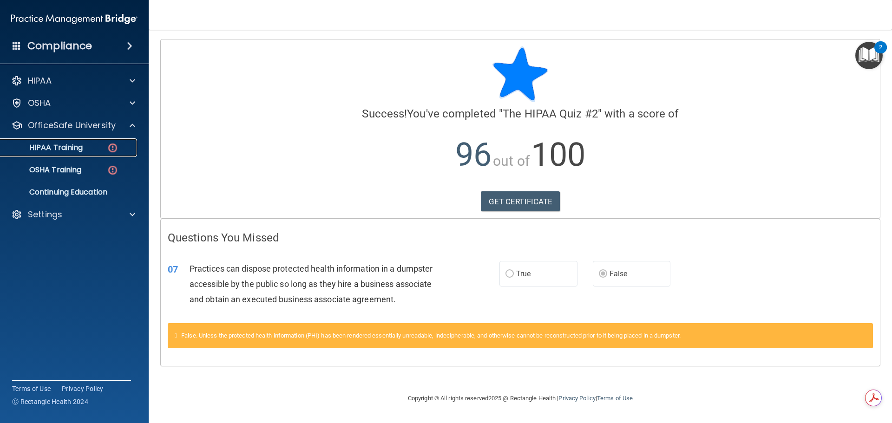
click at [60, 145] on p "HIPAA Training" at bounding box center [44, 147] width 77 height 9
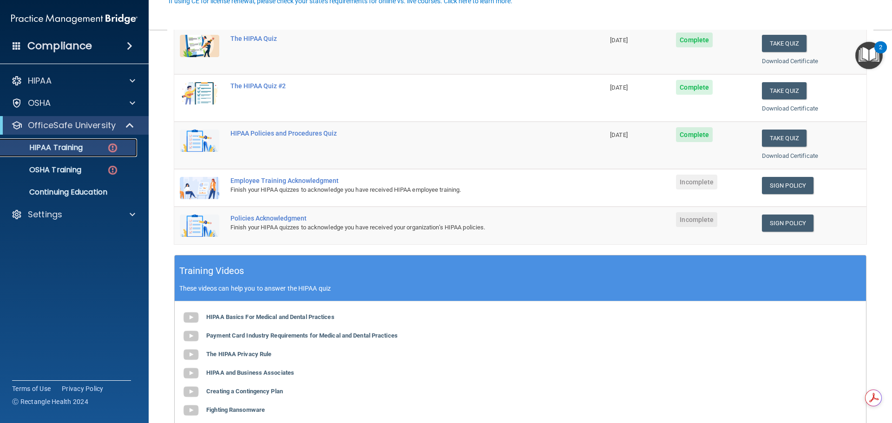
scroll to position [139, 0]
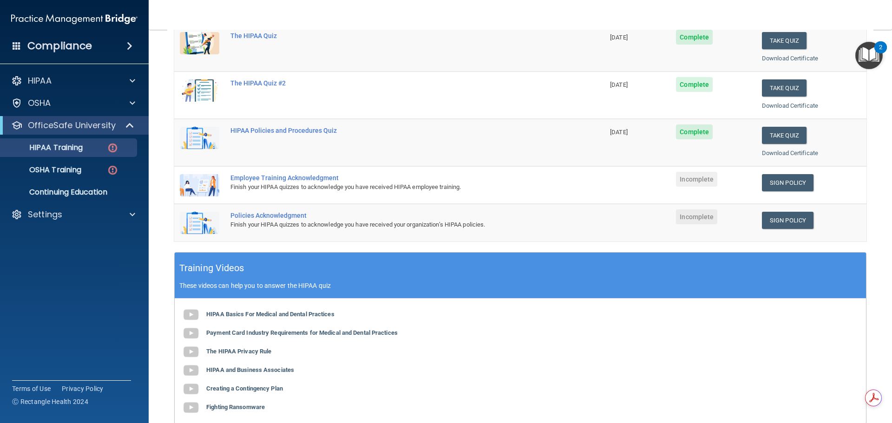
click at [266, 216] on div "Policies Acknowledgment" at bounding box center [393, 215] width 327 height 7
click at [276, 179] on div "Employee Training Acknowledgment" at bounding box center [393, 177] width 327 height 7
click at [339, 231] on td "Policies Acknowledgment Finish your HIPAA quizzes to acknowledge you have recei…" at bounding box center [415, 223] width 380 height 38
click at [771, 184] on link "Sign Policy" at bounding box center [788, 182] width 52 height 17
click at [59, 143] on p "HIPAA Training" at bounding box center [44, 147] width 77 height 9
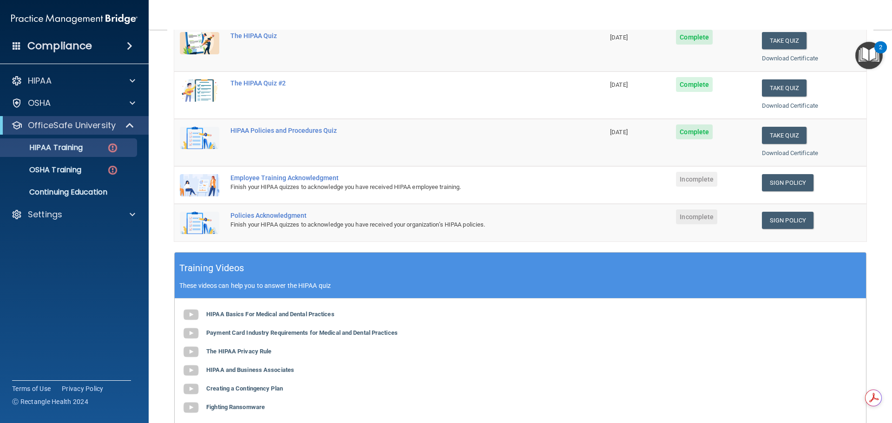
click at [283, 180] on div "Employee Training Acknowledgment" at bounding box center [393, 177] width 327 height 7
click at [780, 218] on link "Sign Policy" at bounding box center [788, 220] width 52 height 17
click at [782, 181] on link "Sign Policy" at bounding box center [788, 182] width 52 height 17
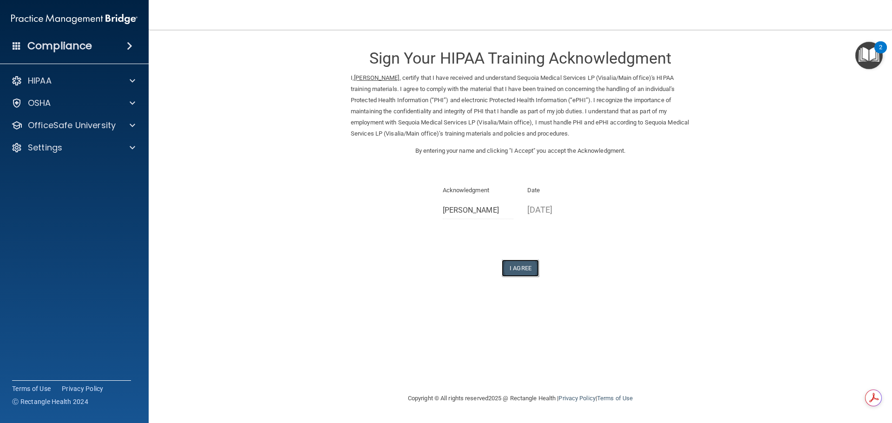
click at [518, 270] on button "I Agree" at bounding box center [520, 268] width 37 height 17
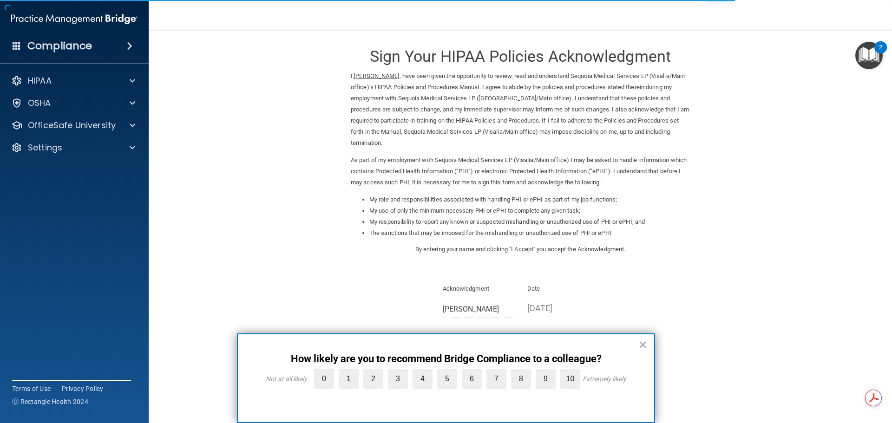
scroll to position [2, 0]
click at [643, 344] on button "×" at bounding box center [642, 344] width 9 height 15
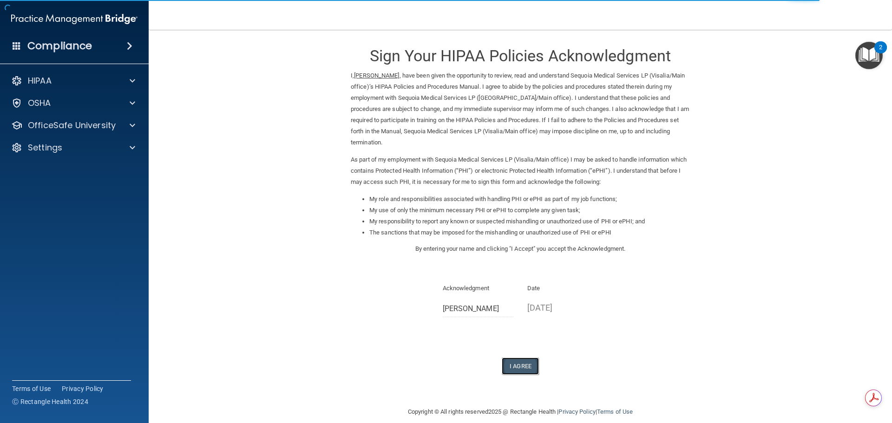
click at [519, 358] on button "I Agree" at bounding box center [520, 366] width 37 height 17
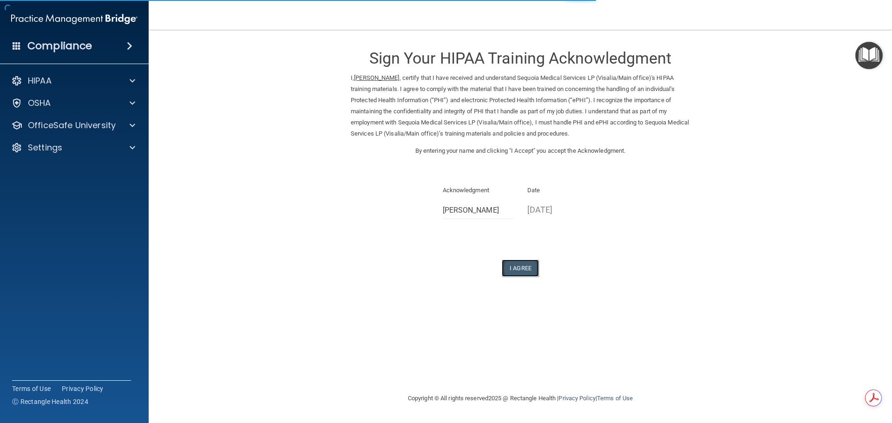
click at [517, 268] on button "I Agree" at bounding box center [520, 268] width 37 height 17
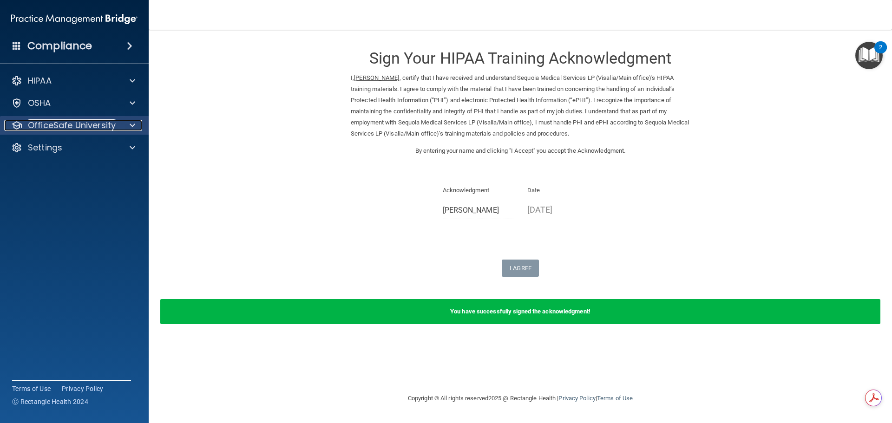
click at [120, 124] on div at bounding box center [130, 125] width 23 height 11
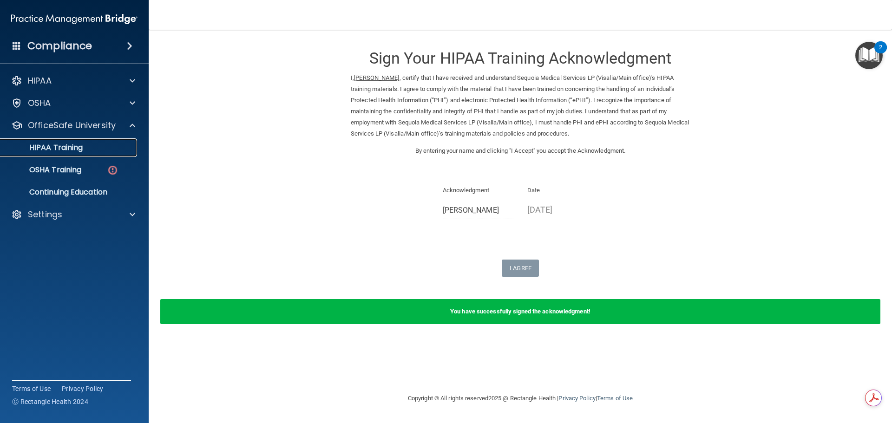
drag, startPoint x: 75, startPoint y: 145, endPoint x: 94, endPoint y: 145, distance: 19.1
click at [75, 144] on p "HIPAA Training" at bounding box center [44, 147] width 77 height 9
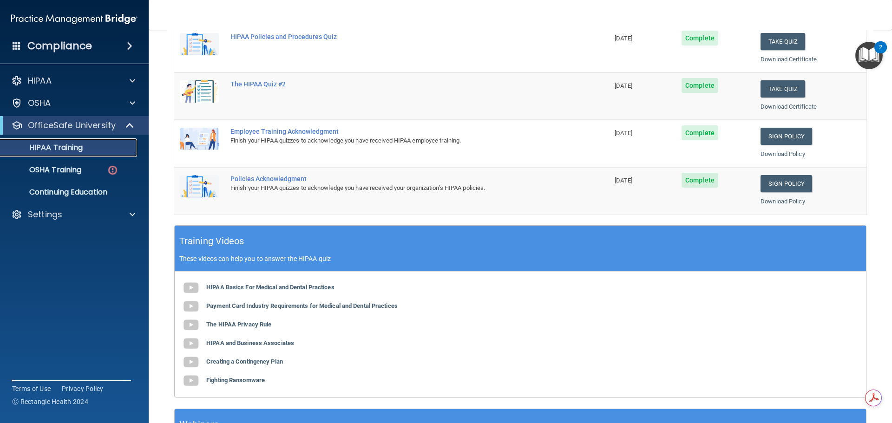
scroll to position [46, 0]
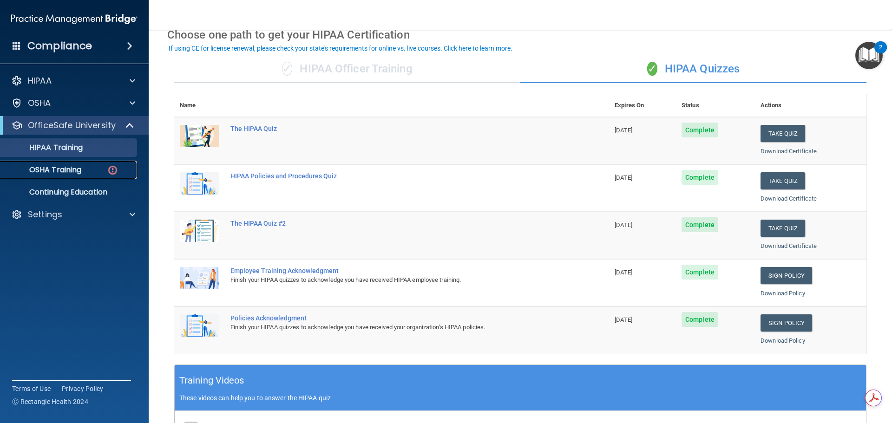
click at [53, 169] on p "OSHA Training" at bounding box center [43, 169] width 75 height 9
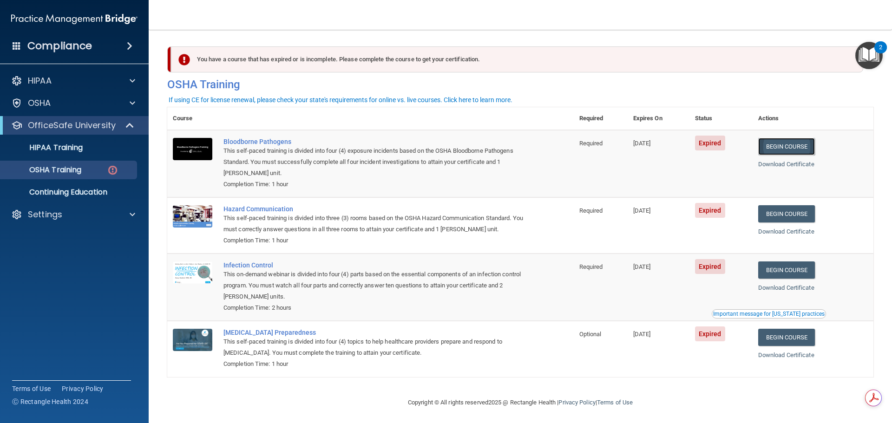
click at [781, 145] on link "Begin Course" at bounding box center [786, 146] width 57 height 17
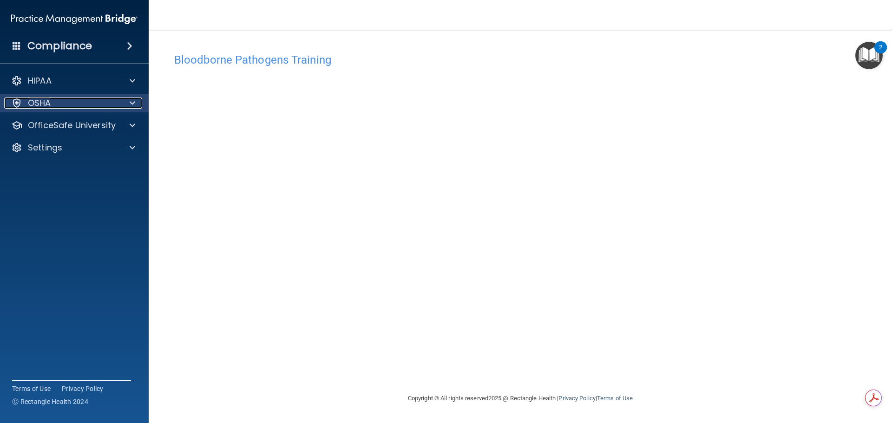
click at [125, 102] on div at bounding box center [130, 103] width 23 height 11
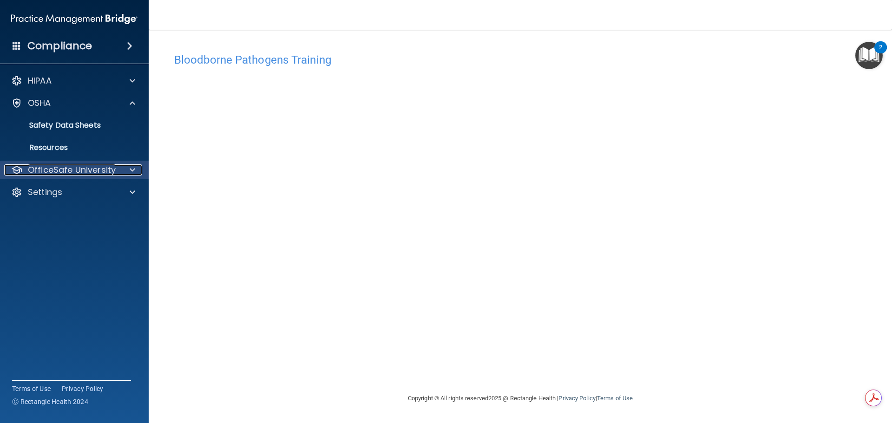
click at [135, 171] on div at bounding box center [130, 169] width 23 height 11
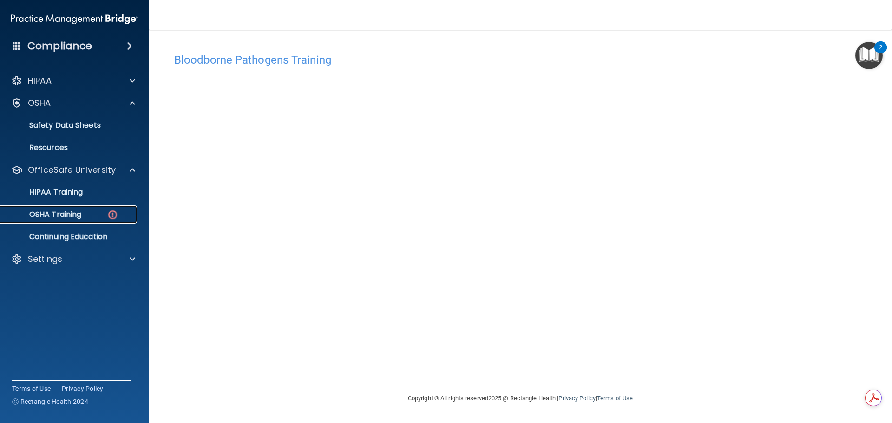
click at [67, 214] on p "OSHA Training" at bounding box center [43, 214] width 75 height 9
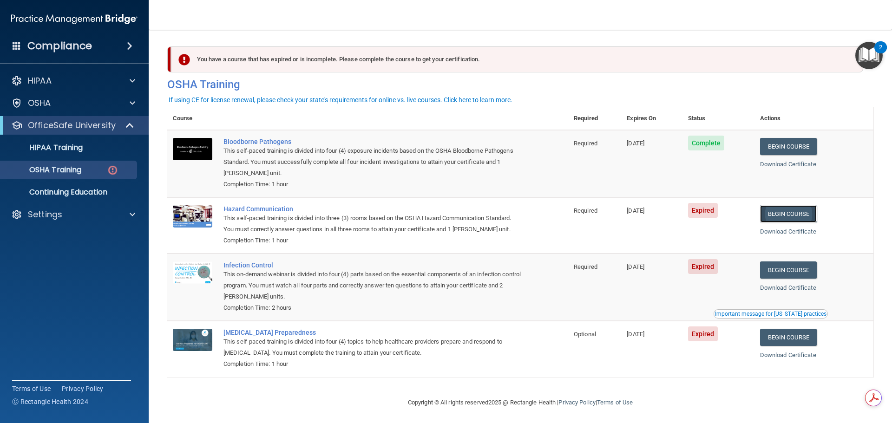
click at [792, 213] on link "Begin Course" at bounding box center [788, 213] width 57 height 17
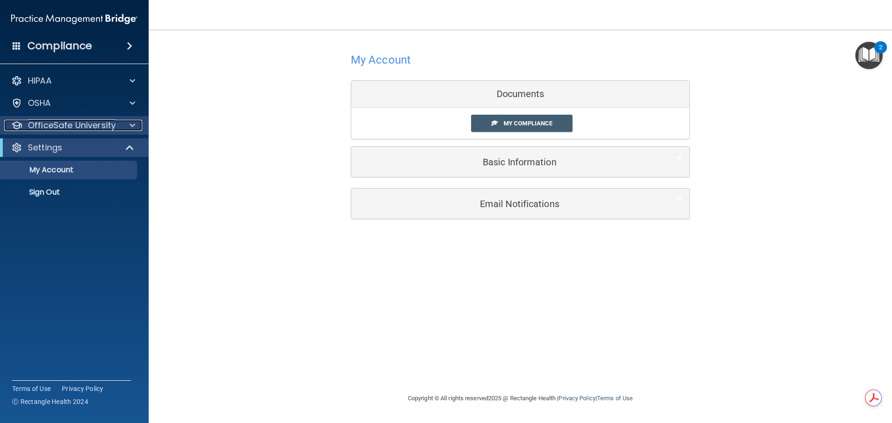
click at [131, 125] on span at bounding box center [133, 125] width 6 height 11
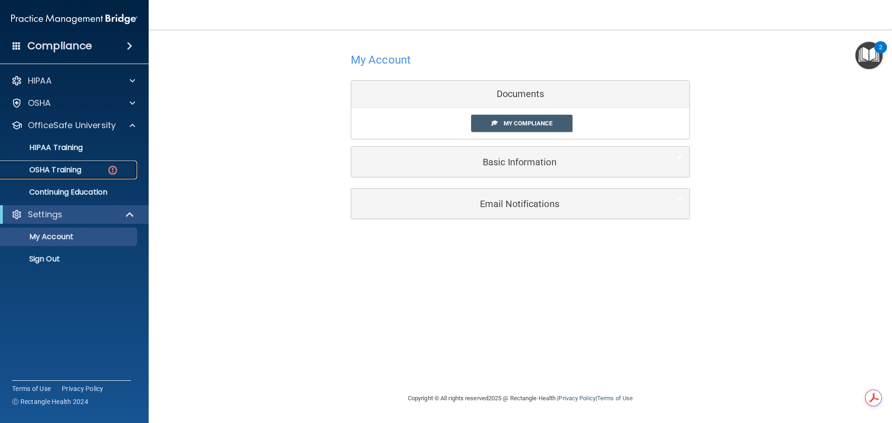
drag, startPoint x: 68, startPoint y: 168, endPoint x: 93, endPoint y: 174, distance: 25.7
click at [68, 169] on p "OSHA Training" at bounding box center [43, 169] width 75 height 9
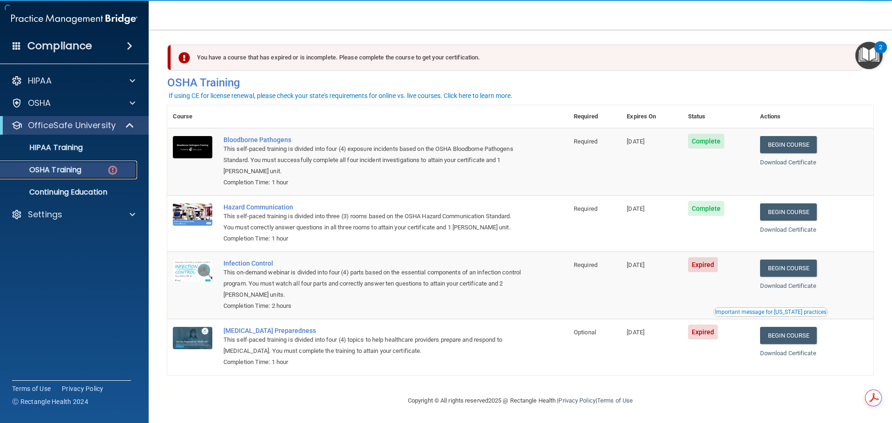
scroll to position [4, 0]
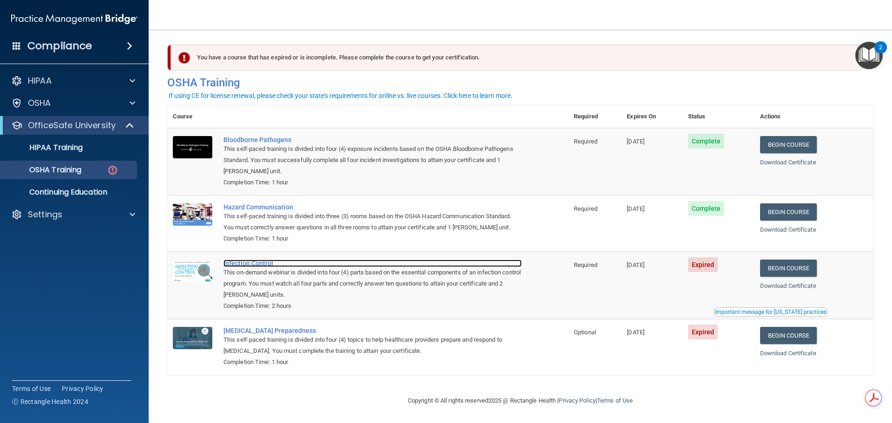
click at [252, 261] on div "Infection Control" at bounding box center [372, 263] width 298 height 7
click at [99, 149] on div "HIPAA Training" at bounding box center [69, 147] width 127 height 9
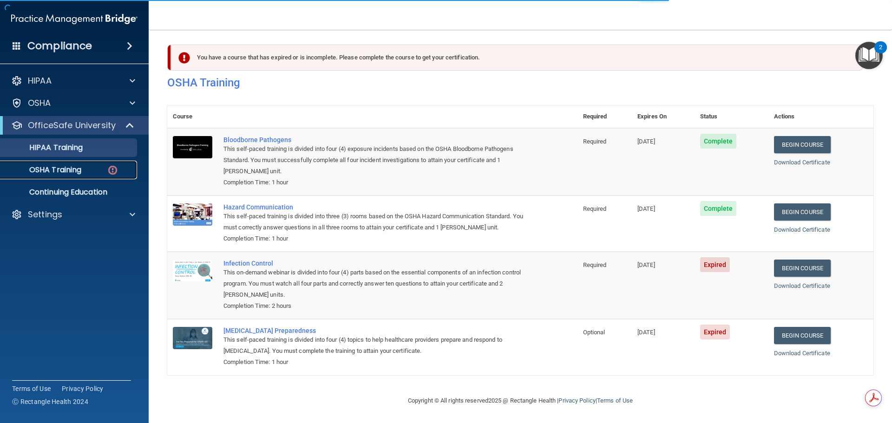
click at [93, 169] on div "OSHA Training" at bounding box center [69, 169] width 127 height 9
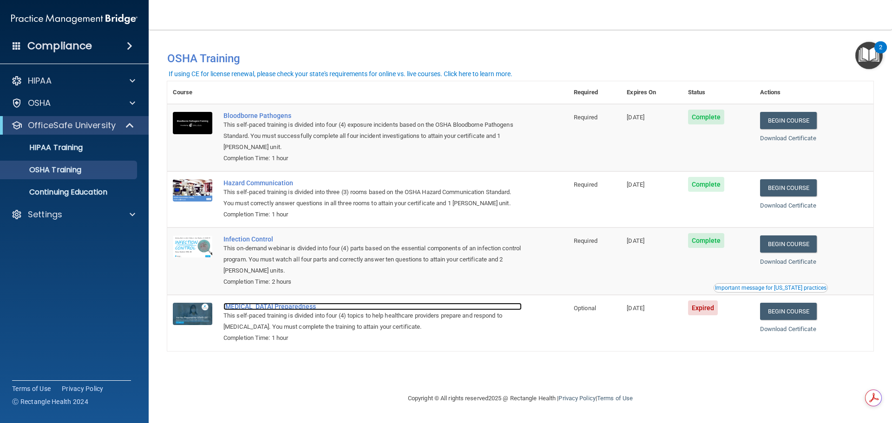
click at [279, 309] on div "COVID-19 Preparedness" at bounding box center [372, 306] width 298 height 7
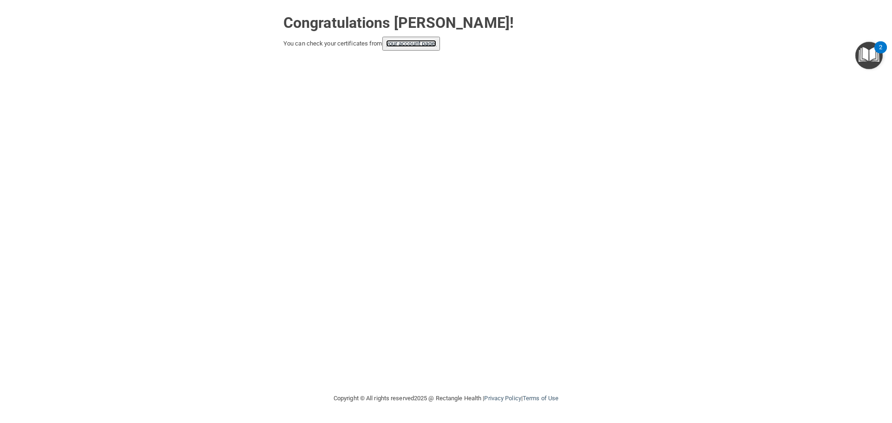
click at [431, 44] on link "your account page!" at bounding box center [411, 43] width 51 height 7
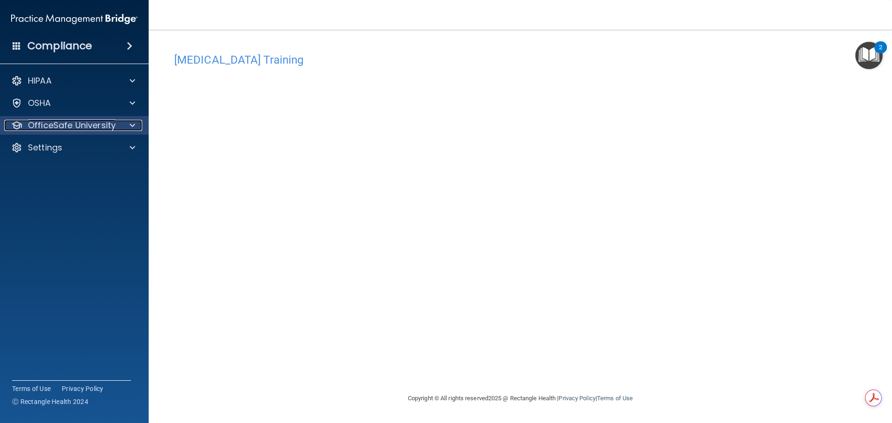
click at [127, 126] on div at bounding box center [130, 125] width 23 height 11
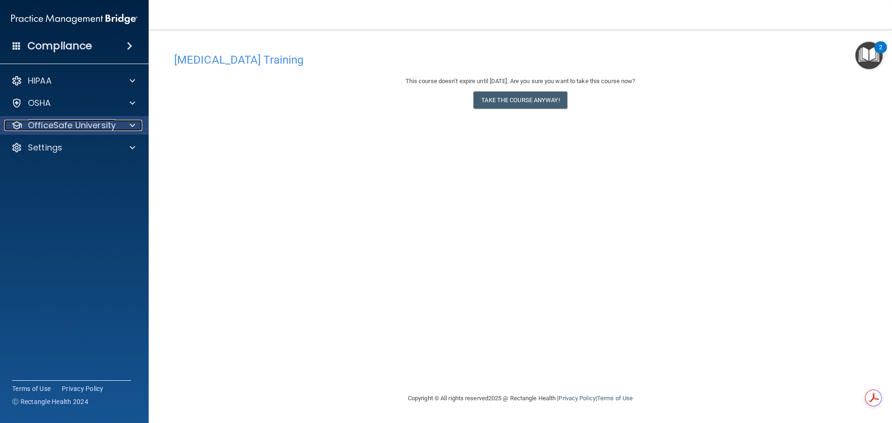
click at [111, 124] on p "OfficeSafe University" at bounding box center [72, 125] width 88 height 11
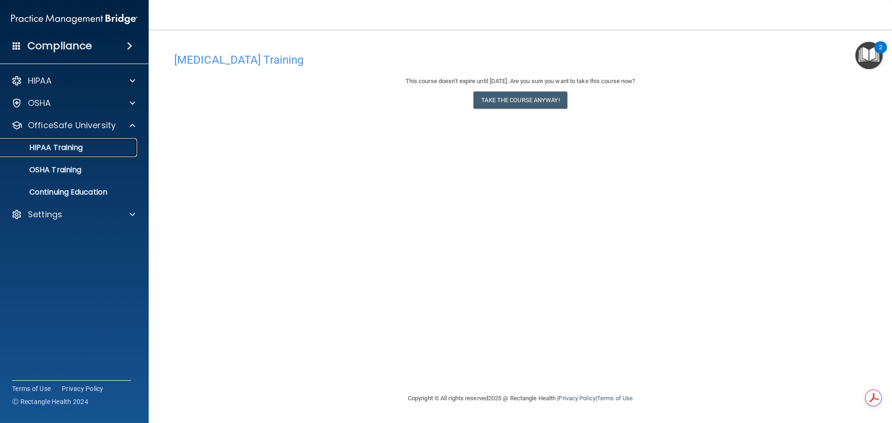
click at [86, 145] on div "HIPAA Training" at bounding box center [69, 147] width 127 height 9
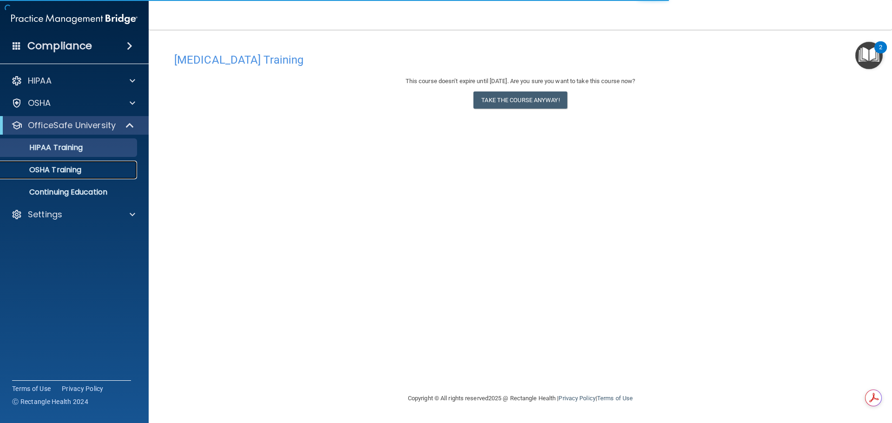
click at [86, 170] on div "OSHA Training" at bounding box center [69, 169] width 127 height 9
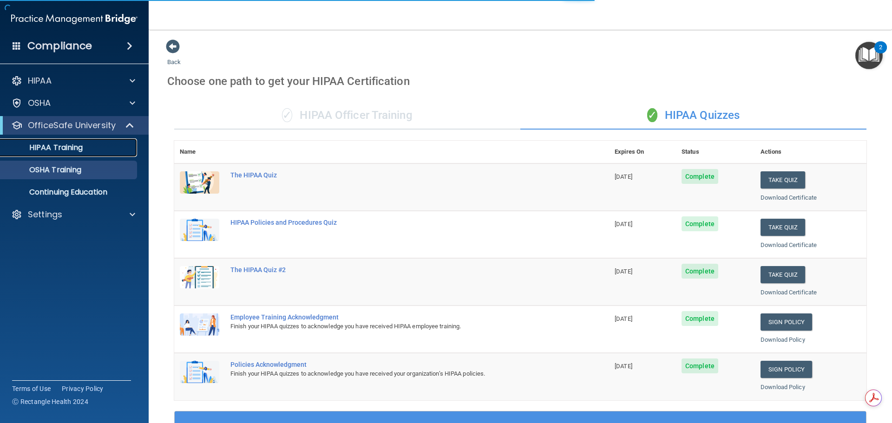
click at [98, 151] on div "HIPAA Training" at bounding box center [69, 147] width 127 height 9
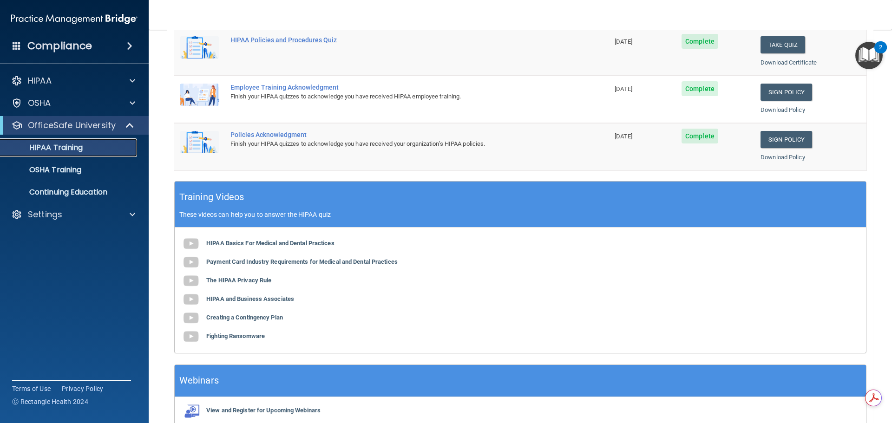
scroll to position [91, 0]
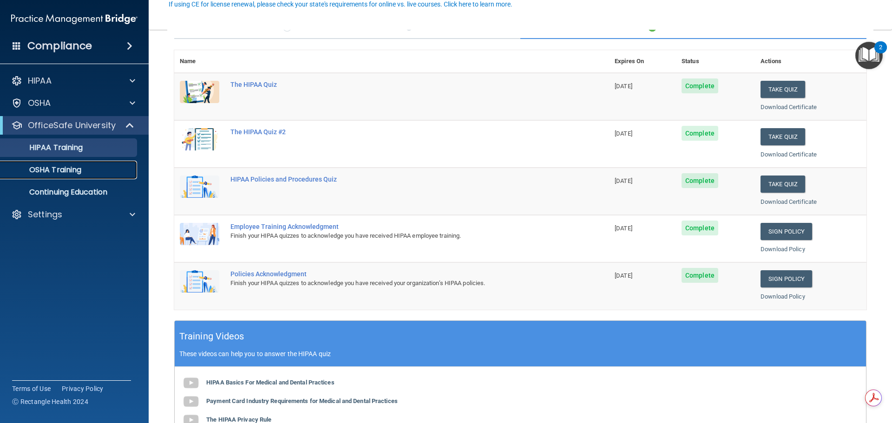
click at [90, 171] on div "OSHA Training" at bounding box center [69, 169] width 127 height 9
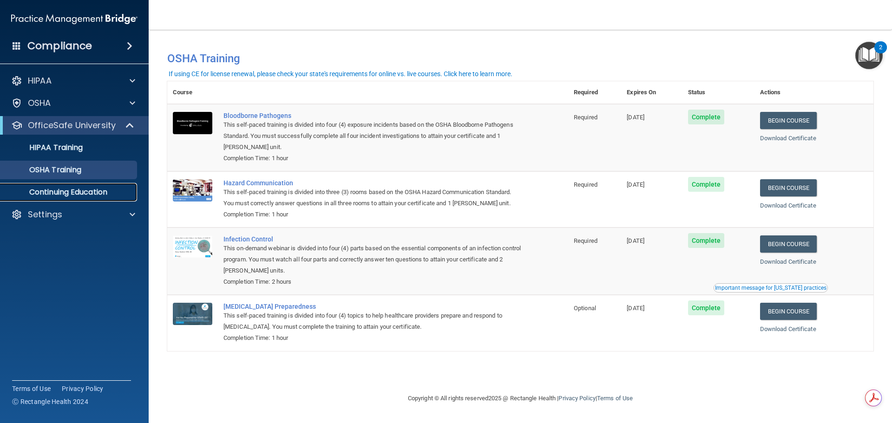
click at [83, 194] on p "Continuing Education" at bounding box center [69, 192] width 127 height 9
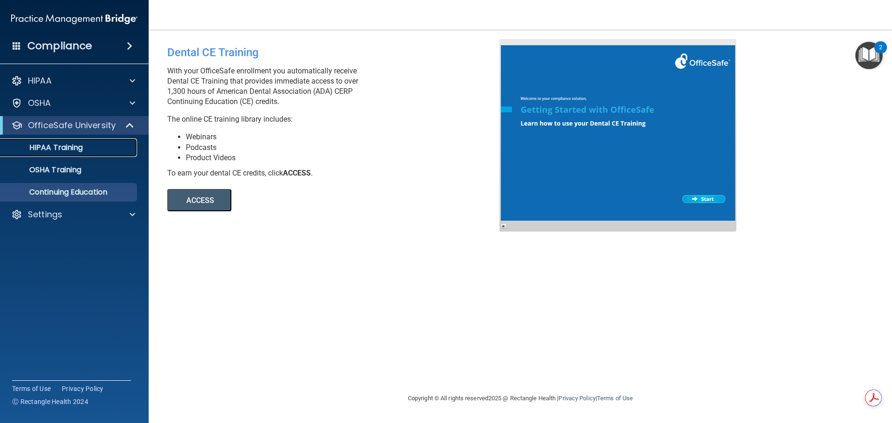
click at [97, 145] on div "HIPAA Training" at bounding box center [69, 147] width 127 height 9
